Goal: Task Accomplishment & Management: Complete application form

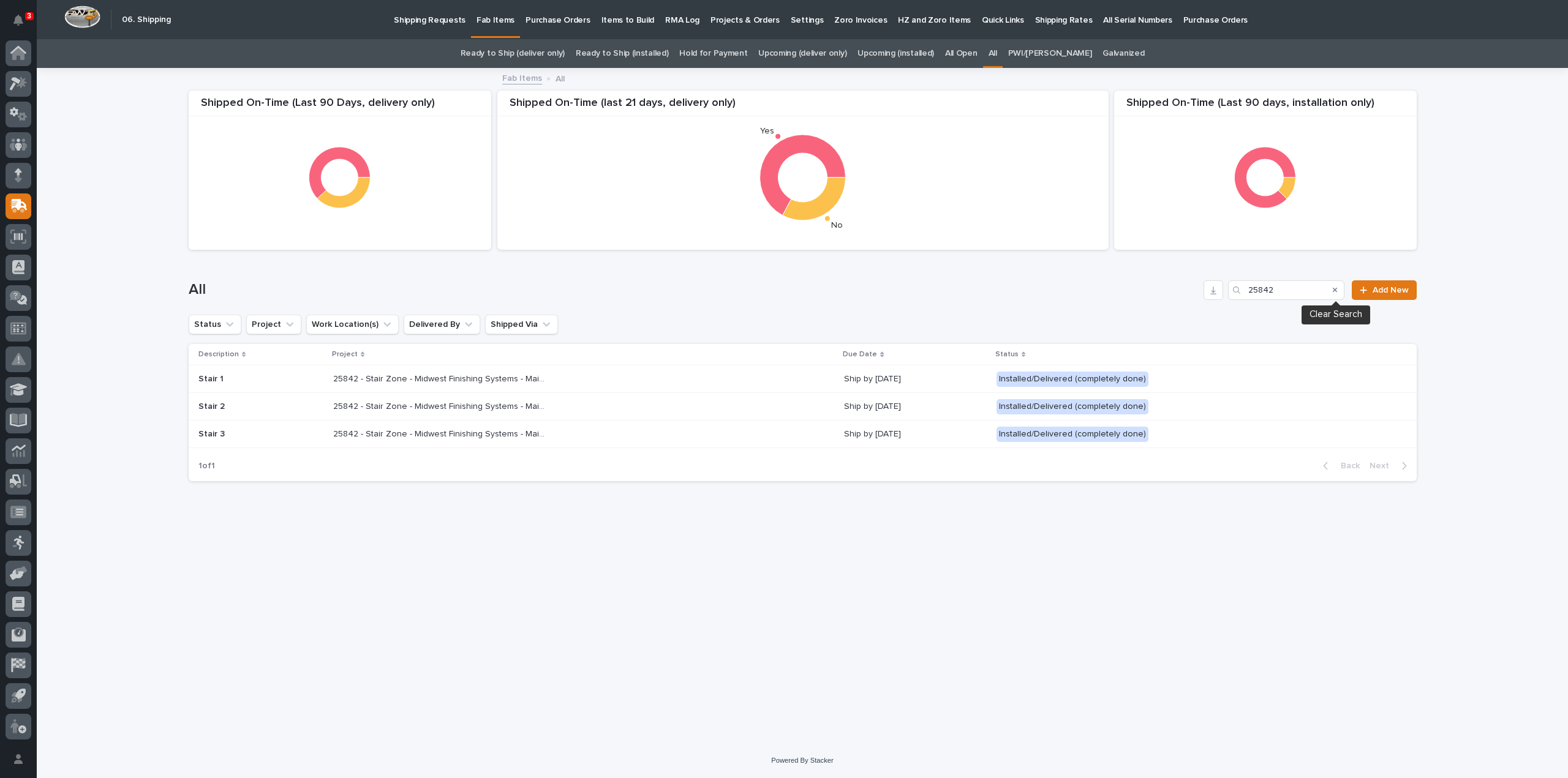
click at [1334, 289] on icon "Search" at bounding box center [1335, 290] width 5 height 5
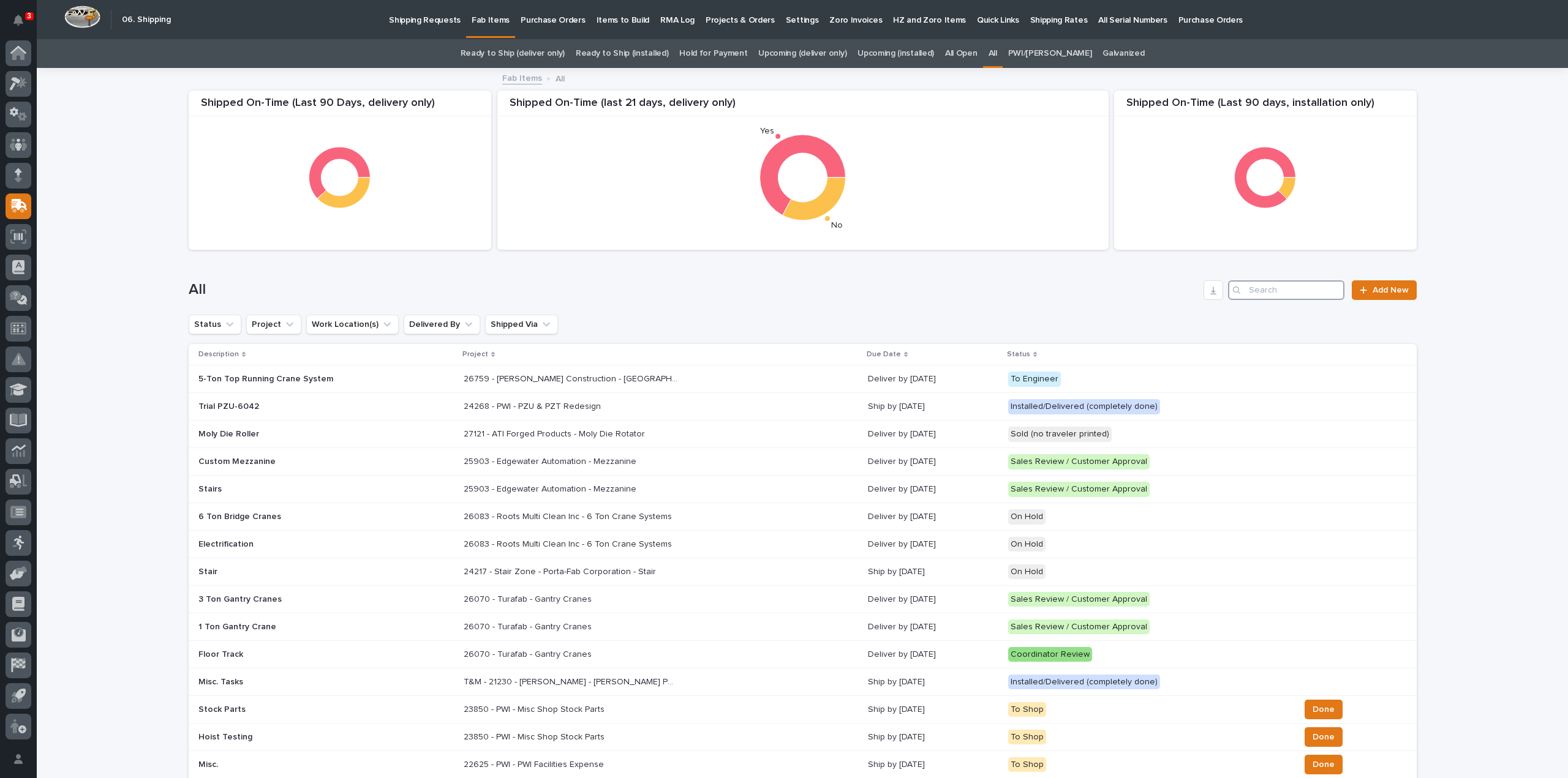
click at [1299, 293] on input "Search" at bounding box center [1286, 290] width 116 height 19
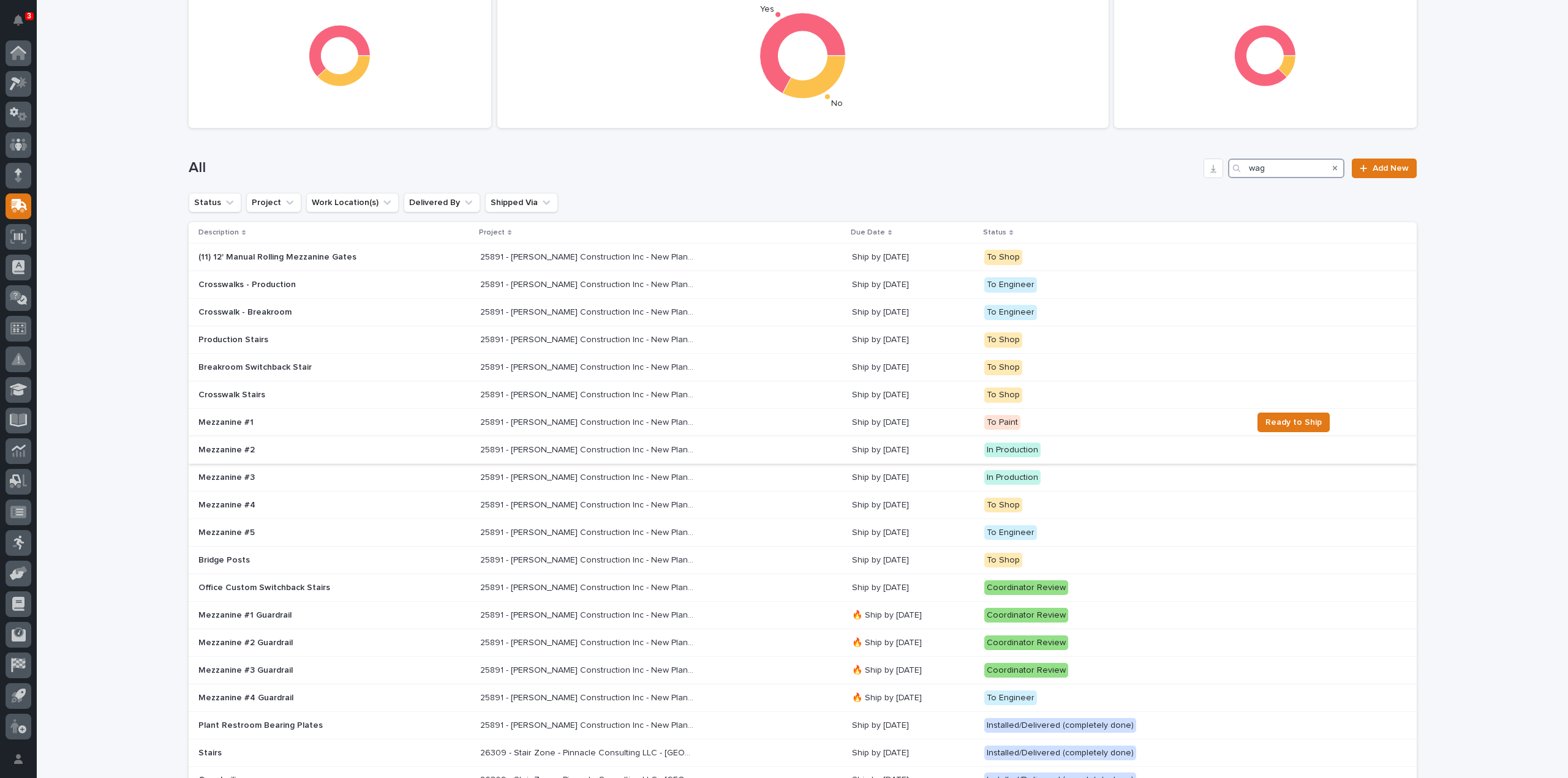
scroll to position [122, 0]
type input "wag"
click at [240, 448] on p "Mezzanine #2" at bounding box center [305, 450] width 214 height 11
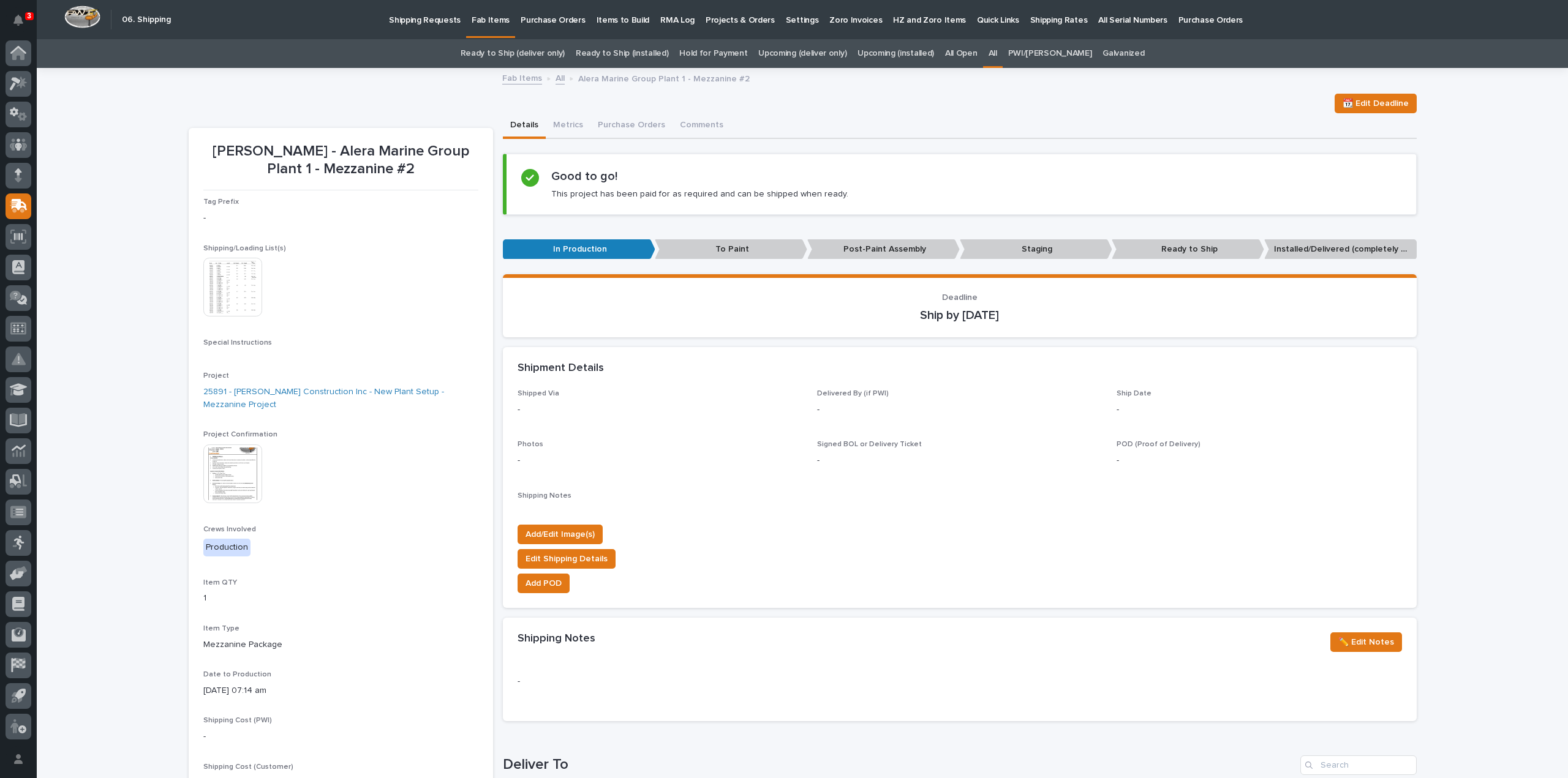
click at [214, 289] on img at bounding box center [233, 287] width 59 height 59
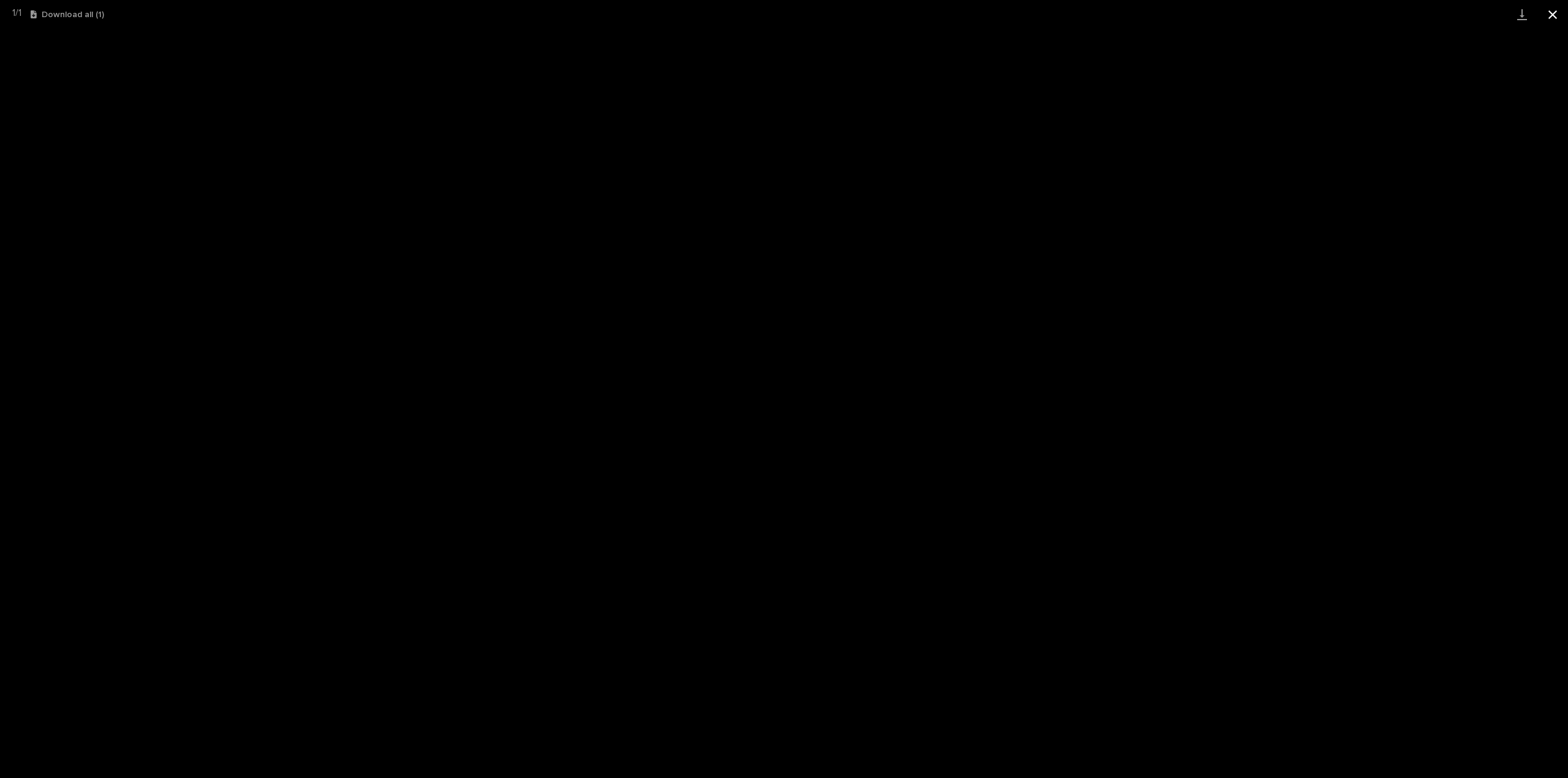
click at [1558, 16] on button "Close gallery" at bounding box center [1553, 14] width 31 height 29
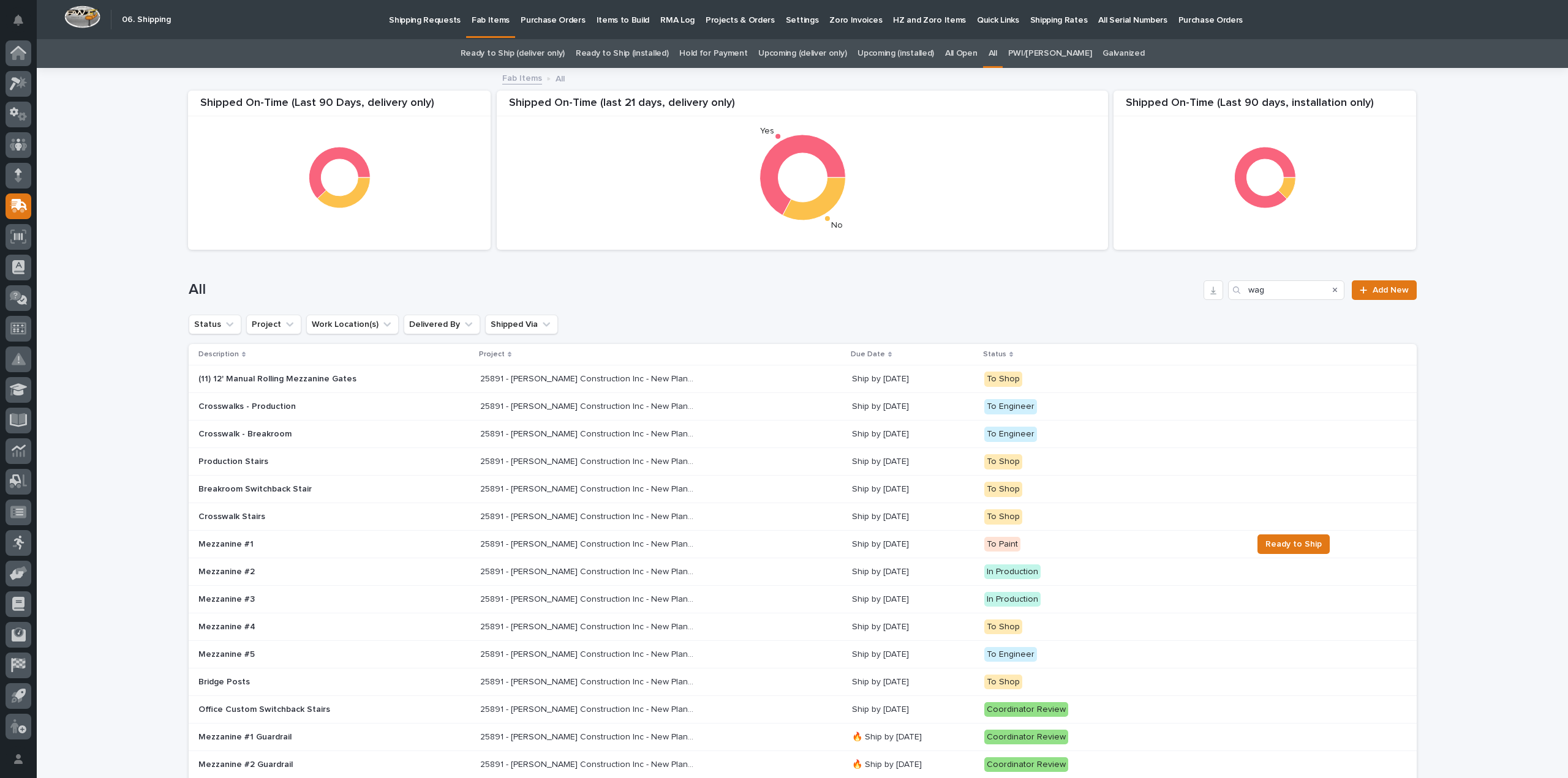
scroll to position [39, 0]
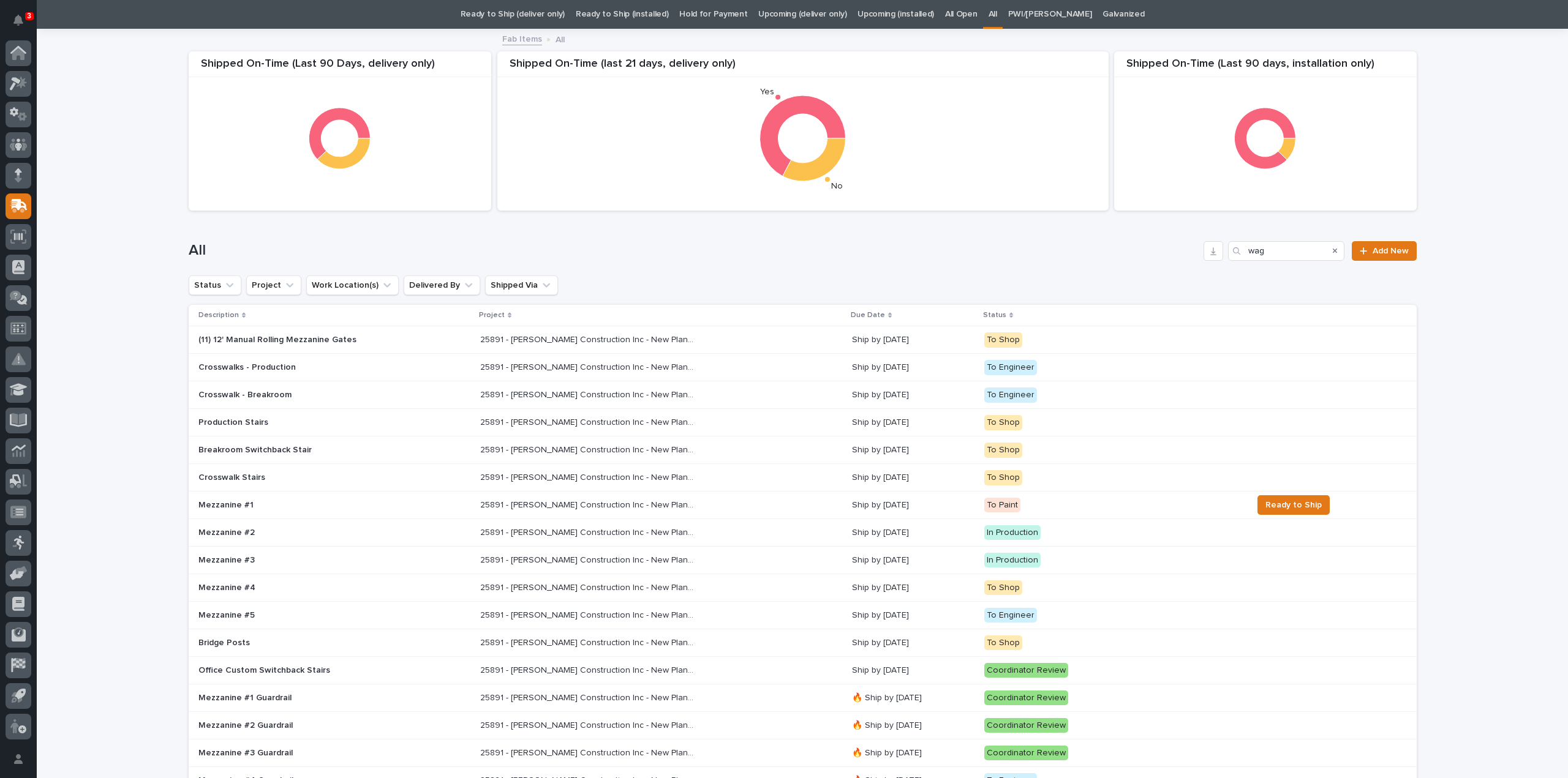
click at [252, 504] on p "Mezzanine #1" at bounding box center [305, 505] width 214 height 11
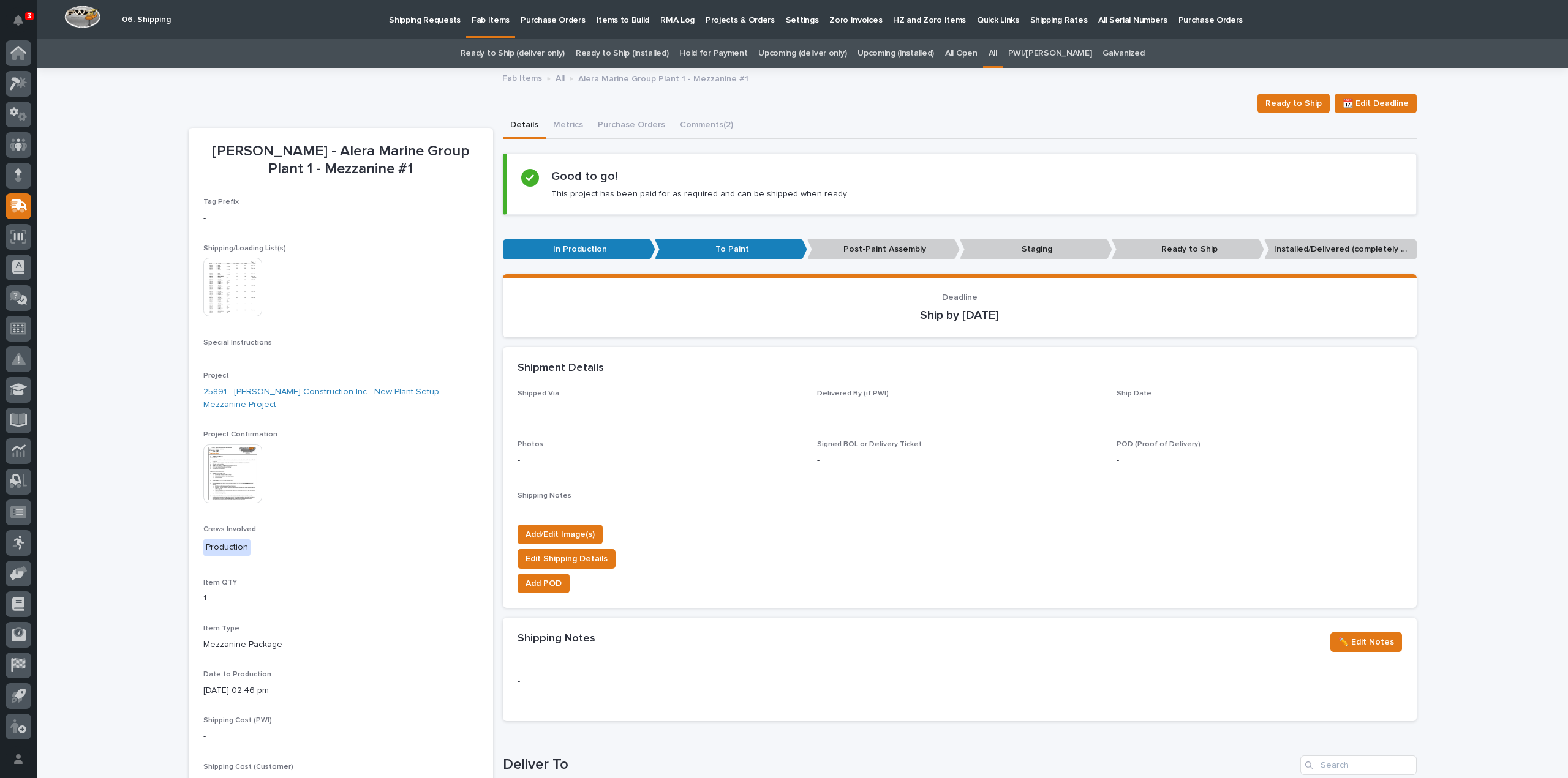
click at [237, 293] on img at bounding box center [233, 287] width 59 height 59
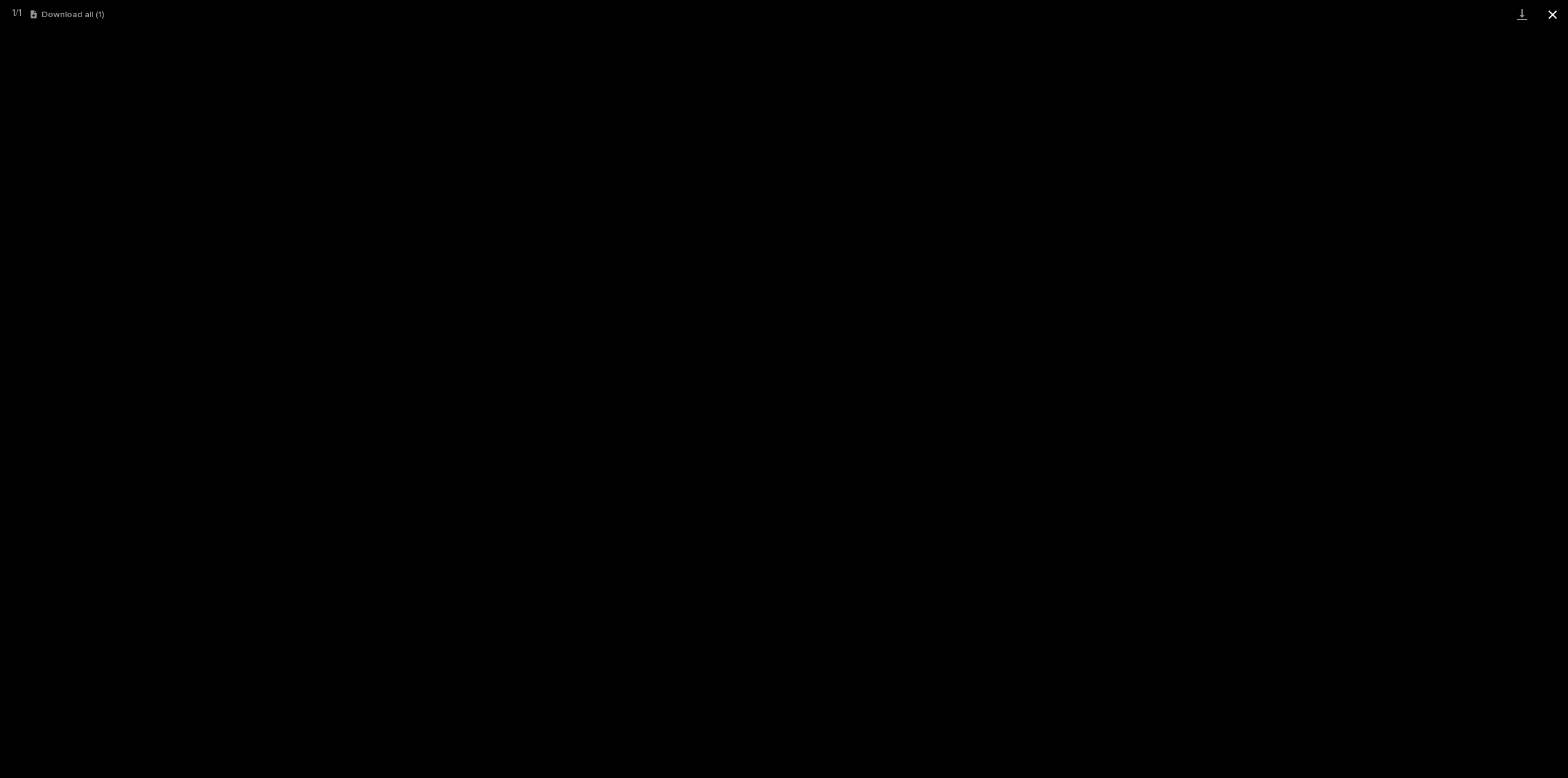
click at [1557, 14] on button "Close gallery" at bounding box center [1553, 14] width 31 height 29
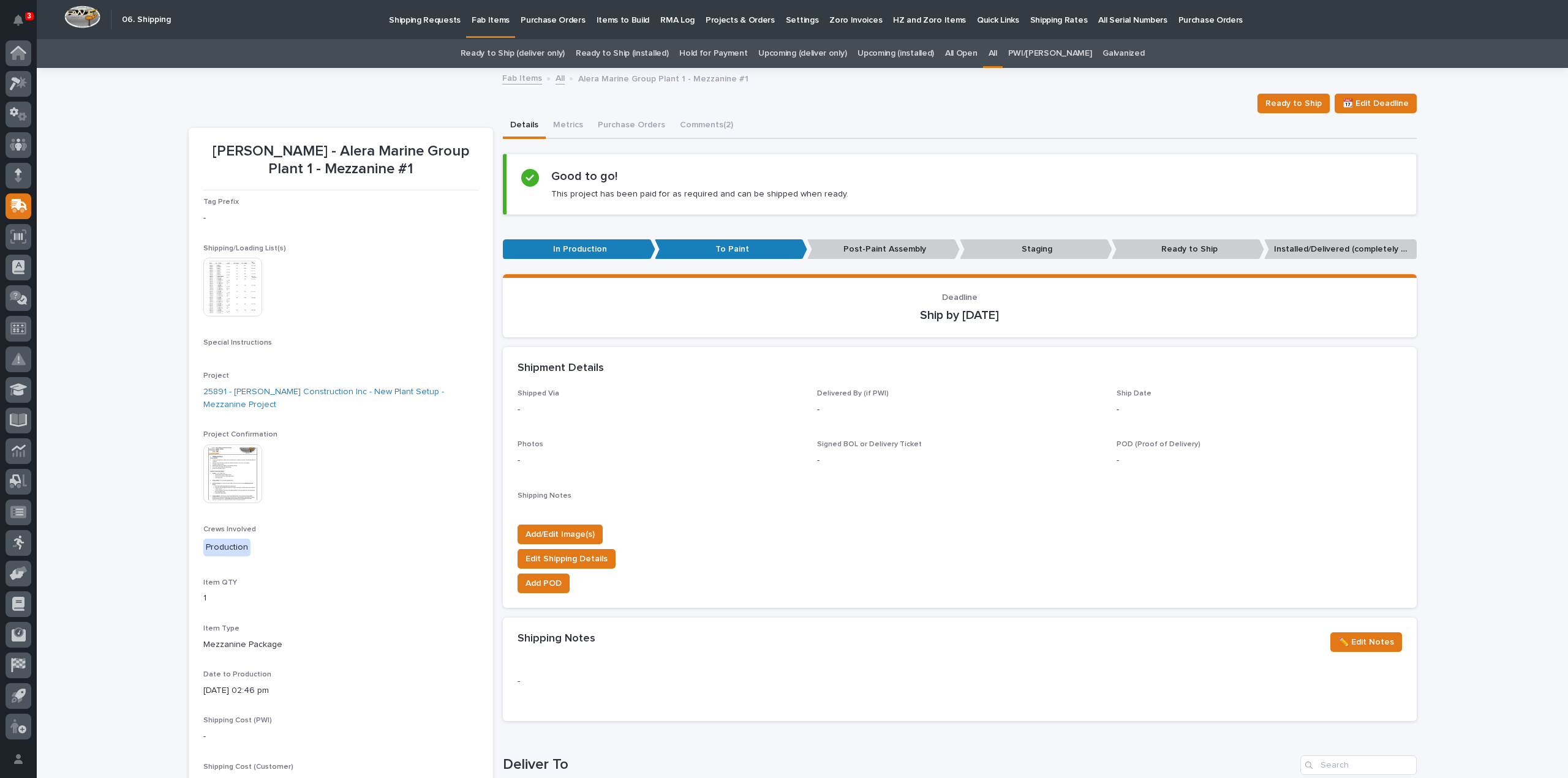
click at [243, 294] on img at bounding box center [233, 287] width 59 height 59
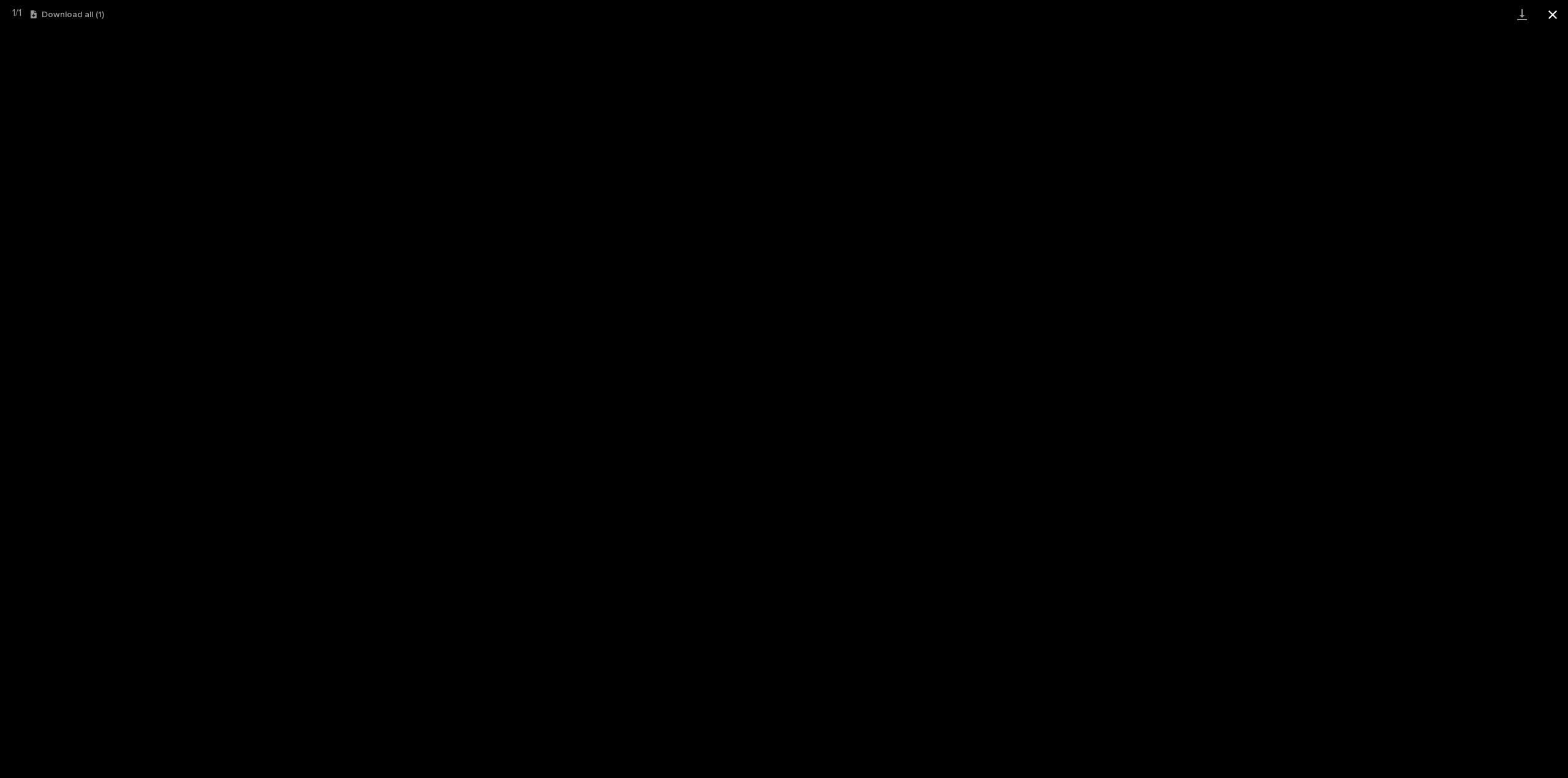
click at [1556, 17] on button "Close gallery" at bounding box center [1553, 14] width 31 height 29
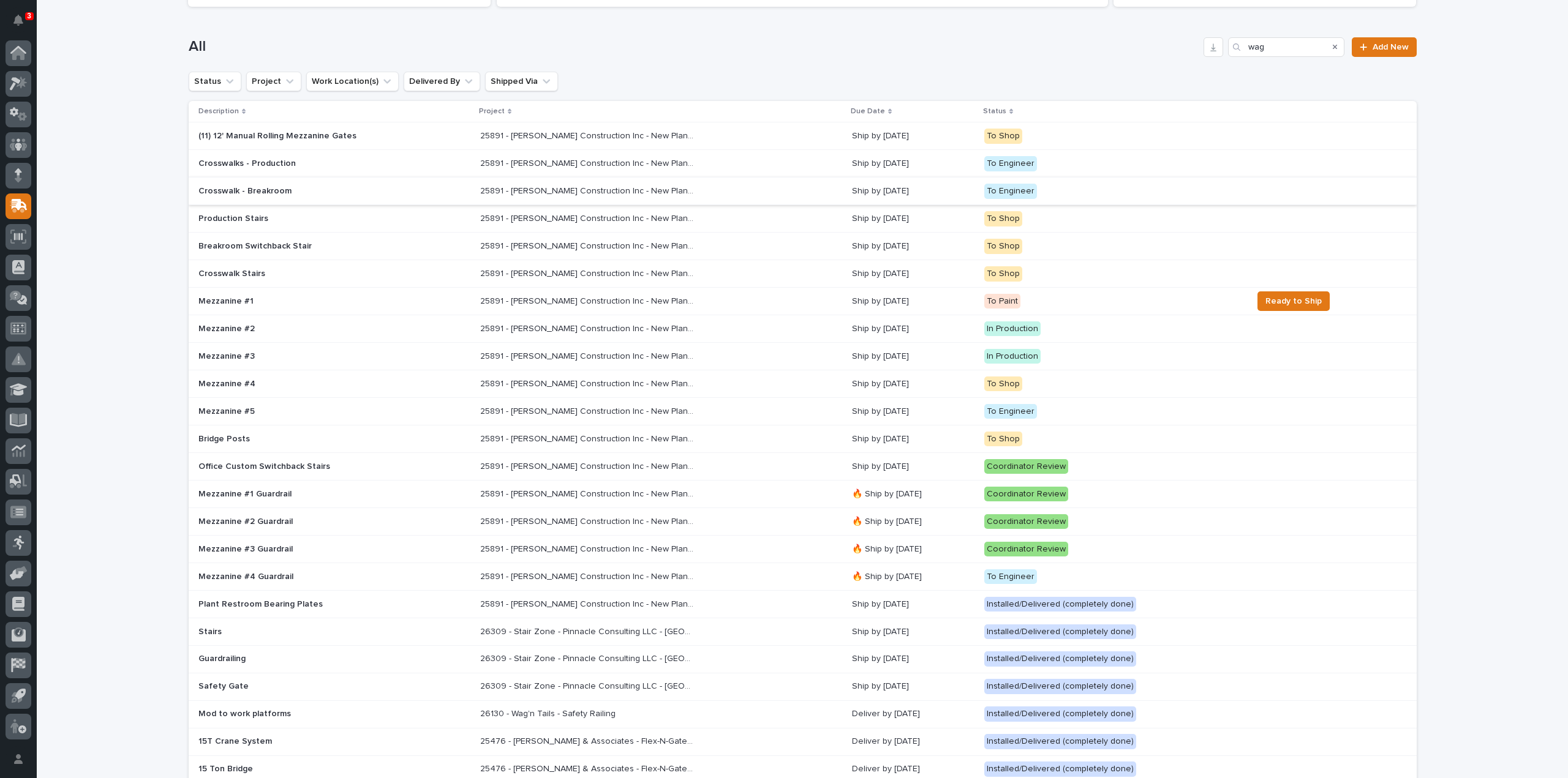
scroll to position [245, 0]
click at [235, 356] on p "Mezzanine #3" at bounding box center [305, 355] width 214 height 11
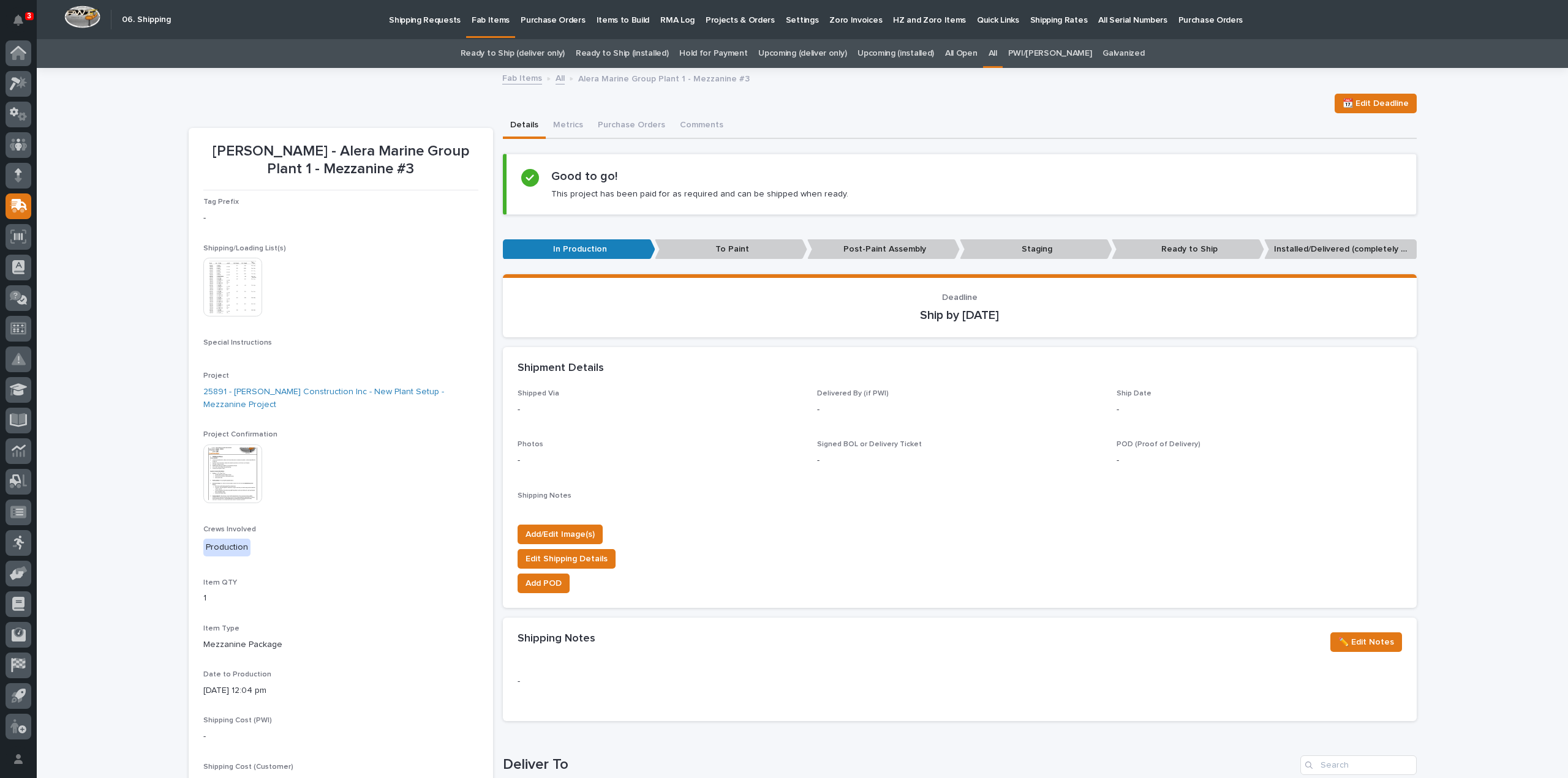
click at [232, 298] on img at bounding box center [233, 287] width 59 height 59
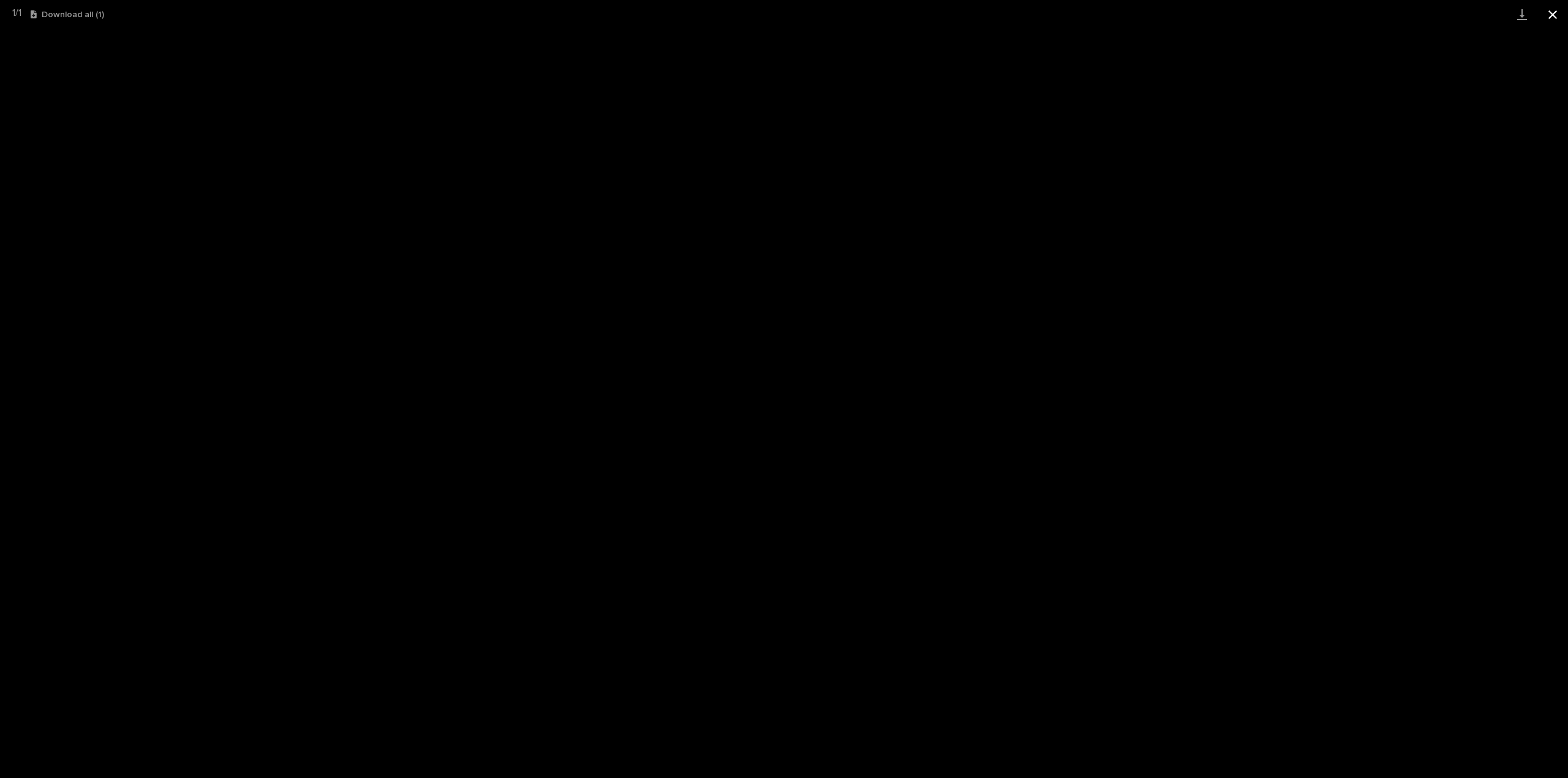
click at [1552, 16] on button "Close gallery" at bounding box center [1553, 14] width 31 height 29
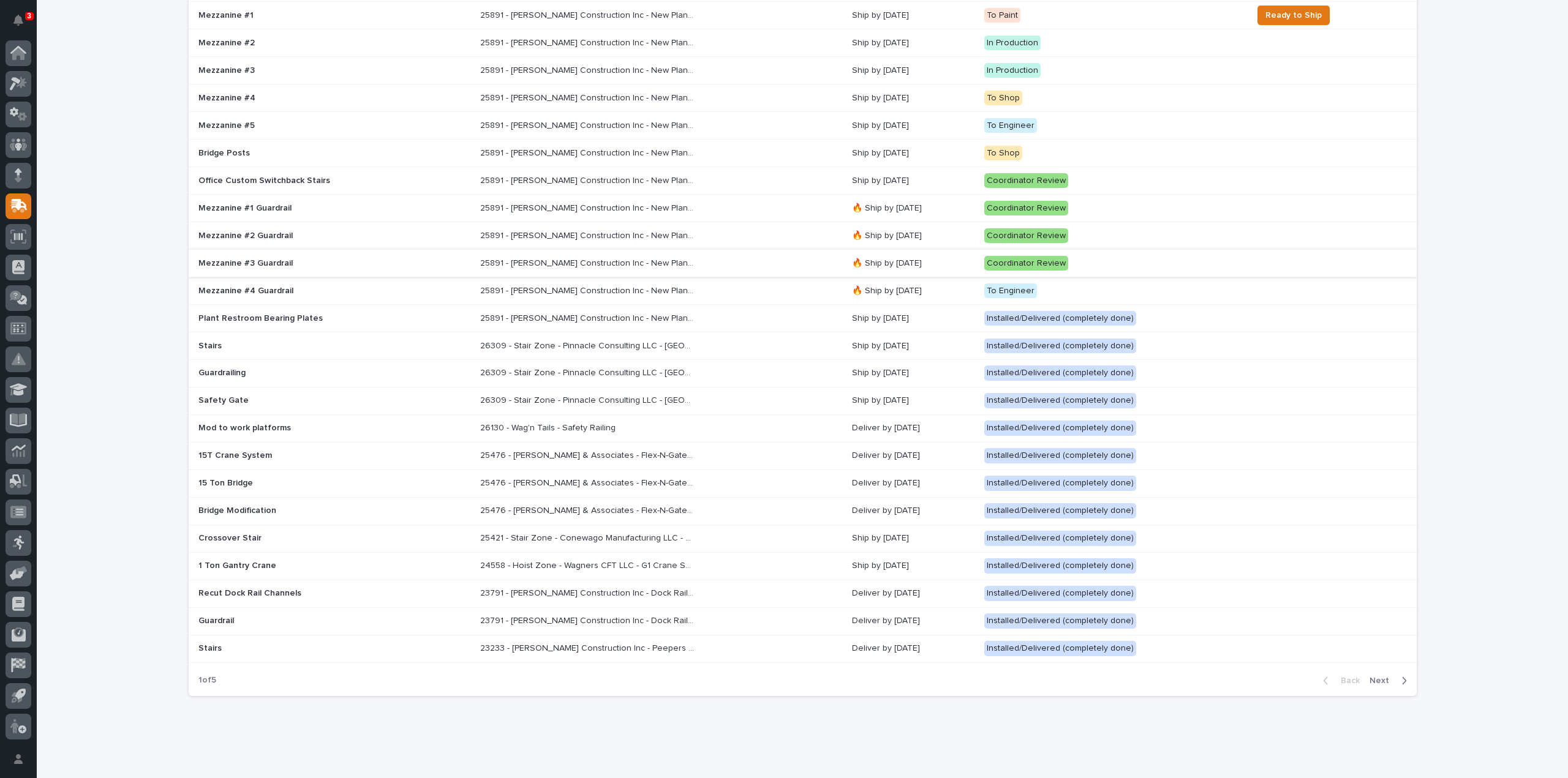
scroll to position [406, 0]
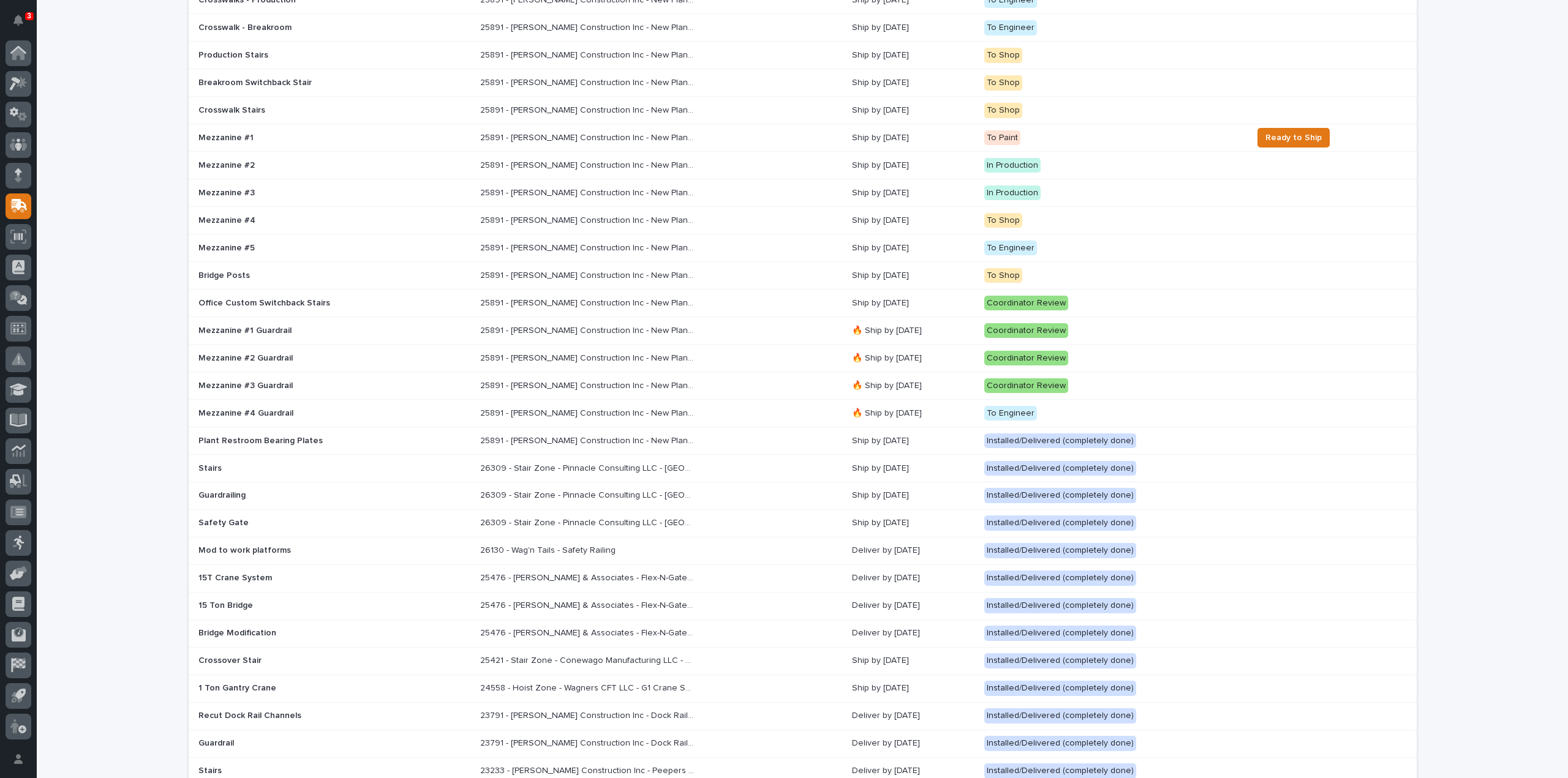
click at [531, 217] on p "25891 - [PERSON_NAME] Construction Inc - New Plant Setup - Mezzanine Project" at bounding box center [589, 219] width 217 height 13
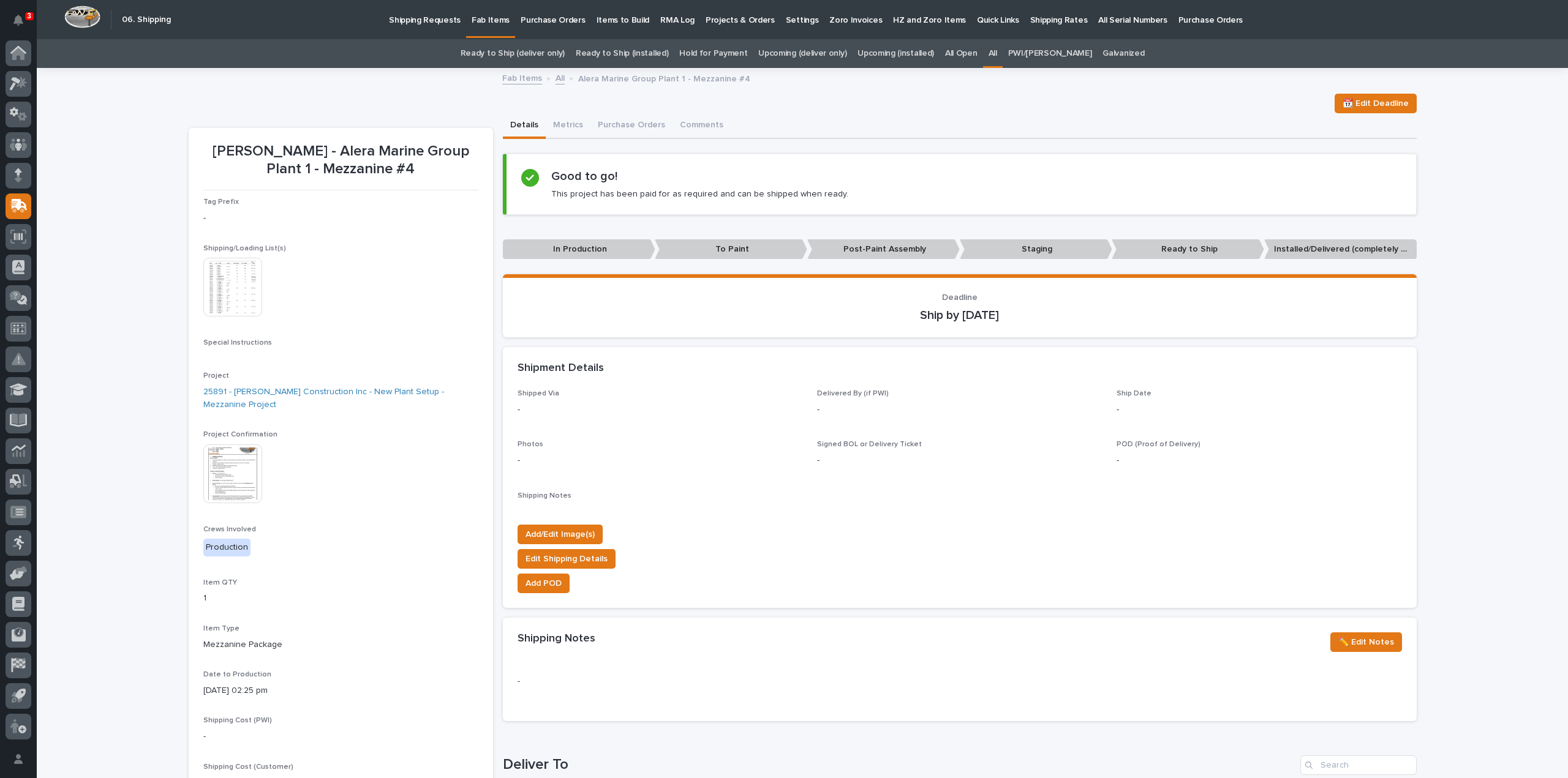
click at [228, 305] on img at bounding box center [233, 287] width 59 height 59
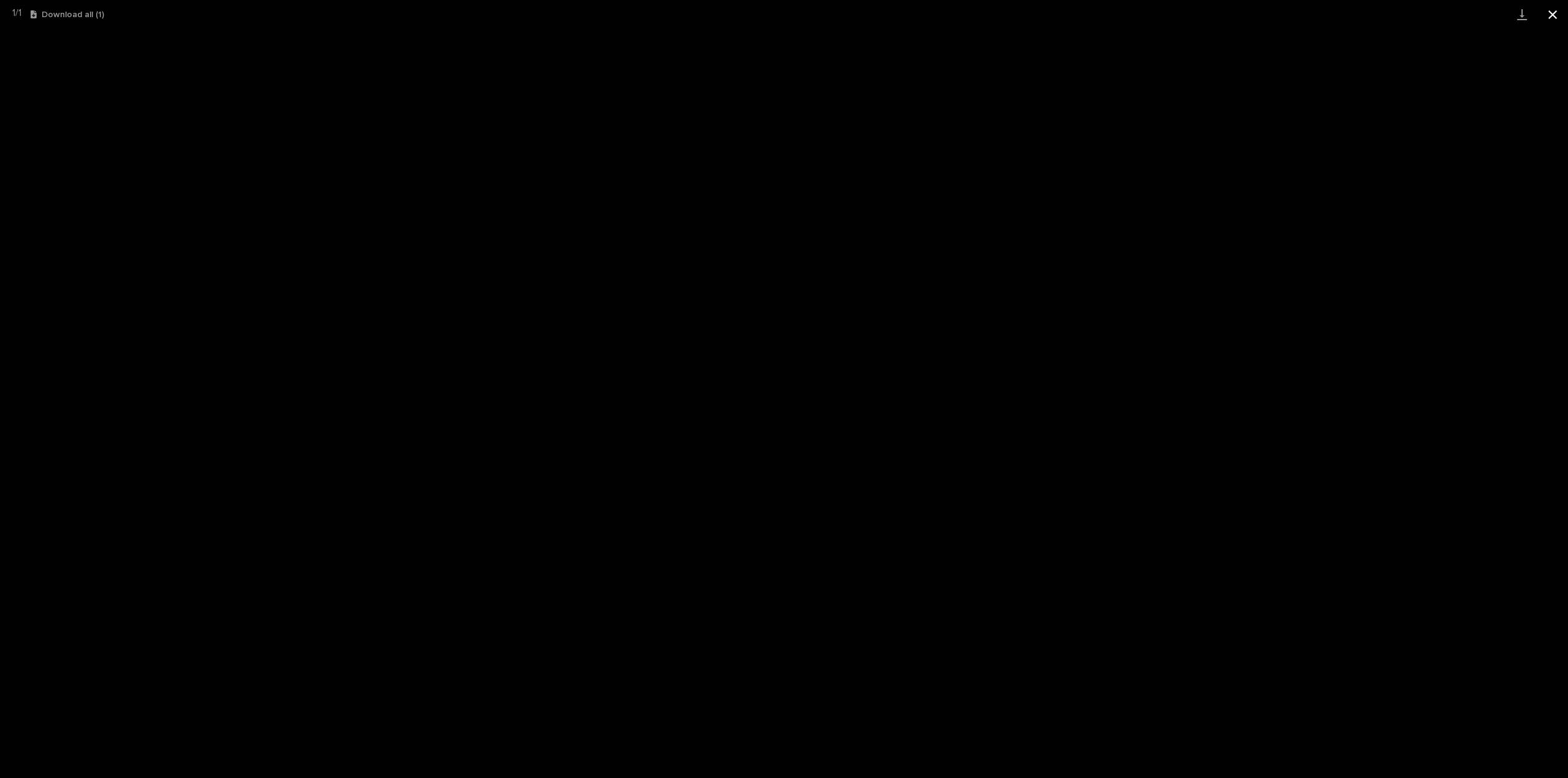
click at [1555, 17] on button "Close gallery" at bounding box center [1553, 14] width 31 height 29
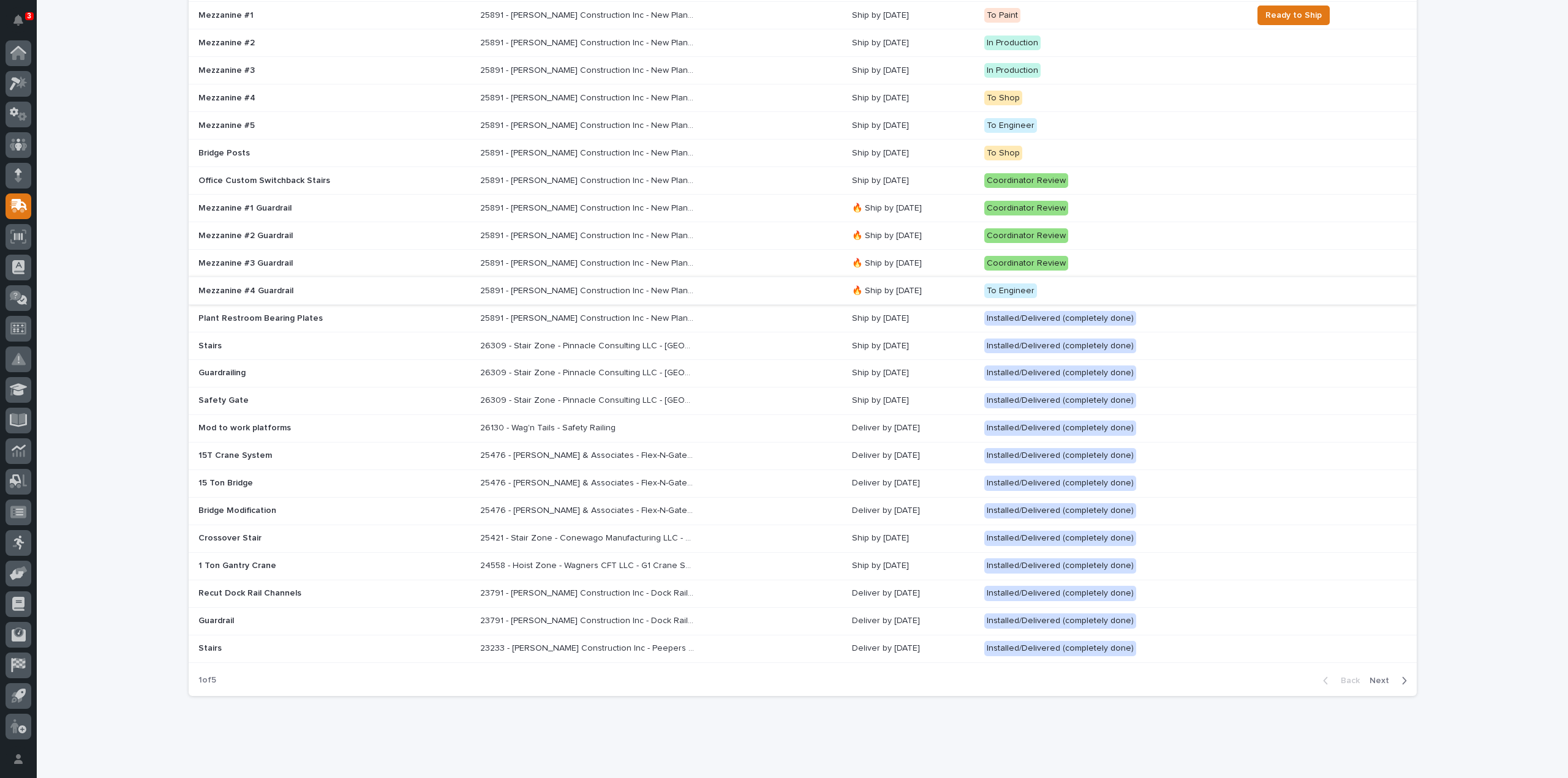
scroll to position [406, 0]
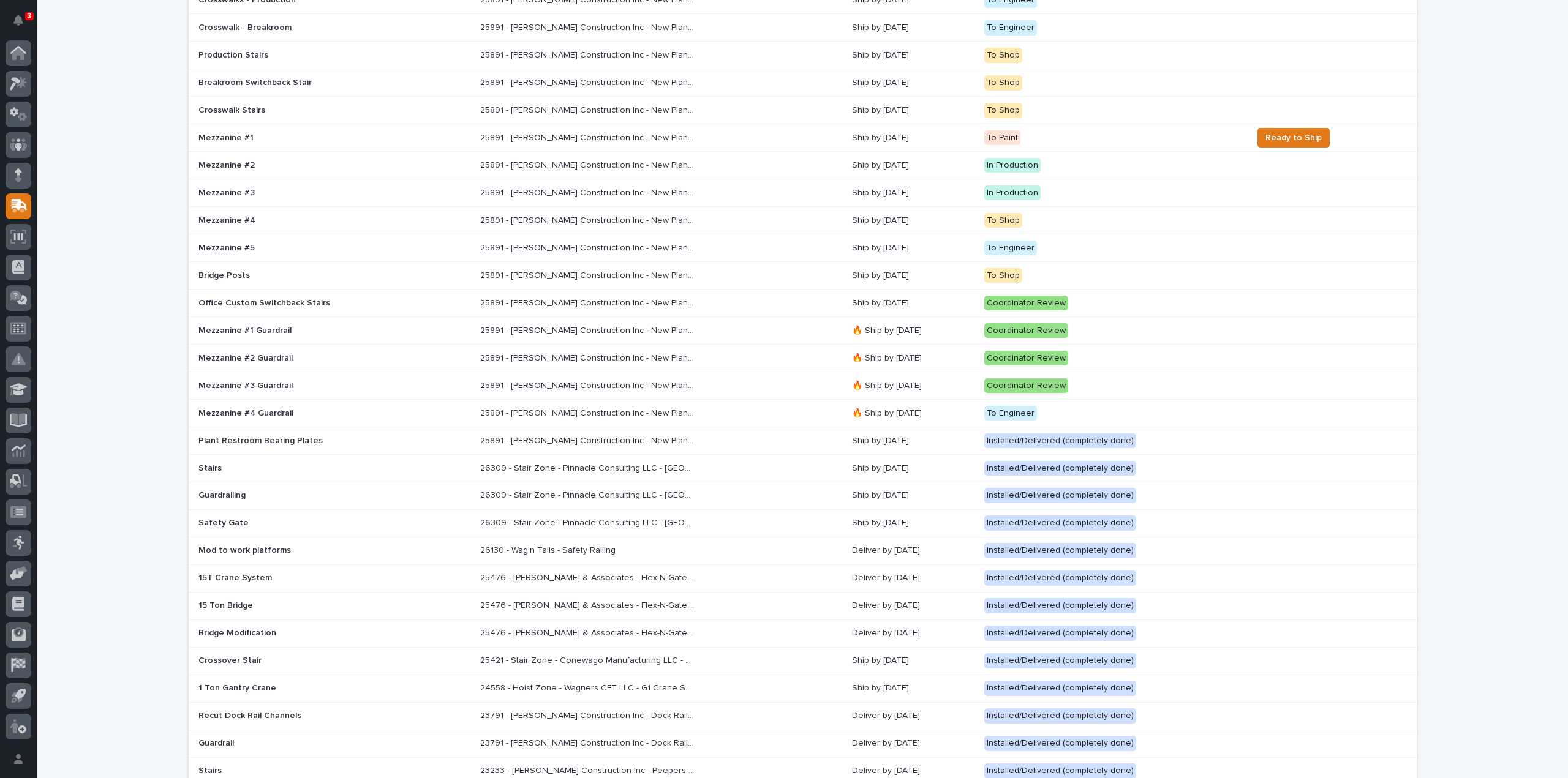
click at [265, 253] on div "Mezzanine #5" at bounding box center [334, 248] width 272 height 20
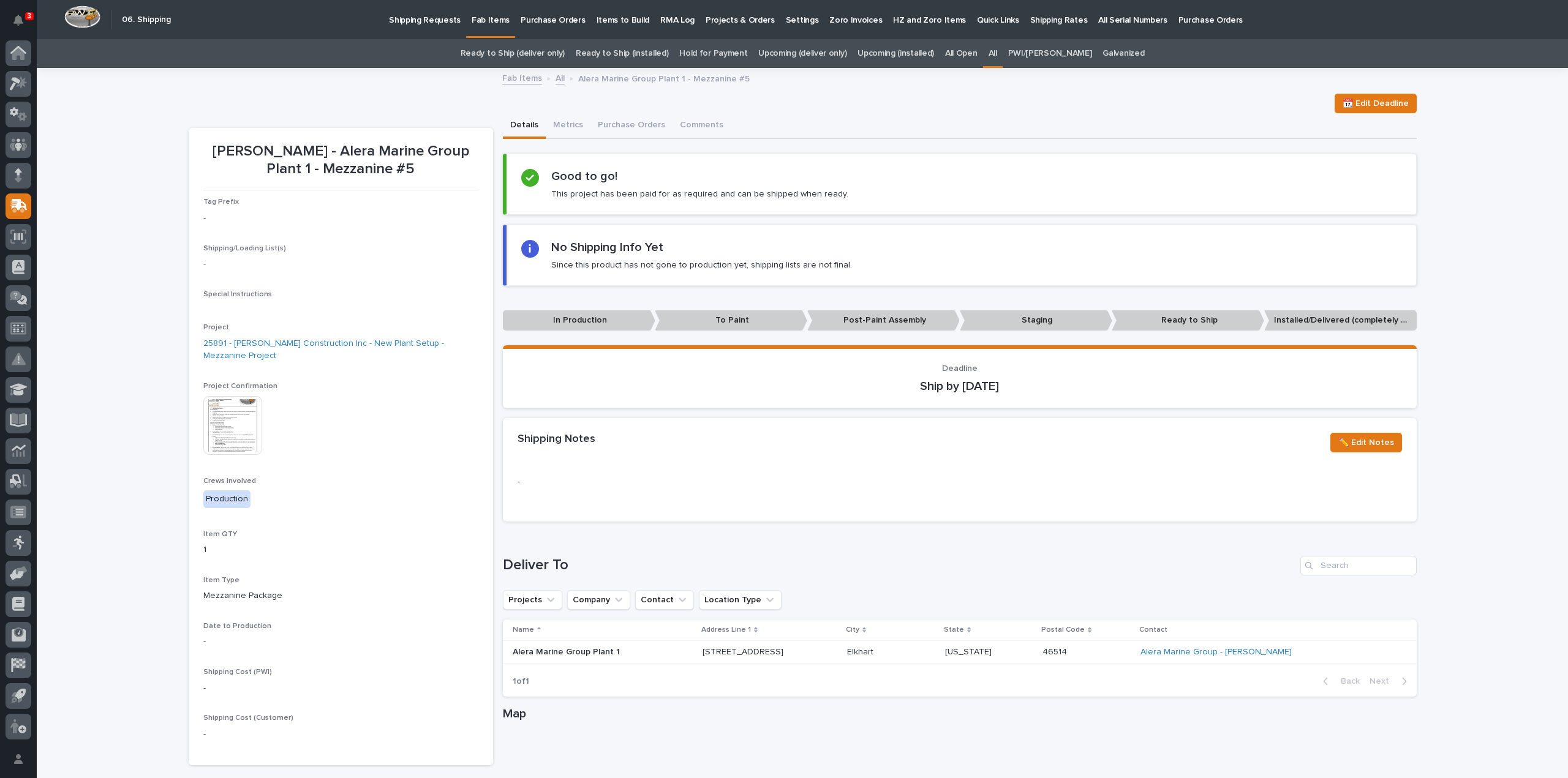
click at [113, 195] on div "Loading... Saving… Loading... Saving… [PERSON_NAME] - Alera Marine Group Plant …" at bounding box center [802, 551] width 1531 height 964
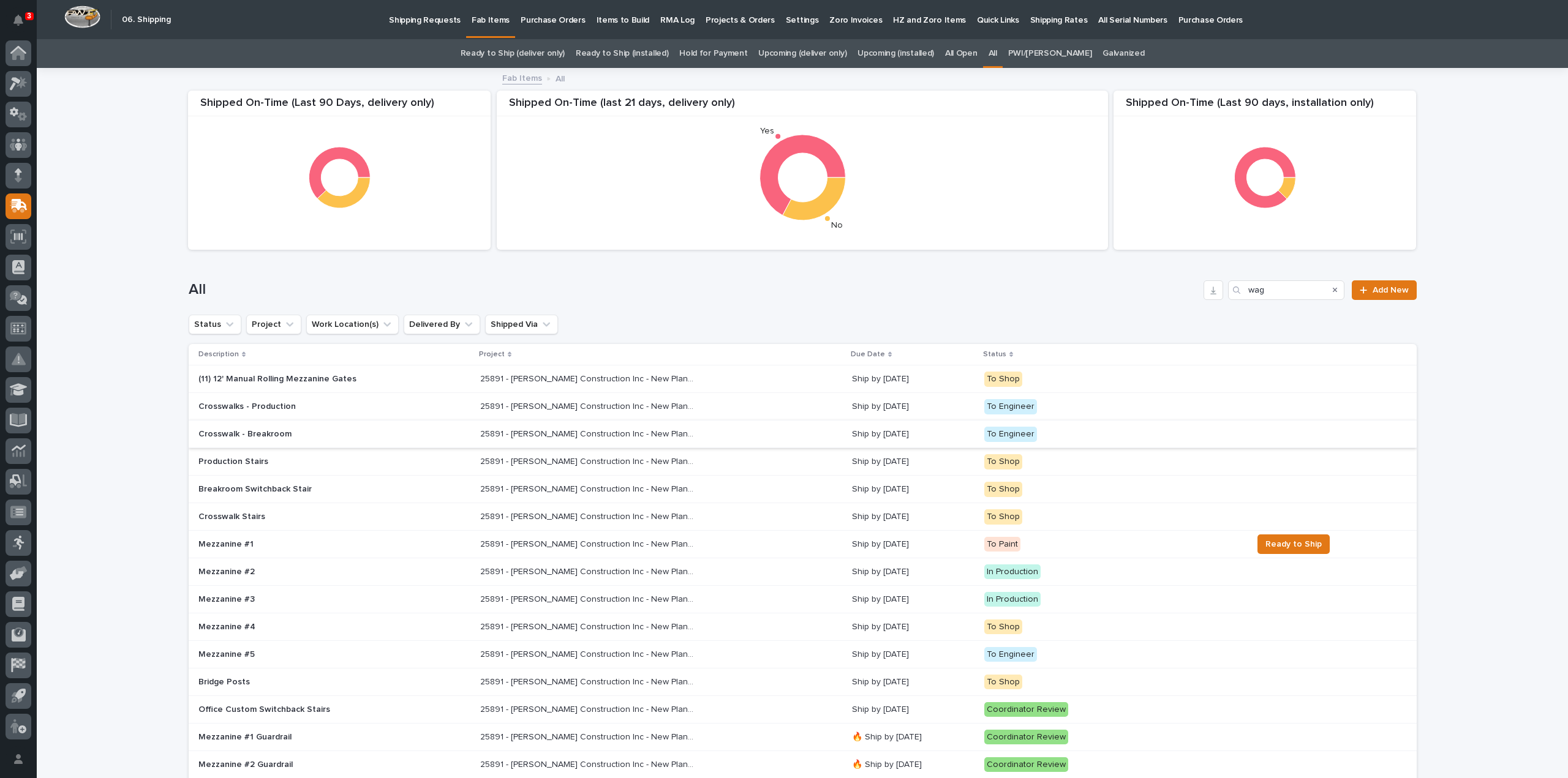
scroll to position [39, 0]
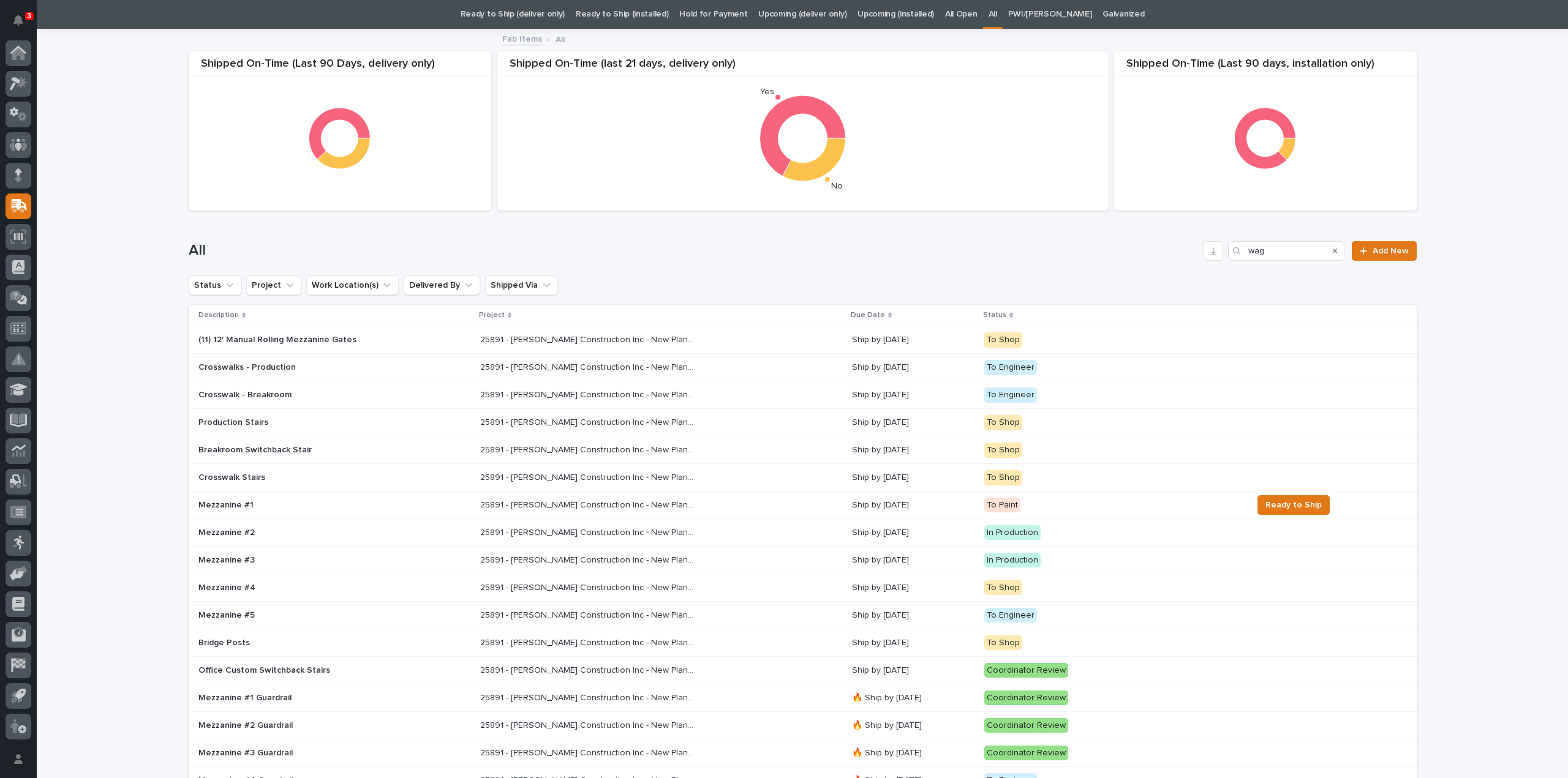
click at [309, 555] on p "Mezzanine #3" at bounding box center [305, 561] width 214 height 11
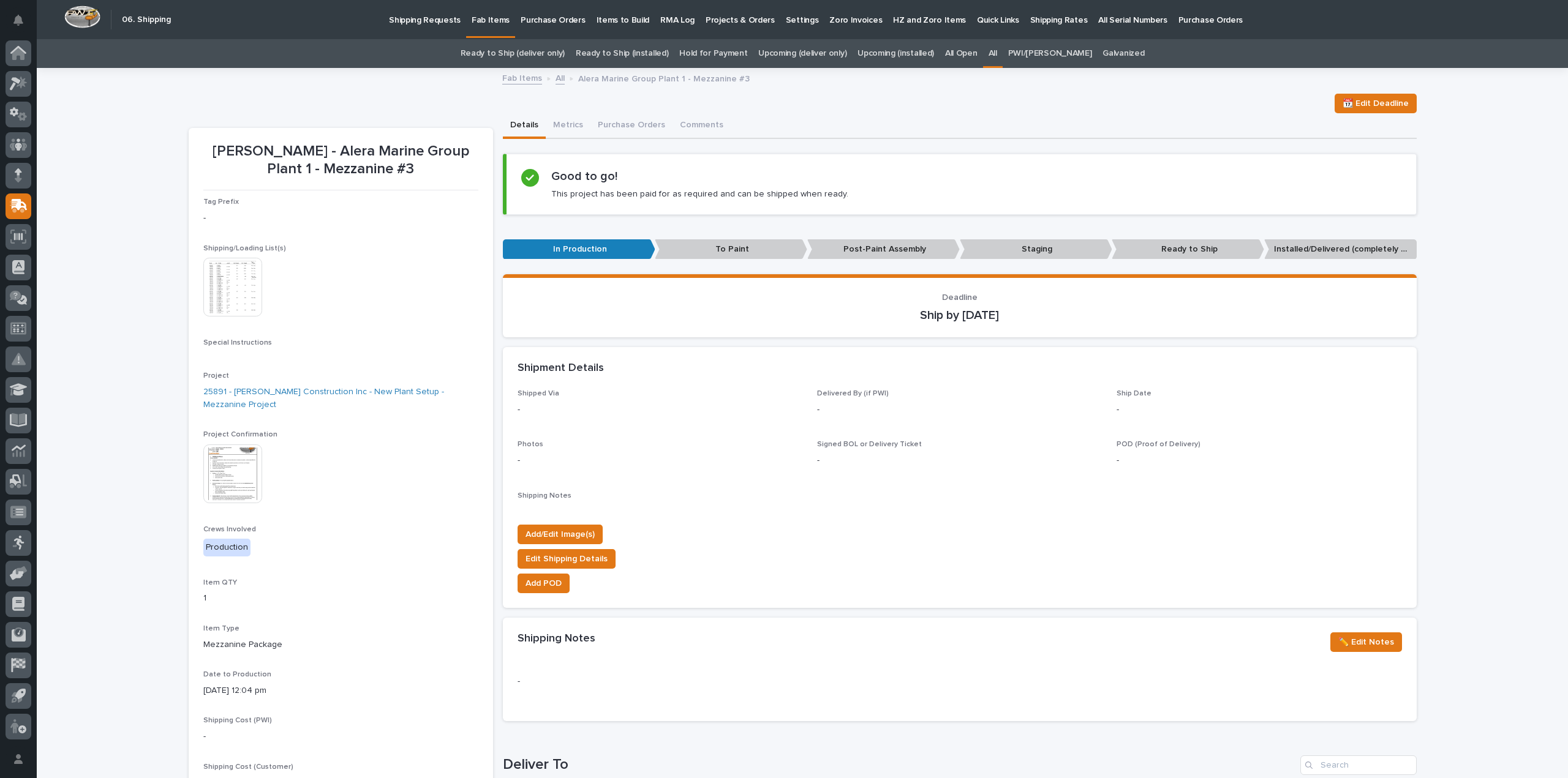
scroll to position [39, 0]
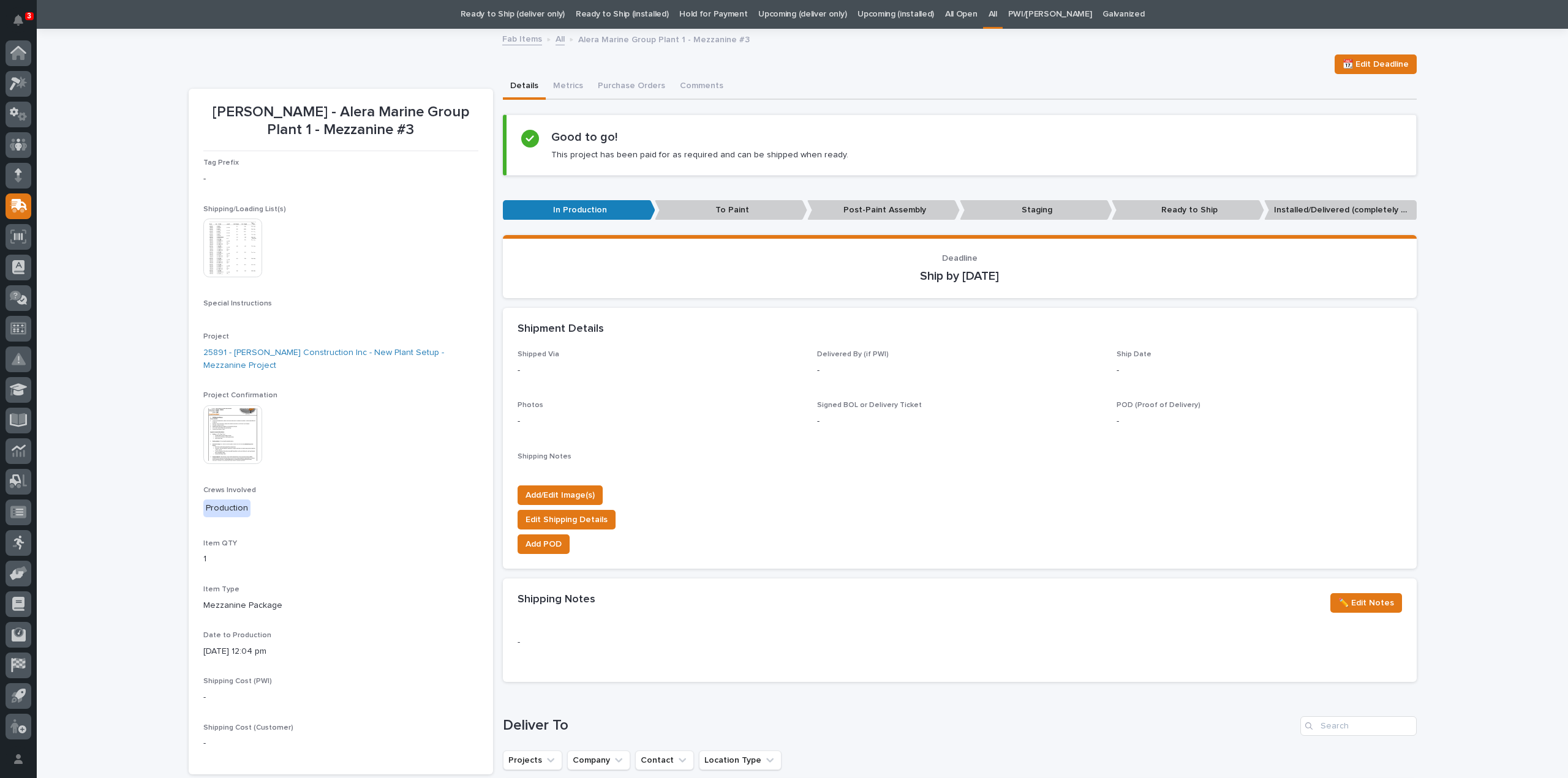
click at [235, 243] on img at bounding box center [233, 248] width 59 height 59
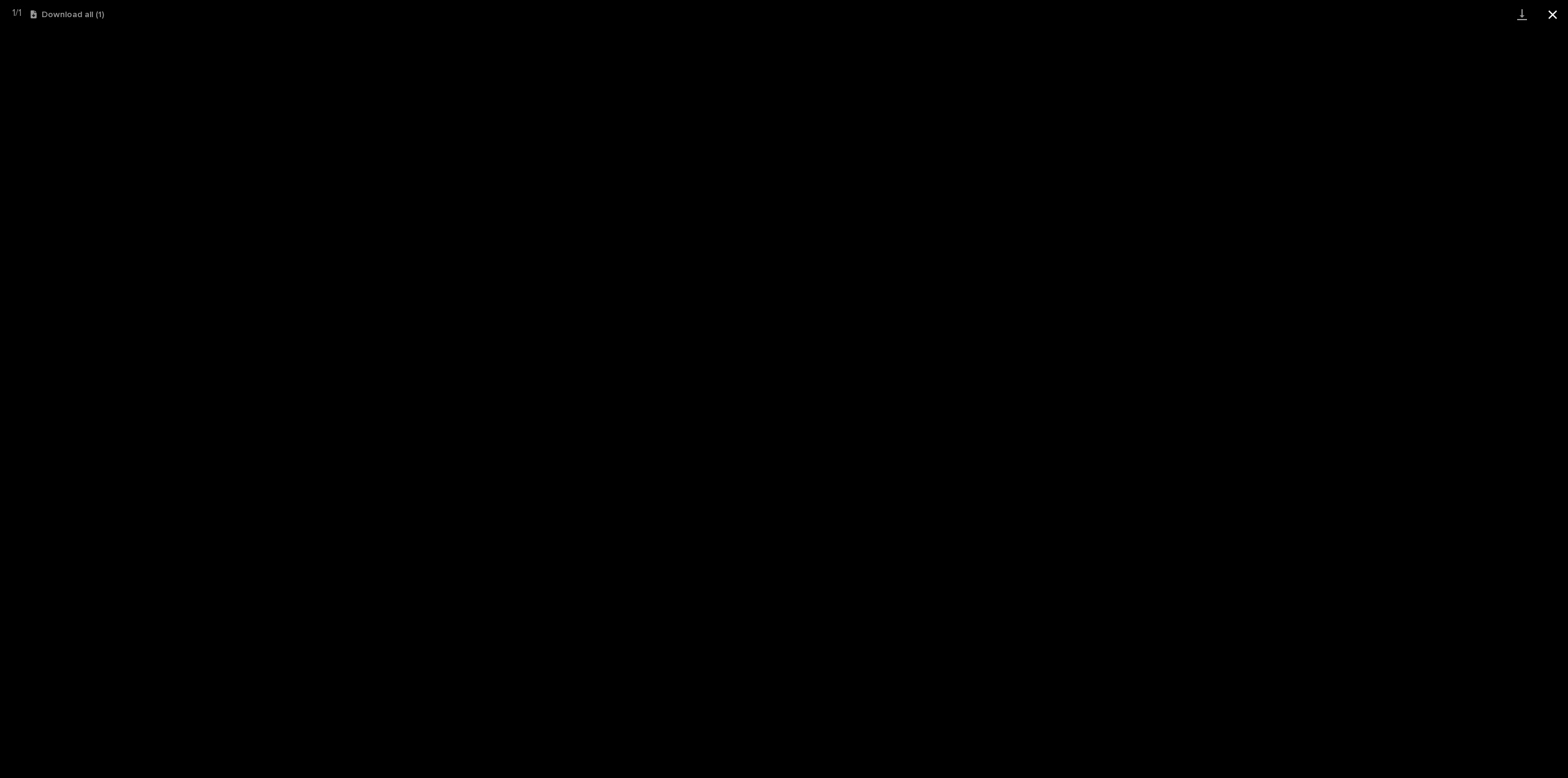
click at [1555, 13] on button "Close gallery" at bounding box center [1553, 14] width 31 height 29
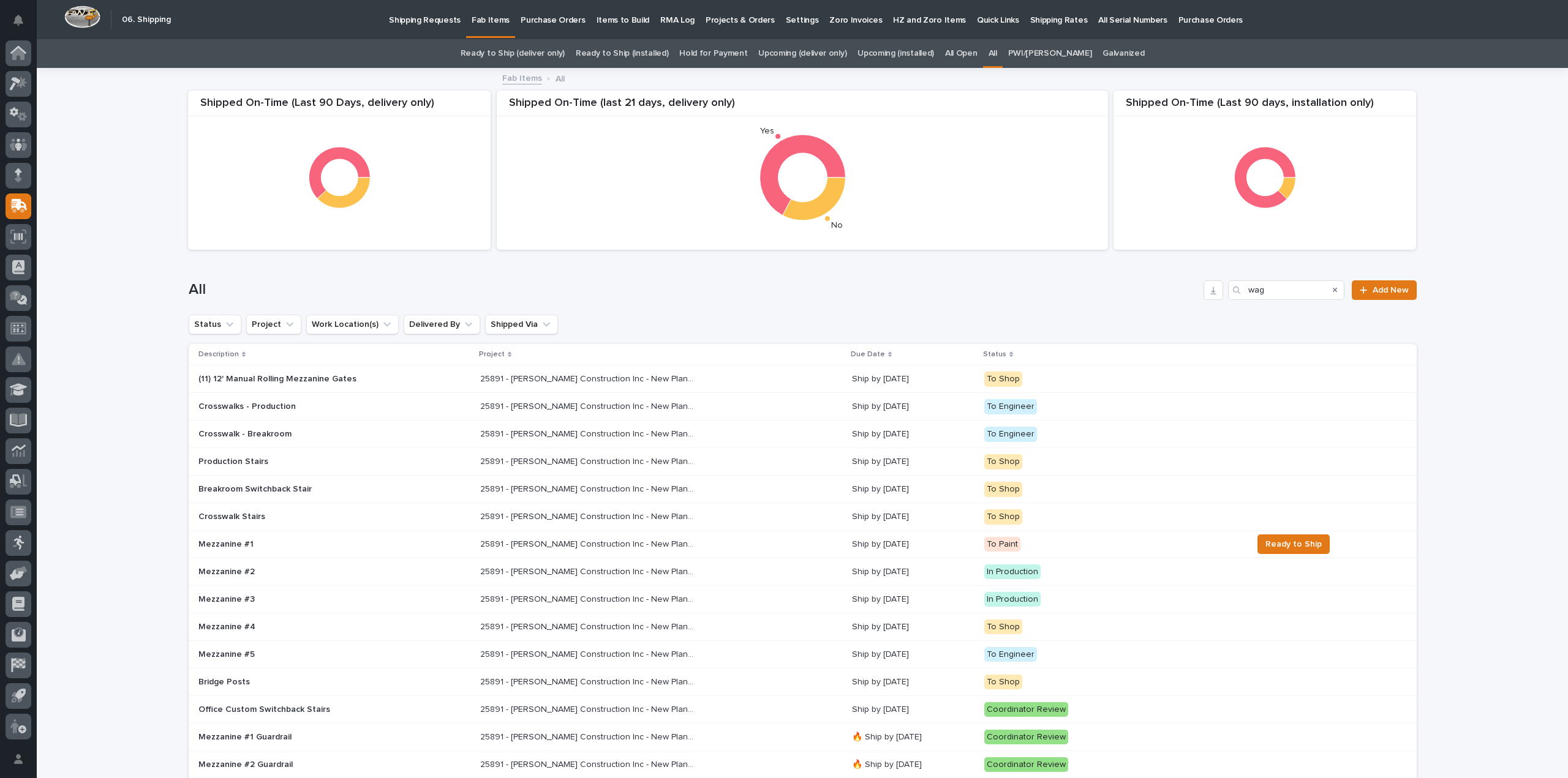
scroll to position [39, 0]
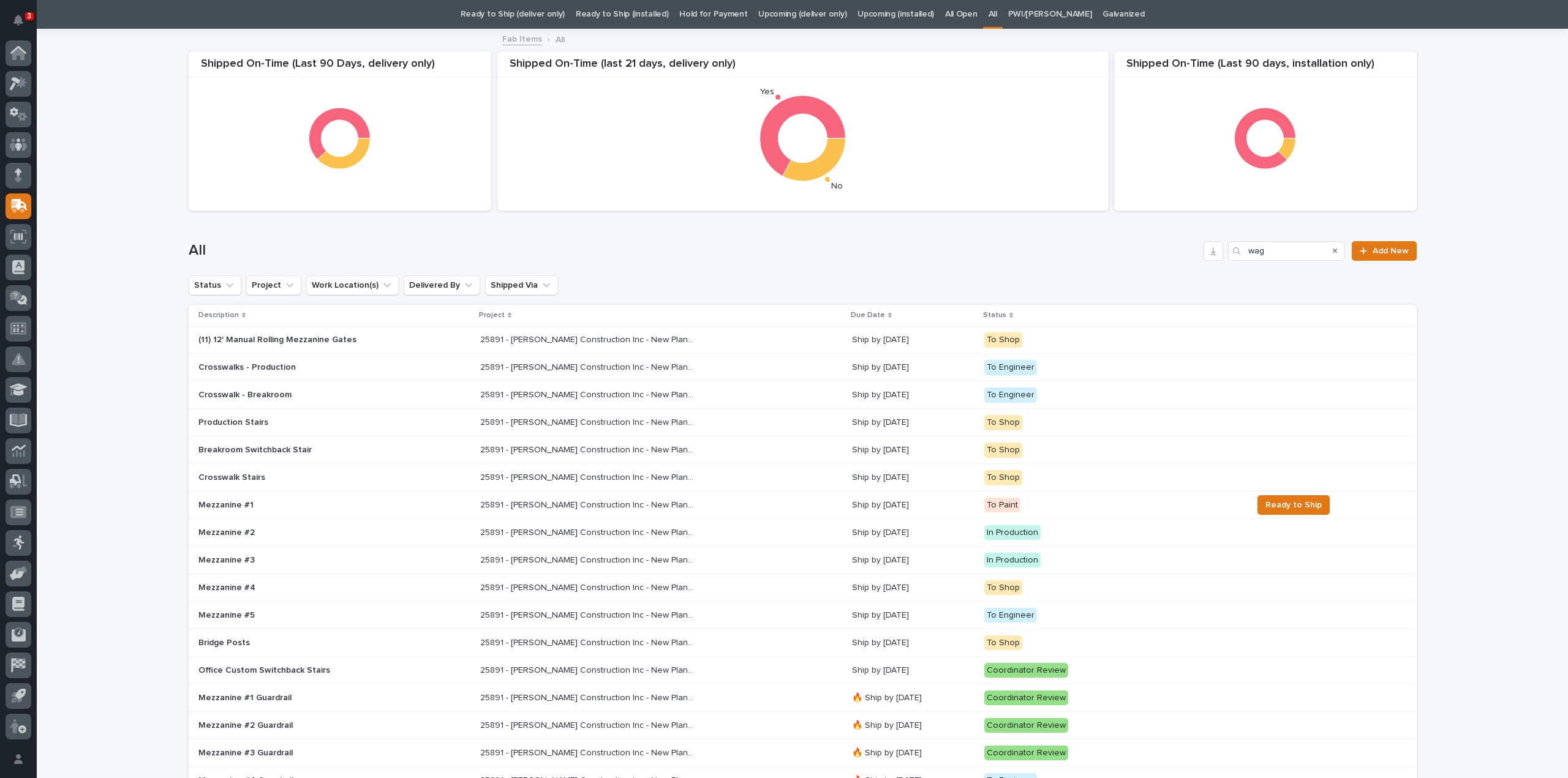
click at [243, 590] on p "Mezzanine #4" at bounding box center [305, 588] width 214 height 11
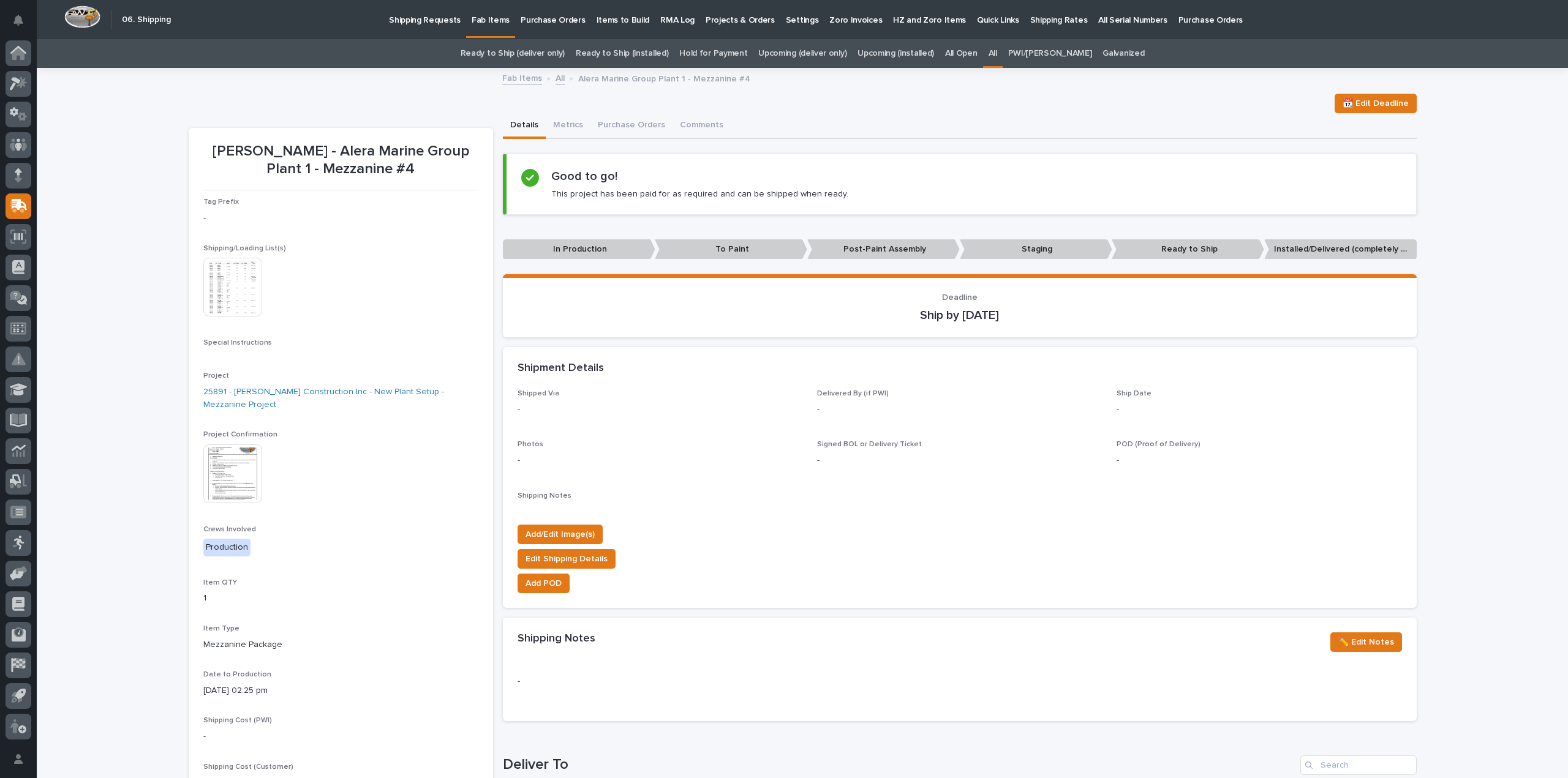
scroll to position [39, 0]
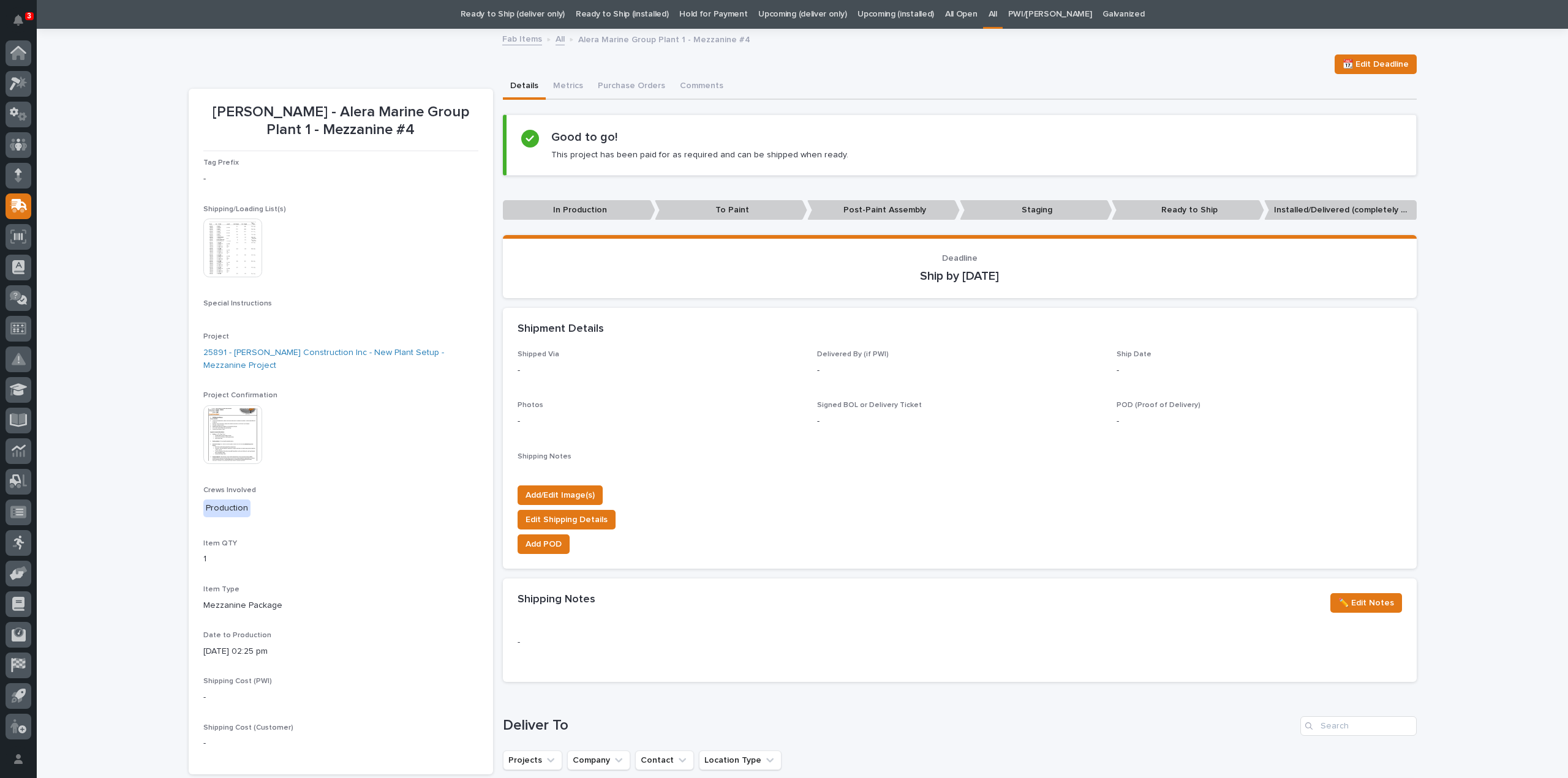
click at [236, 257] on img at bounding box center [233, 248] width 59 height 59
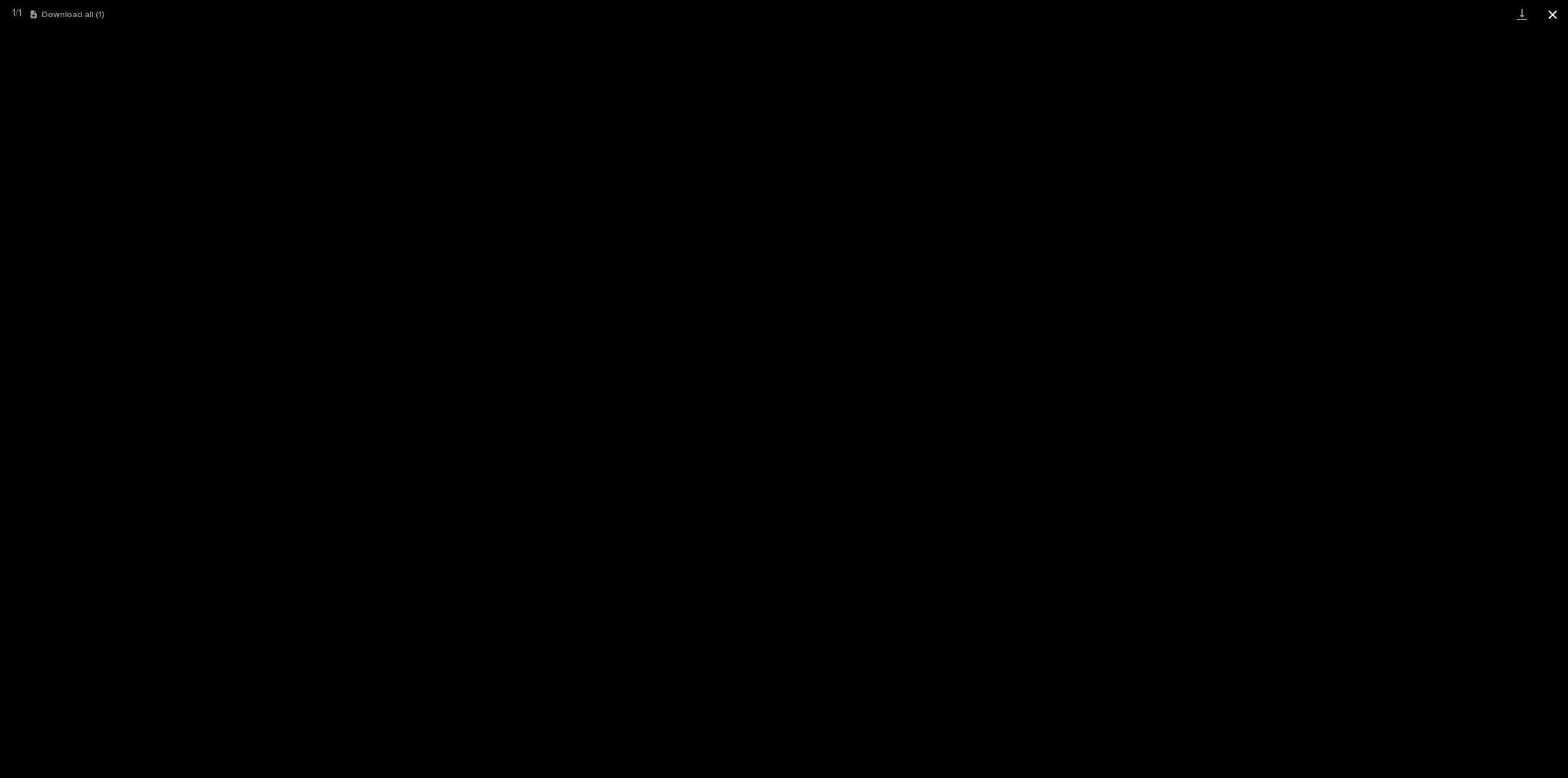
click at [1555, 13] on button "Close gallery" at bounding box center [1553, 14] width 31 height 29
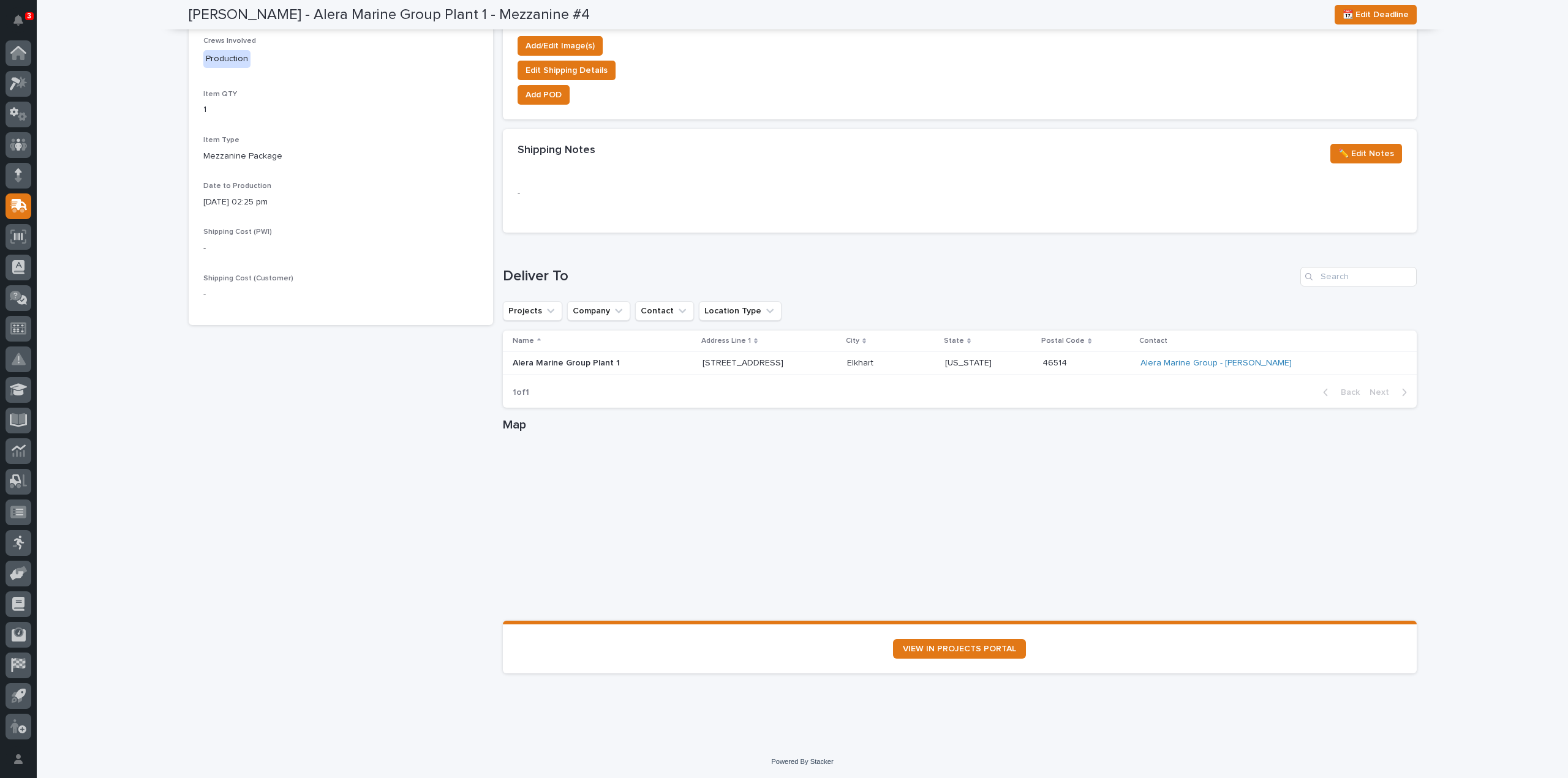
scroll to position [0, 0]
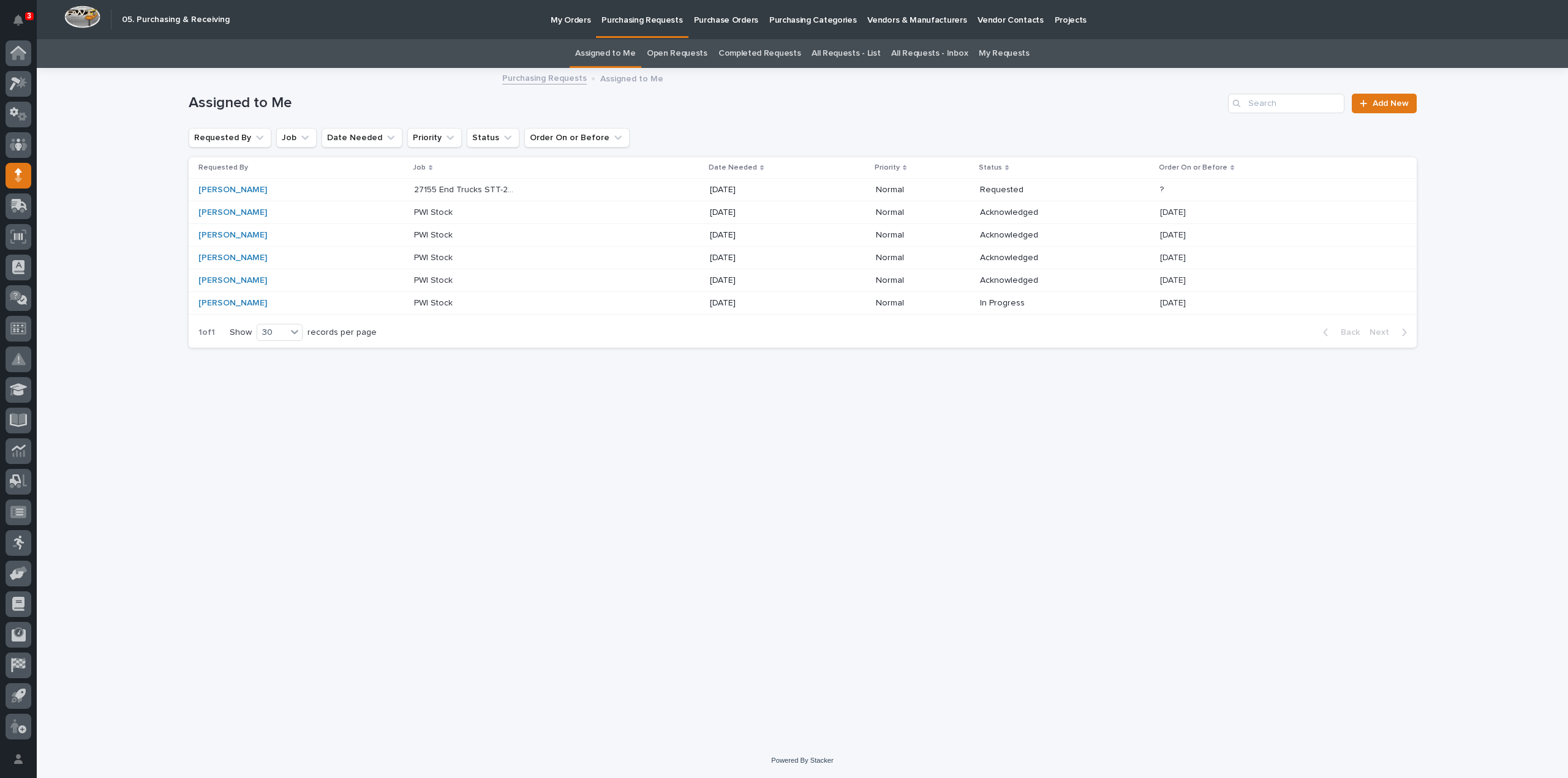
click at [820, 56] on link "All Requests - List" at bounding box center [846, 53] width 69 height 29
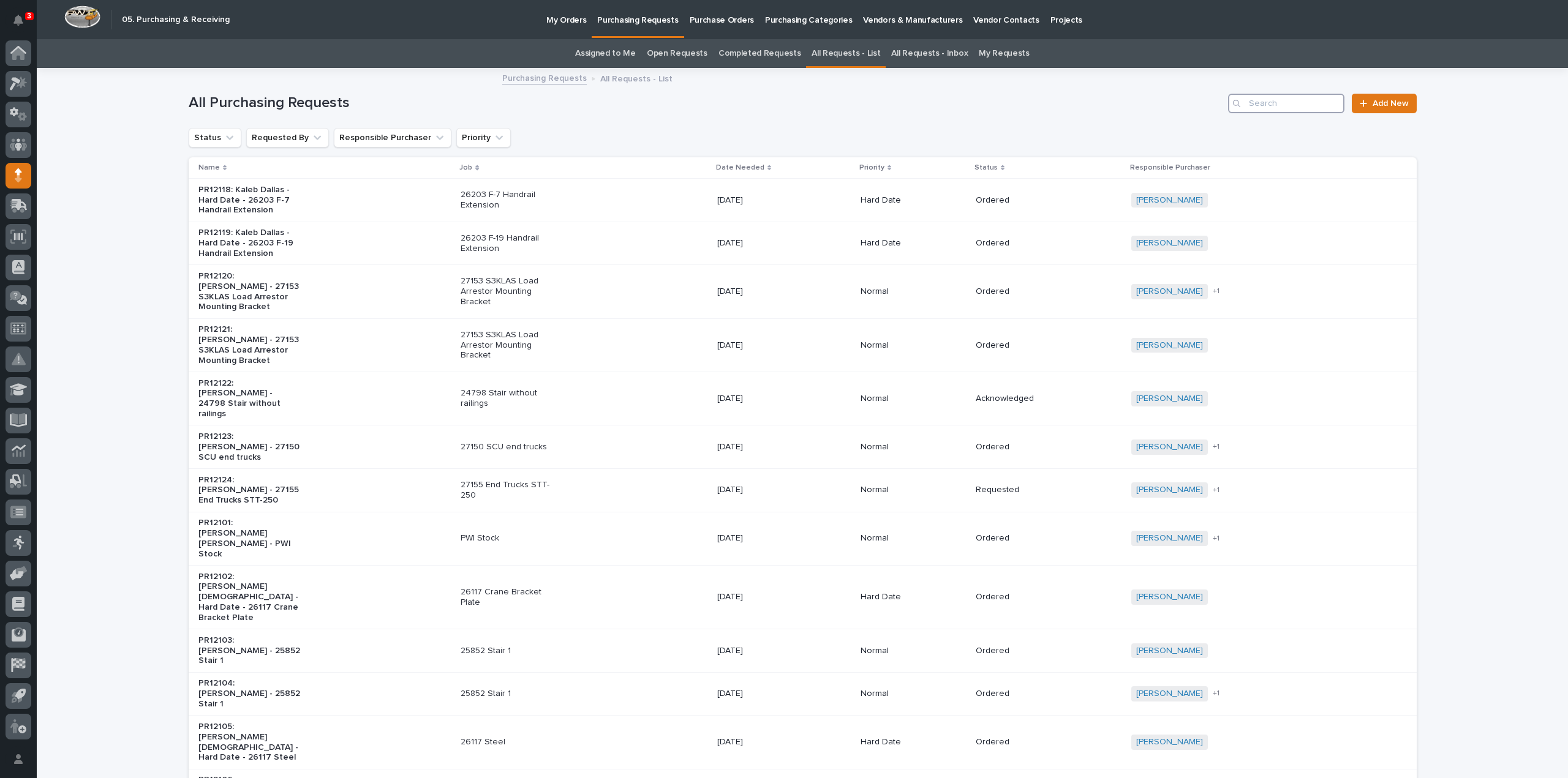
click at [1284, 109] on input "Search" at bounding box center [1286, 103] width 116 height 19
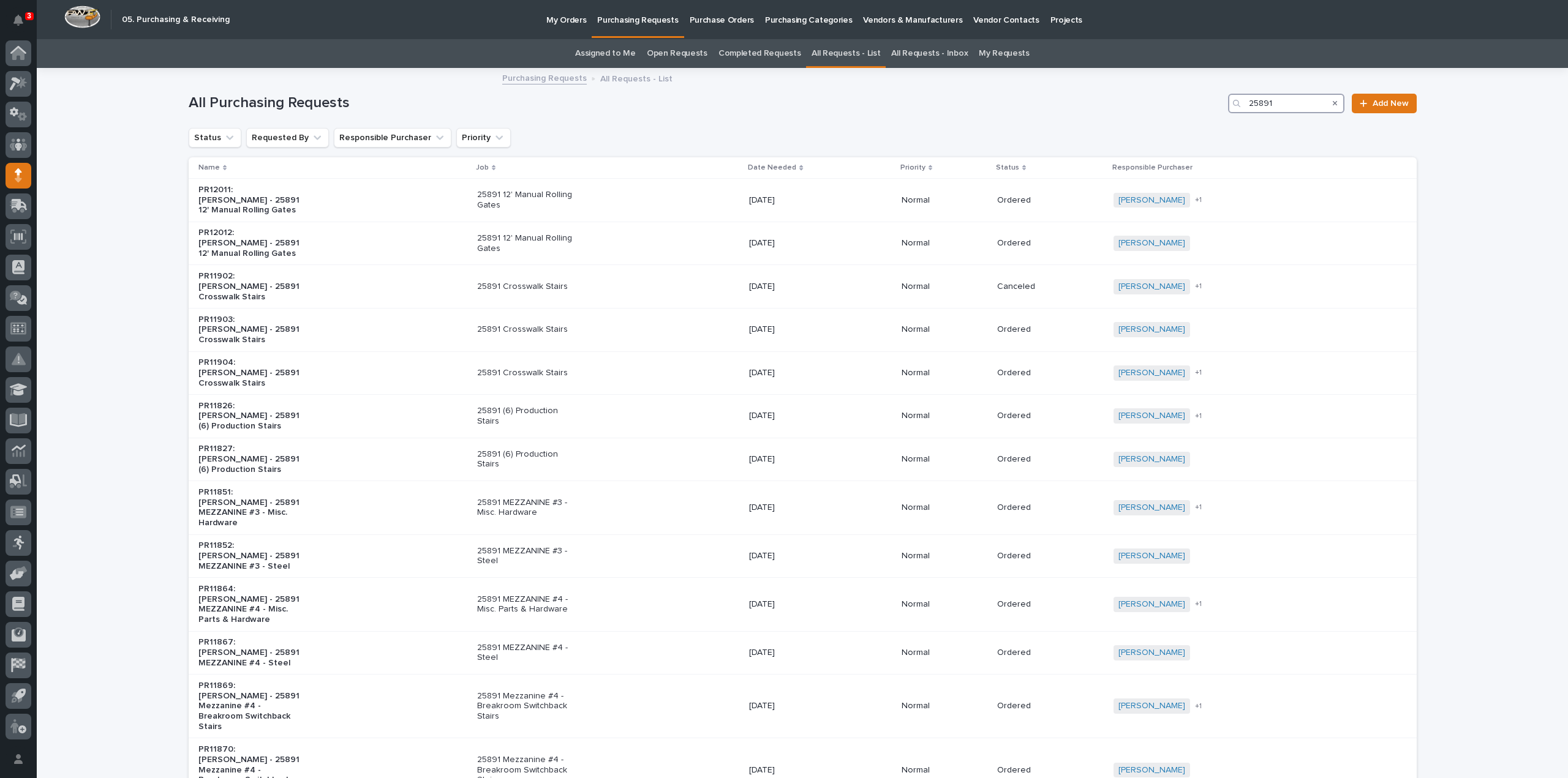
type input "25891"
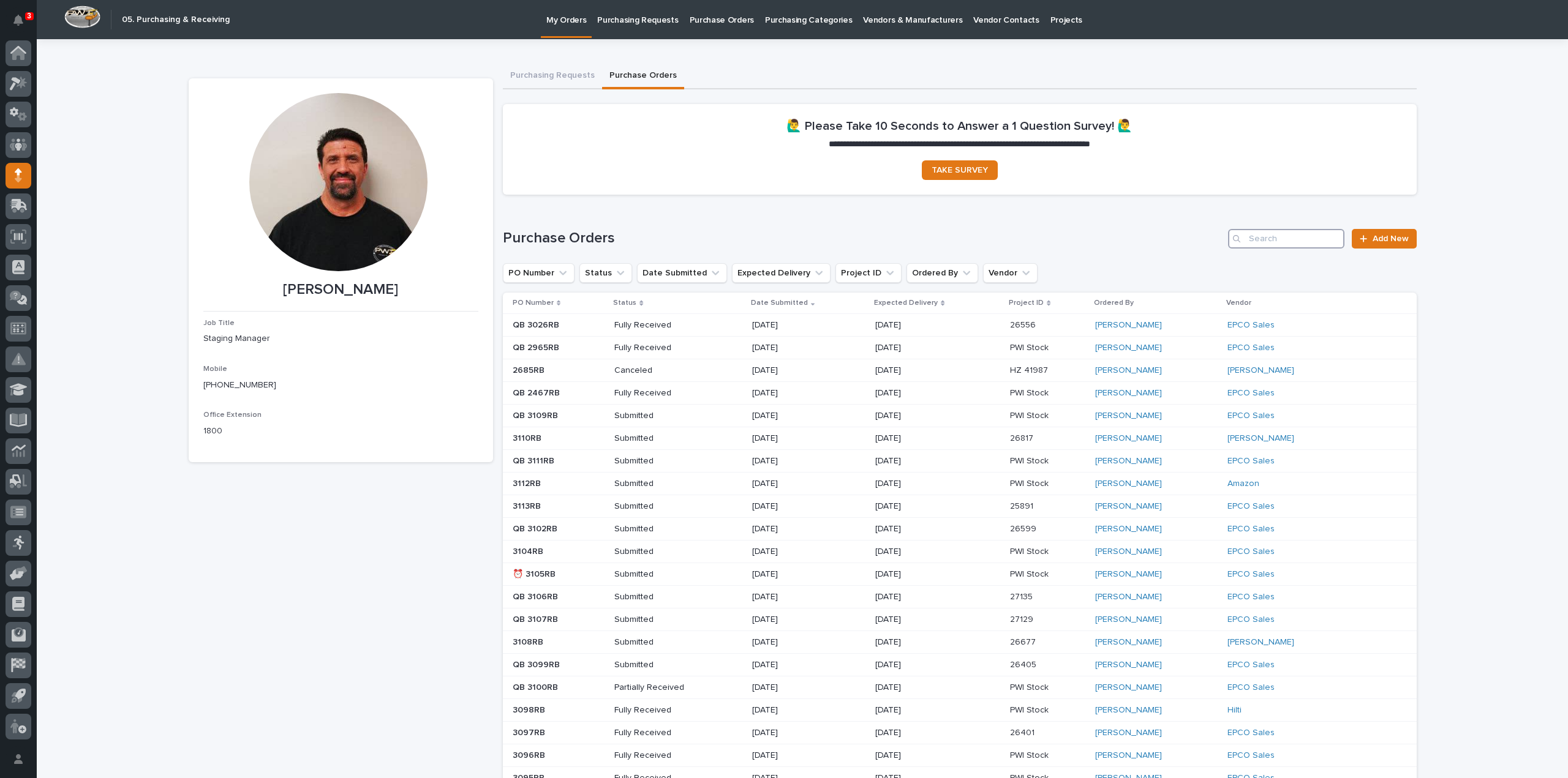
click at [1269, 236] on input "Search" at bounding box center [1286, 238] width 116 height 19
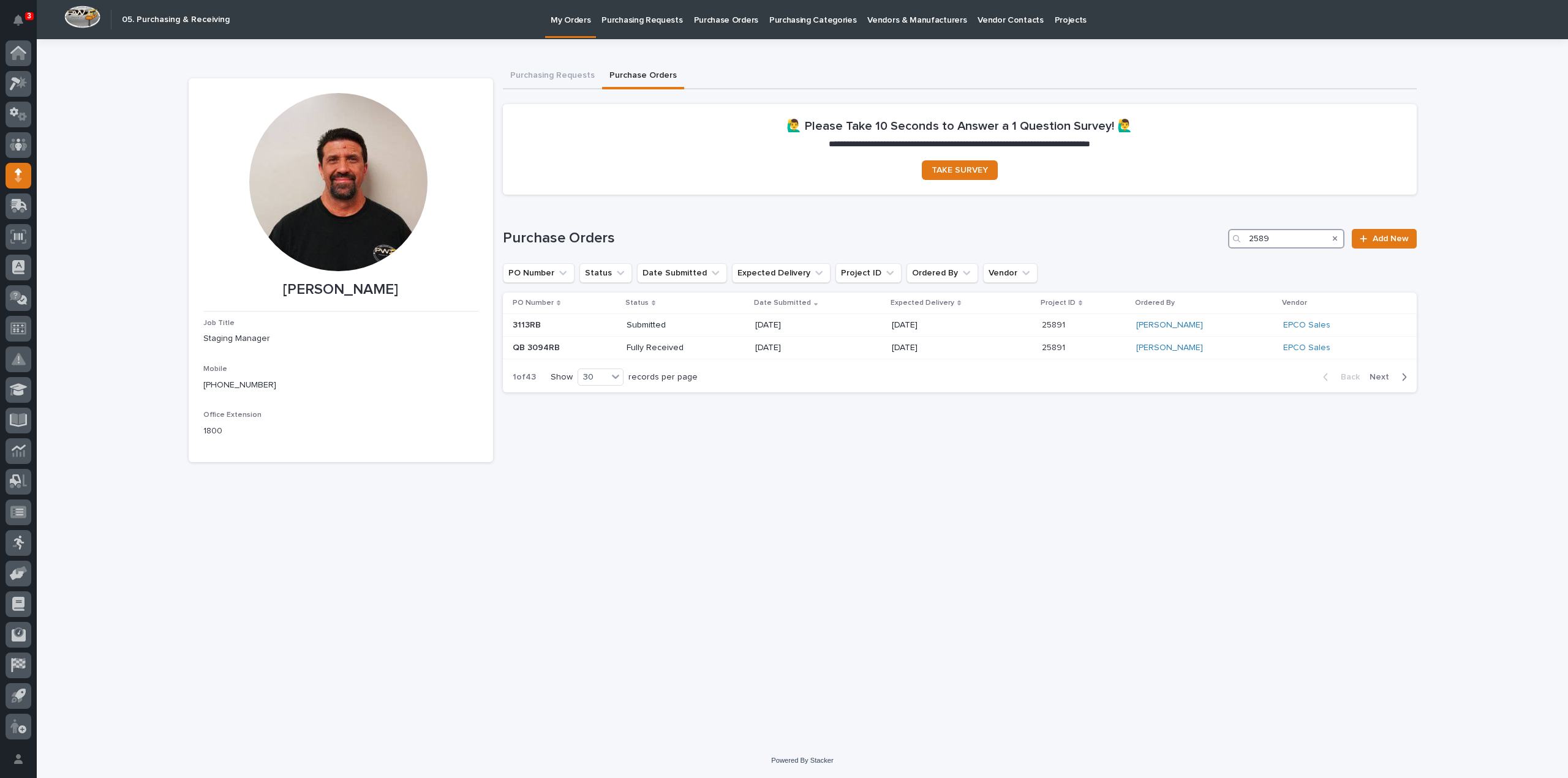
type input "25891"
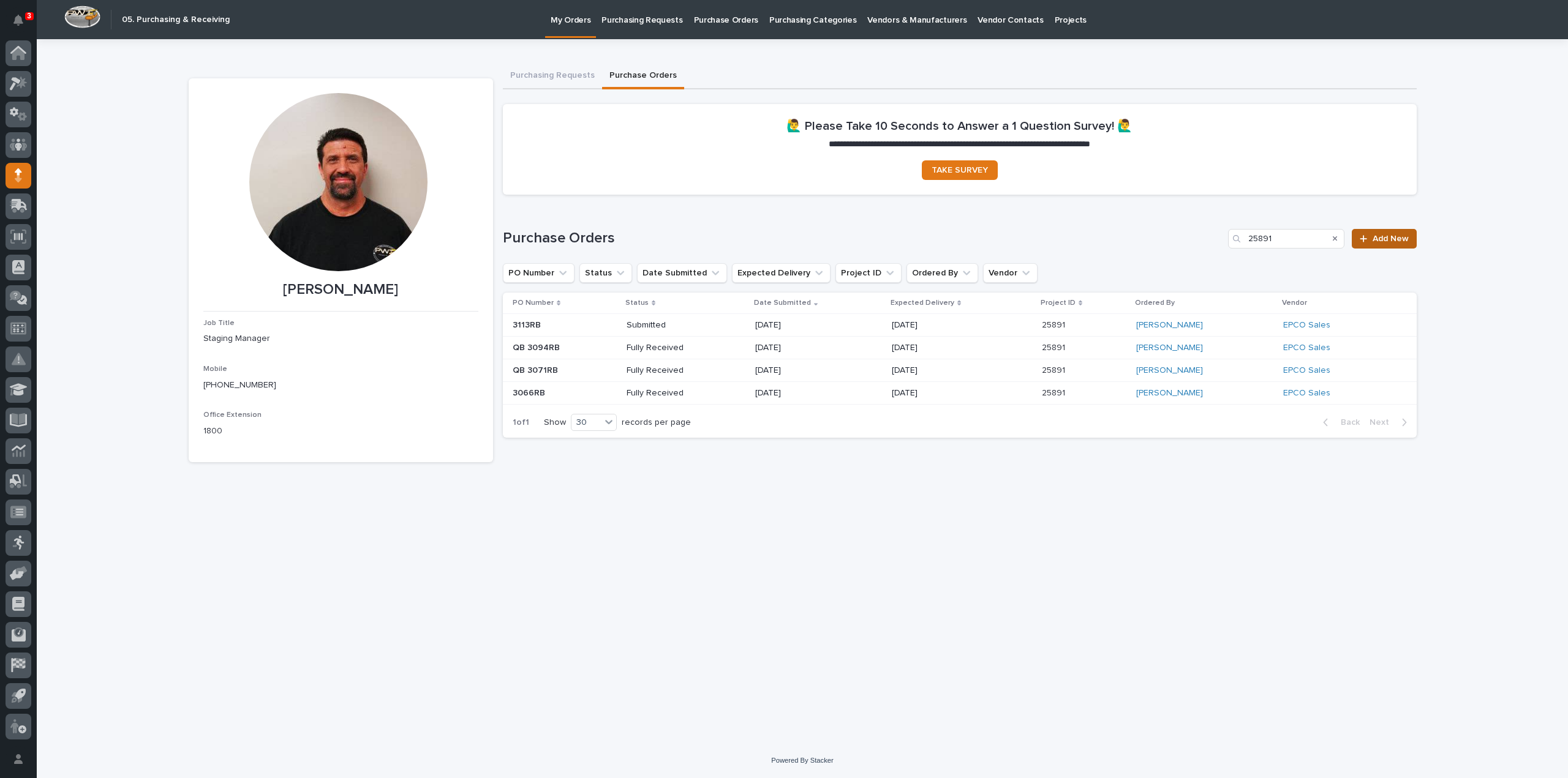
click at [1374, 238] on span "Add New" at bounding box center [1390, 239] width 36 height 9
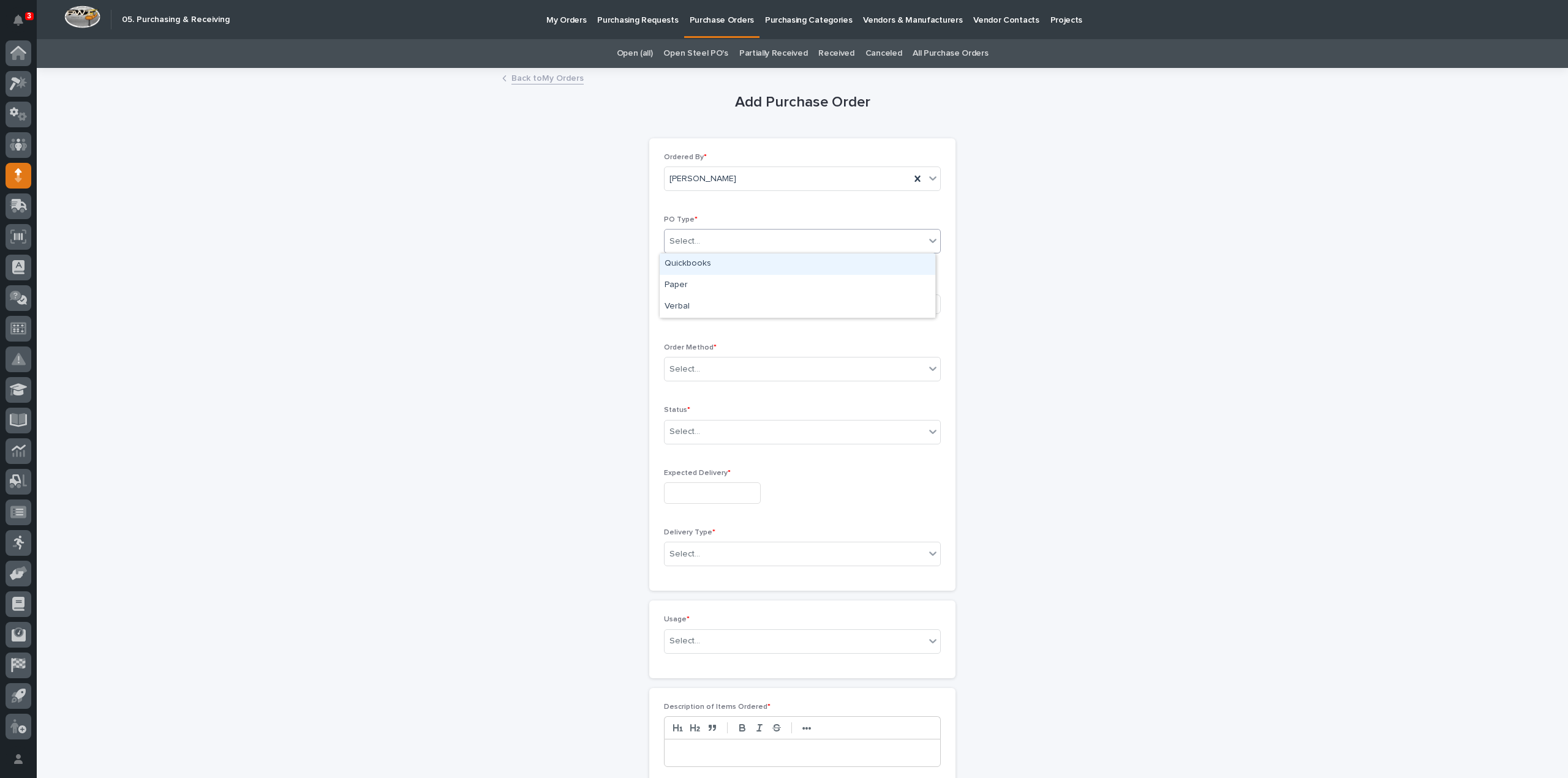
click at [878, 246] on div "Select..." at bounding box center [794, 241] width 260 height 20
click at [792, 290] on div "Paper" at bounding box center [798, 285] width 275 height 21
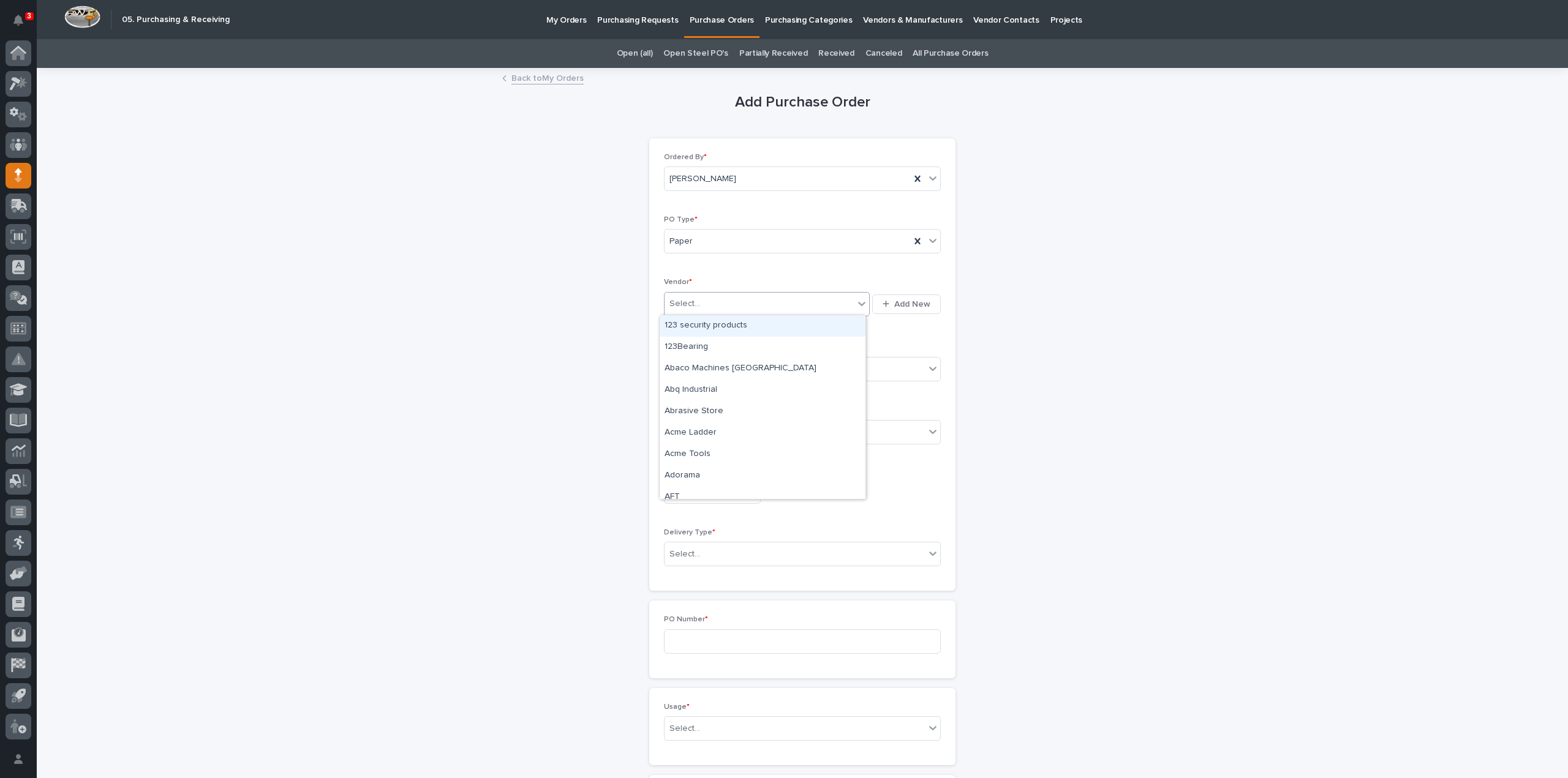
click at [779, 309] on div "Select..." at bounding box center [759, 304] width 190 height 20
type input "****"
click at [804, 332] on div "Hilti" at bounding box center [762, 326] width 206 height 21
click at [766, 368] on div "Select..." at bounding box center [794, 370] width 260 height 20
click at [683, 392] on div "Online Order" at bounding box center [798, 391] width 275 height 21
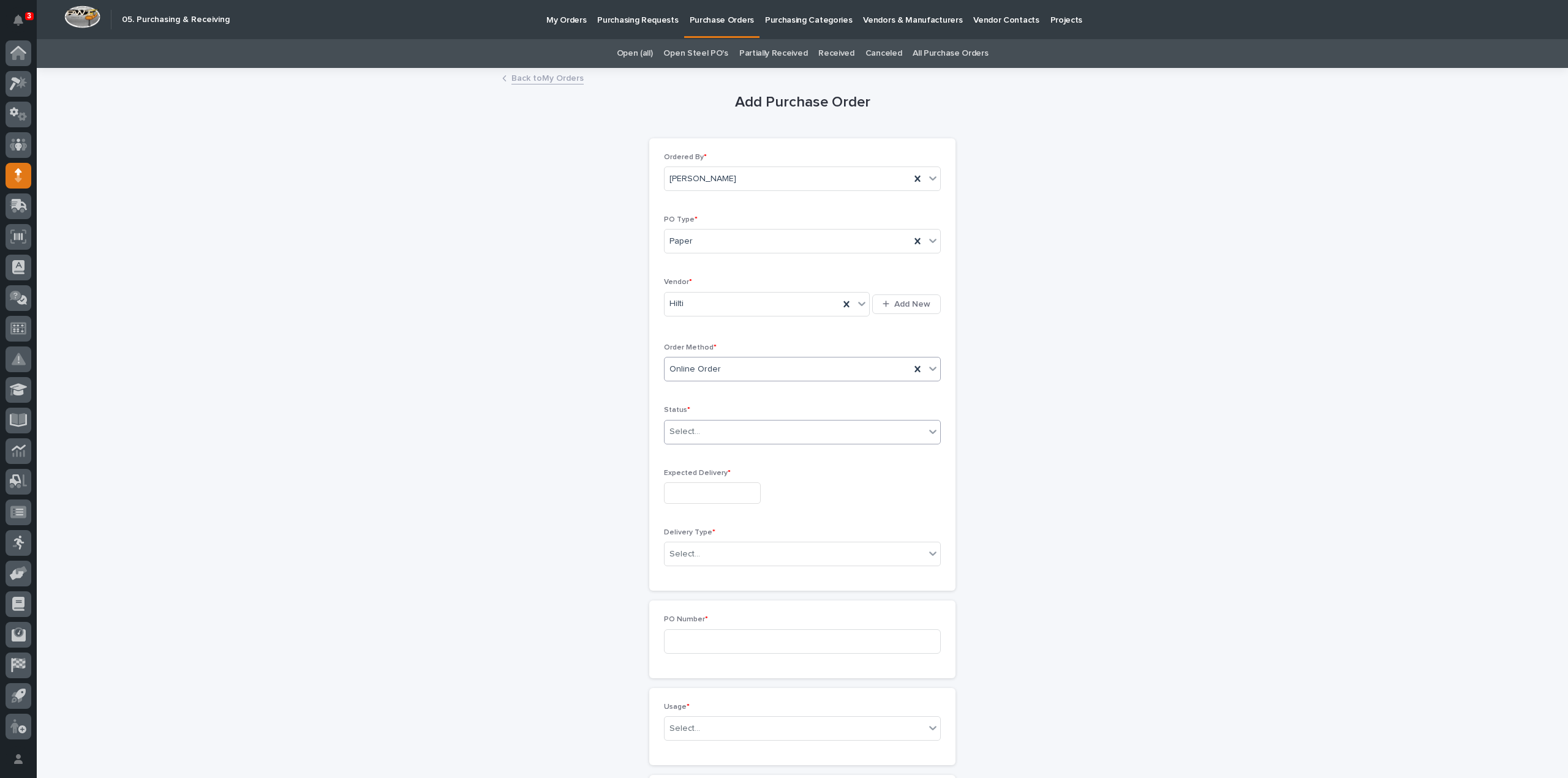
click at [680, 428] on div "Select..." at bounding box center [685, 432] width 31 height 13
click at [688, 474] on div "Submitted" at bounding box center [798, 475] width 275 height 21
click at [690, 494] on input "text" at bounding box center [712, 493] width 96 height 21
click at [728, 374] on div "11" at bounding box center [724, 370] width 17 height 17
type input "**********"
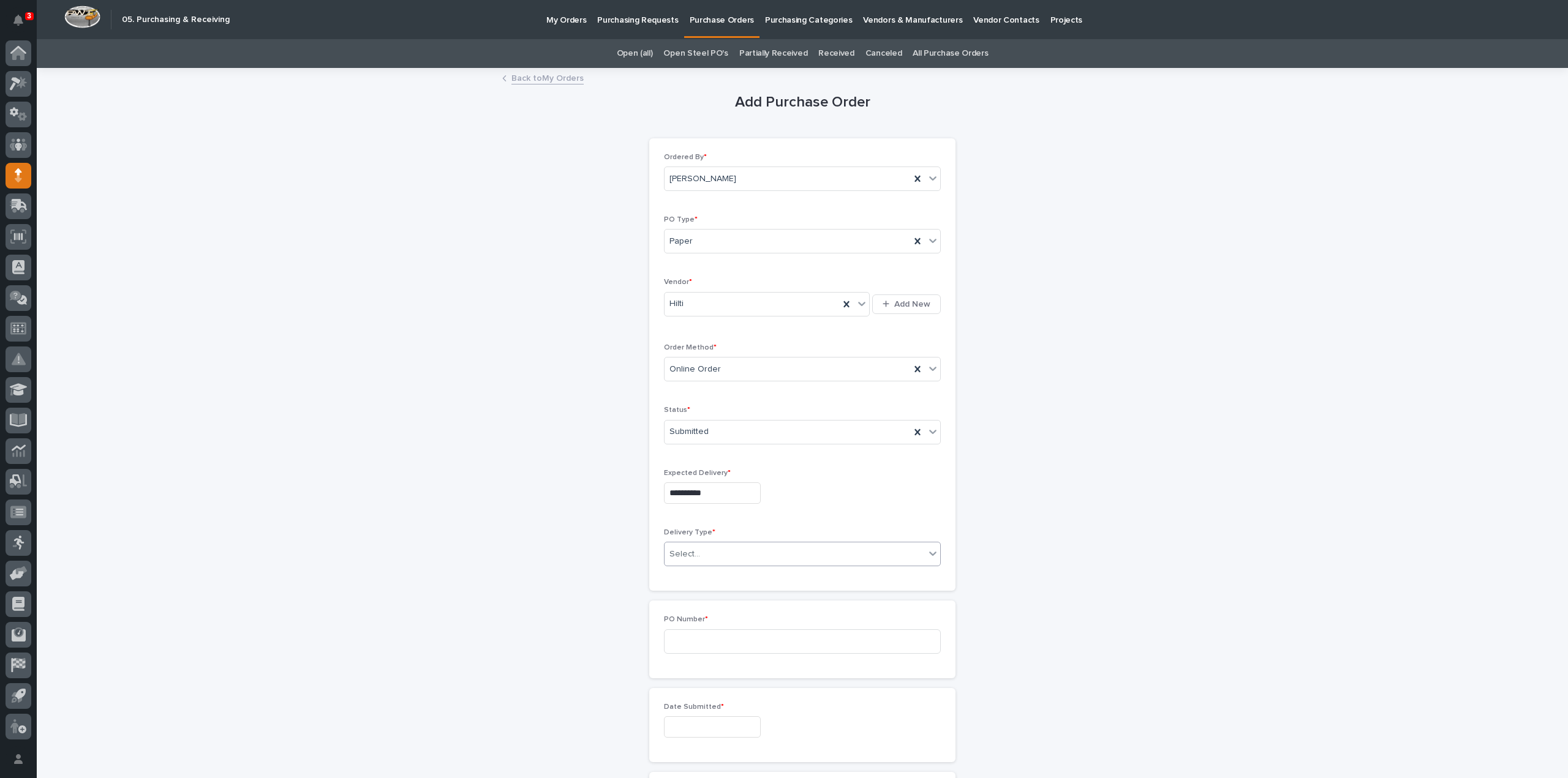
click at [718, 553] on div "Select..." at bounding box center [794, 555] width 260 height 20
click at [708, 573] on div "Deliver to PWI" at bounding box center [798, 575] width 275 height 21
click at [691, 642] on input at bounding box center [802, 642] width 277 height 25
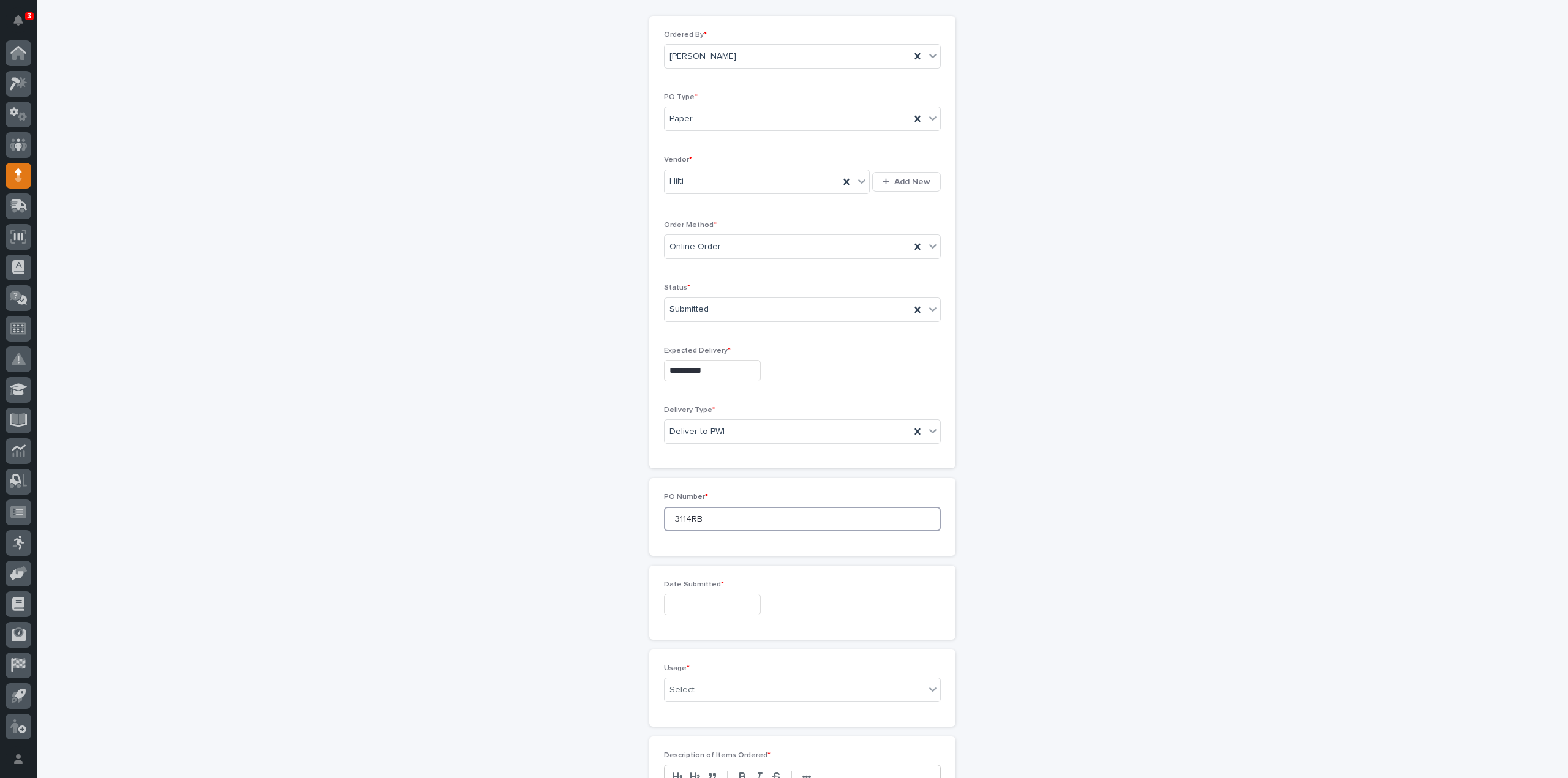
type input "3114RB"
click at [684, 606] on input "text" at bounding box center [712, 604] width 96 height 21
click at [742, 461] on div "5" at bounding box center [744, 461] width 17 height 17
type input "**********"
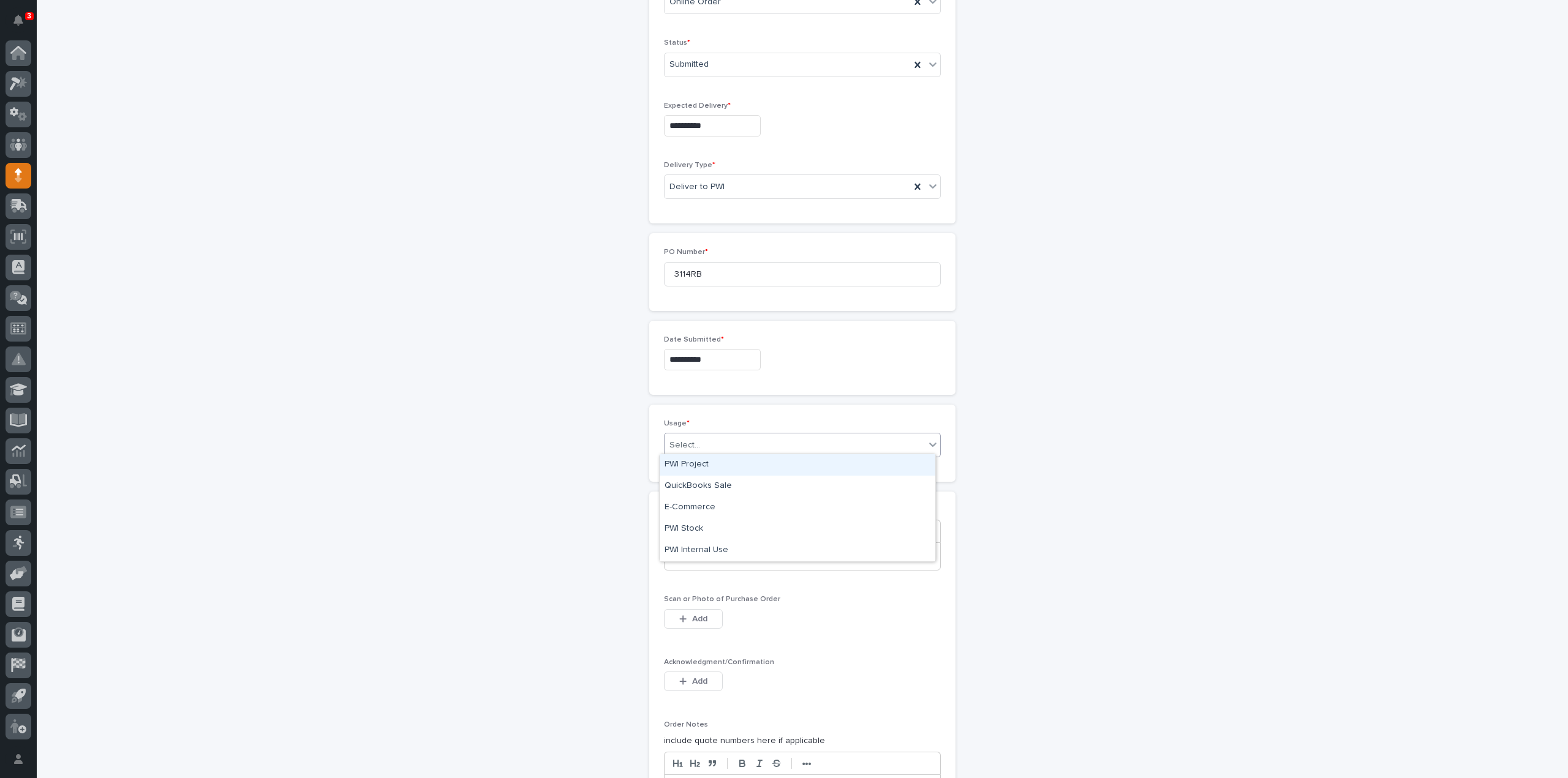
click at [701, 446] on input "text" at bounding box center [702, 446] width 1 height 11
click at [695, 462] on div "PWI Project" at bounding box center [798, 465] width 275 height 21
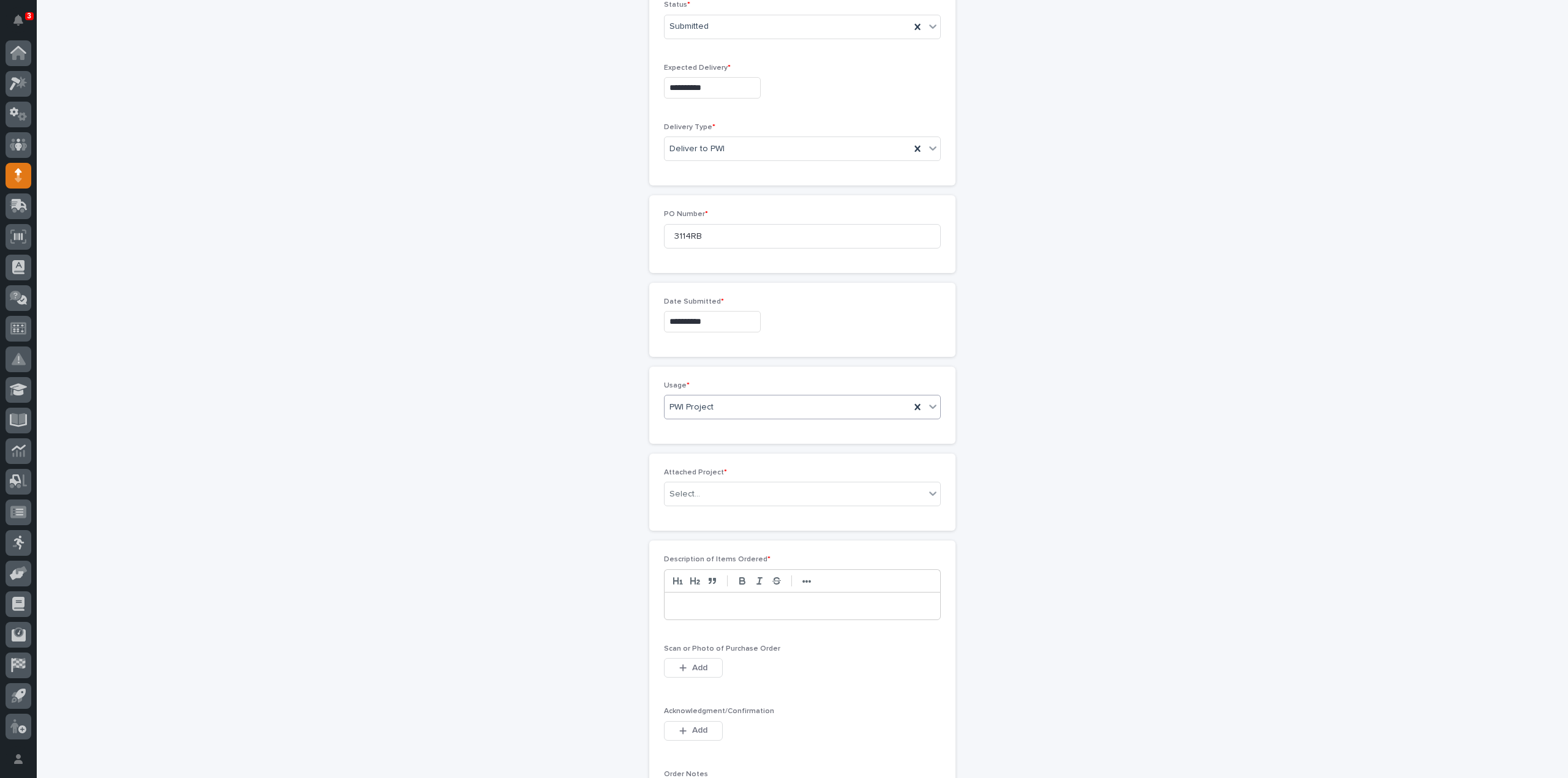
scroll to position [410, 0]
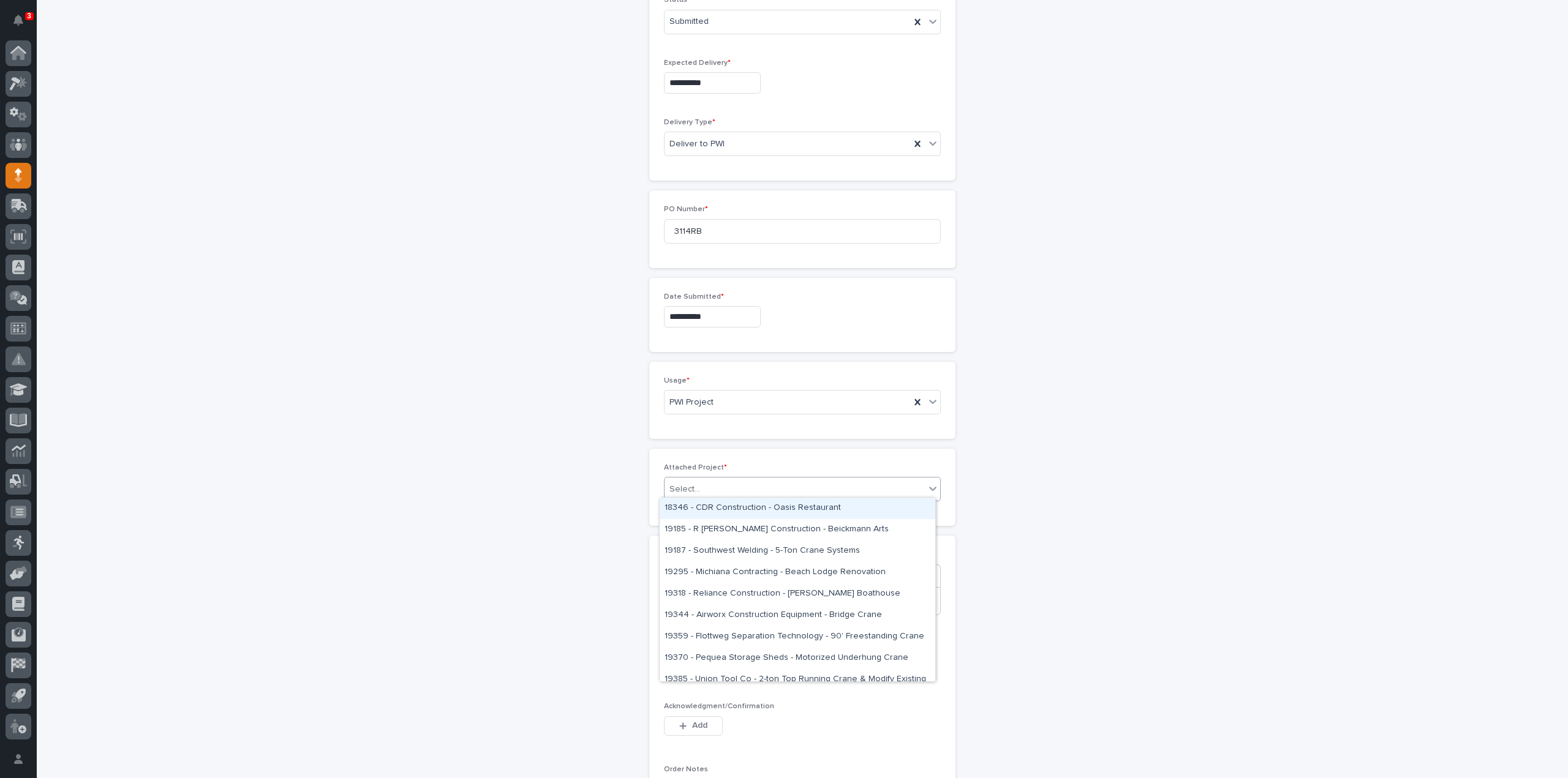
click at [701, 486] on input "text" at bounding box center [702, 489] width 1 height 11
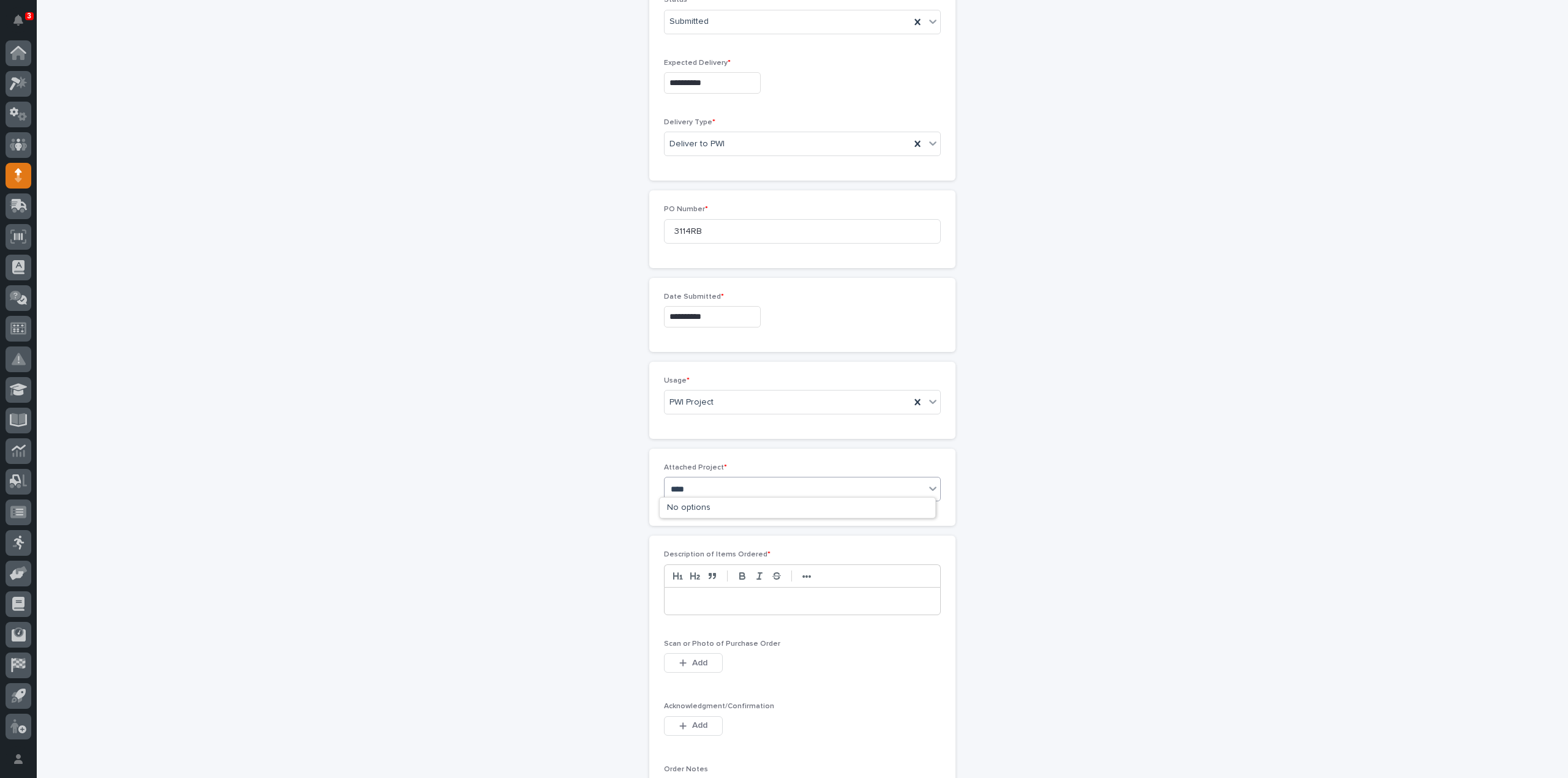
type input "*****"
click at [707, 499] on div "25891 - [PERSON_NAME] Construction Inc - New Plant Setup - Mezzanine Project" at bounding box center [798, 509] width 275 height 21
click at [701, 603] on p at bounding box center [802, 608] width 257 height 12
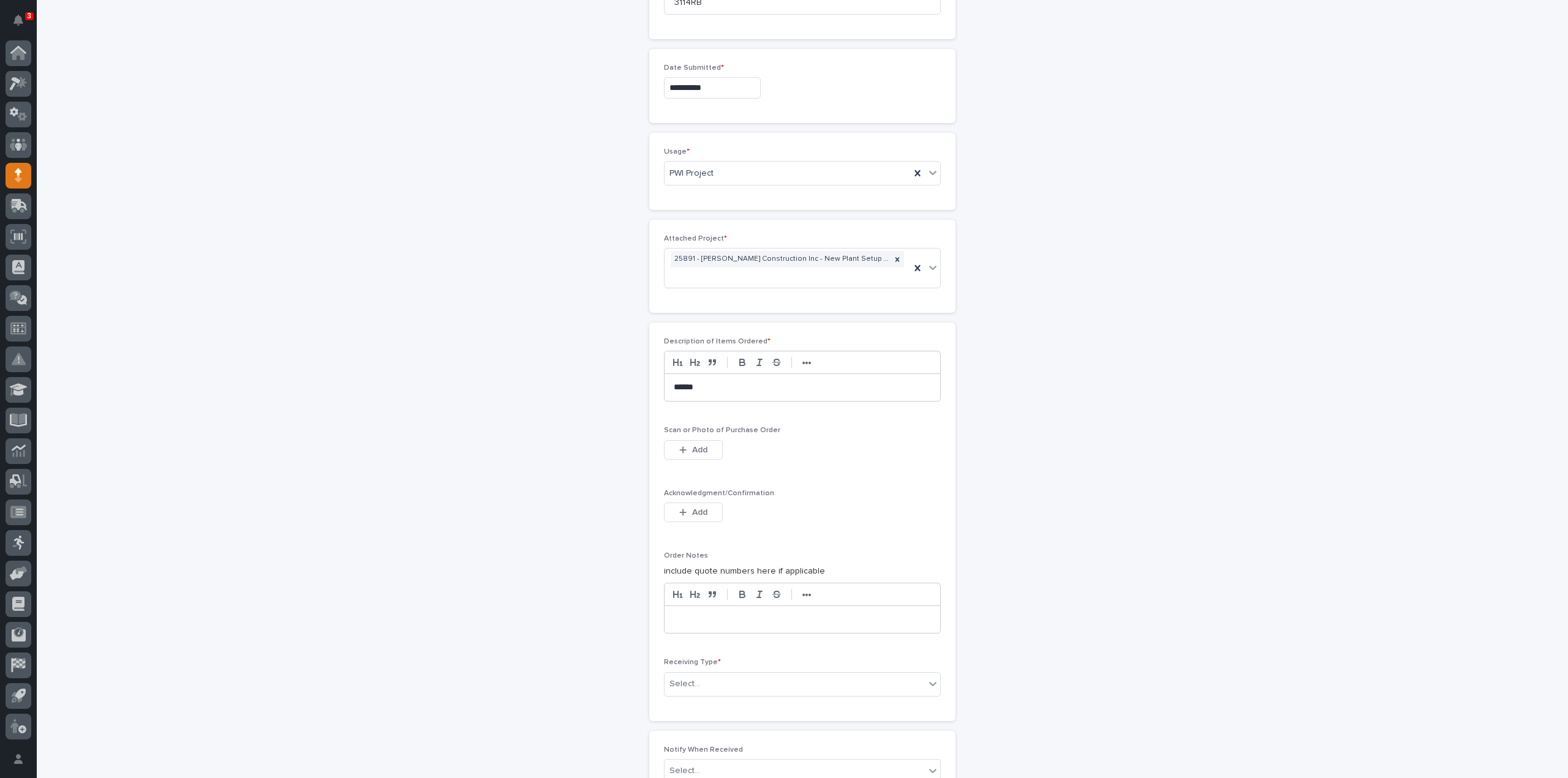
scroll to position [663, 0]
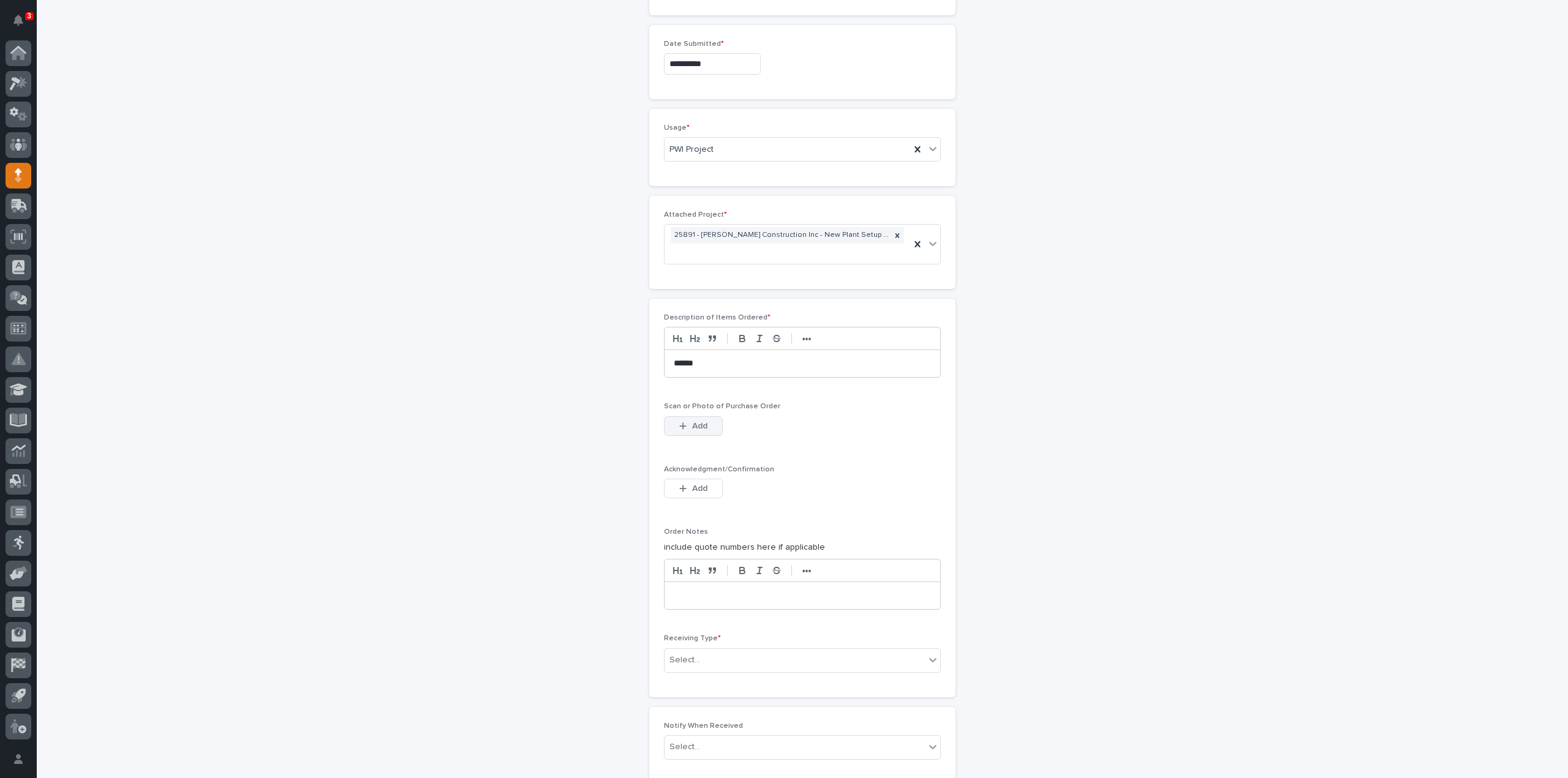
click at [699, 426] on span "Add" at bounding box center [699, 426] width 15 height 11
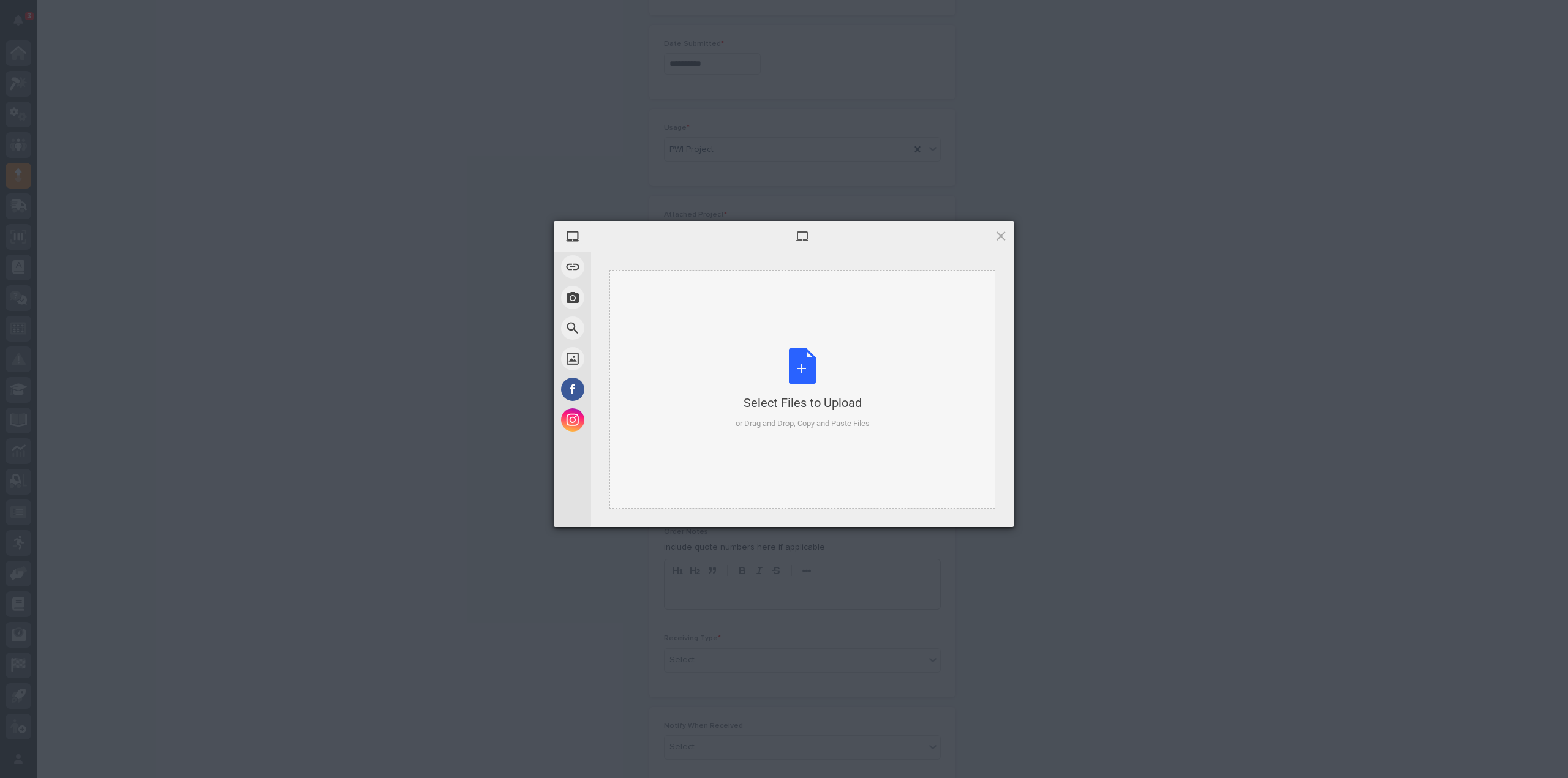
click at [817, 378] on div "Select Files to Upload or Drag and Drop, Copy and Paste Files" at bounding box center [803, 389] width 134 height 81
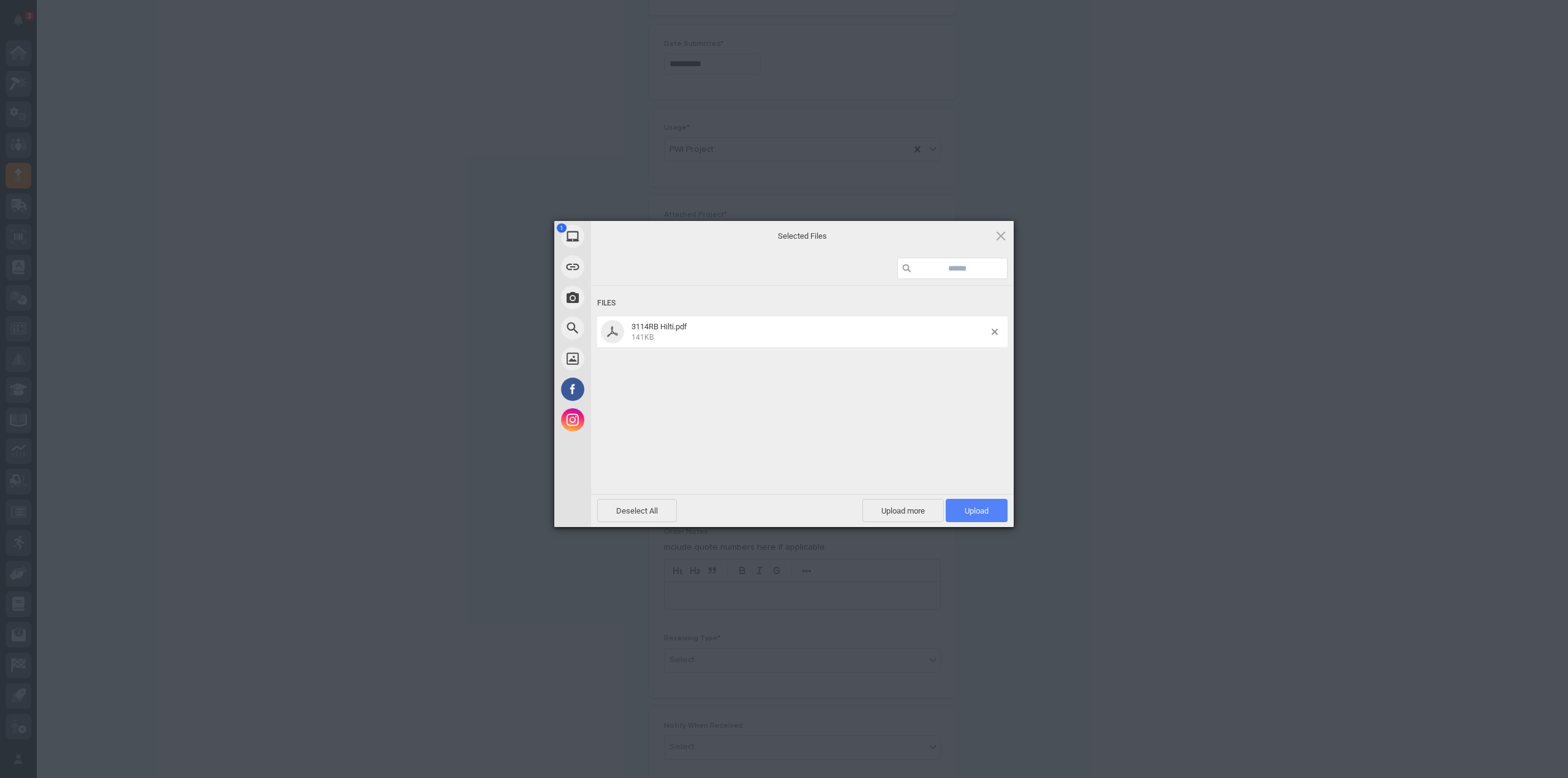
click at [981, 507] on span "Upload 1" at bounding box center [977, 511] width 24 height 9
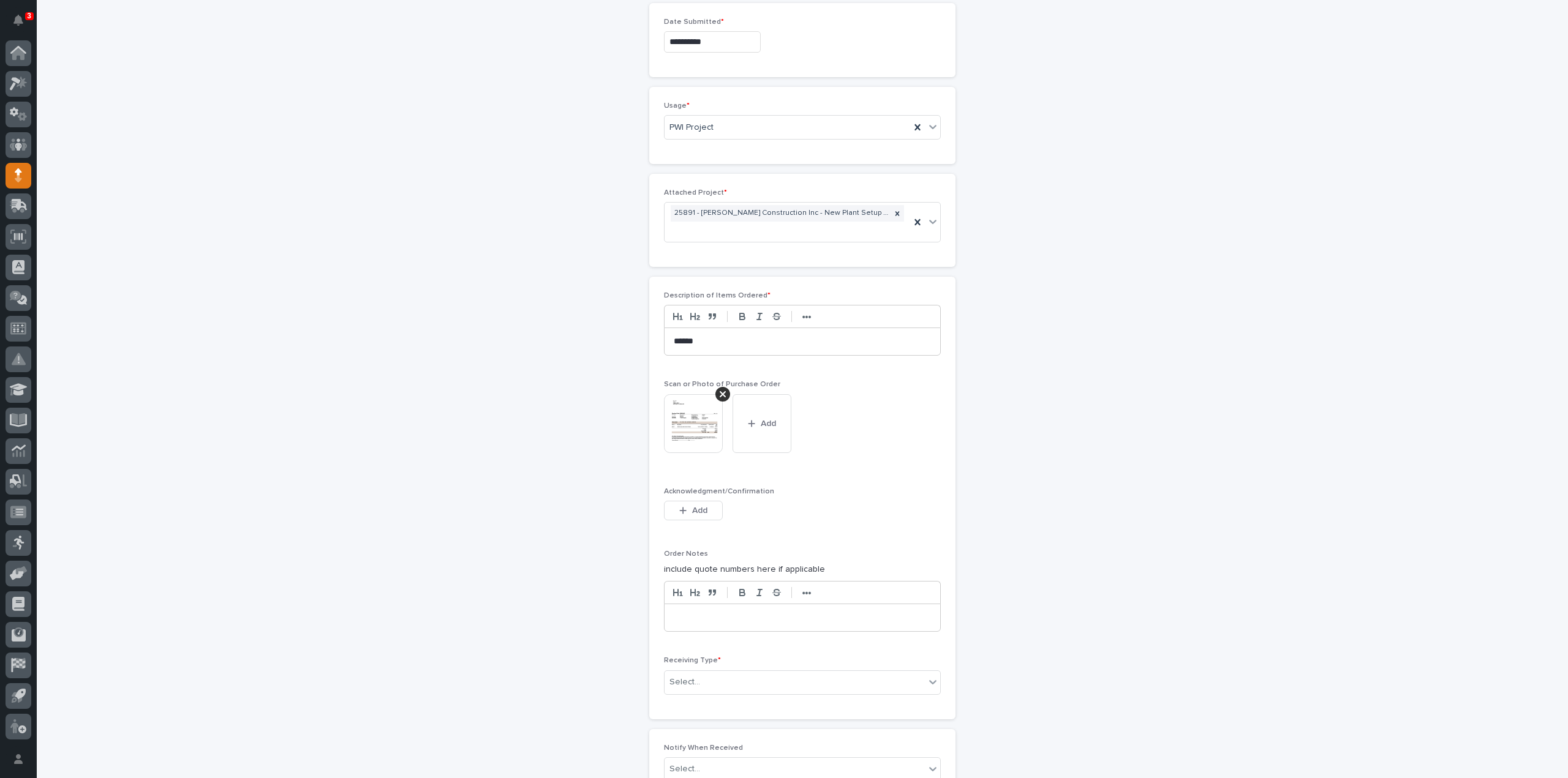
scroll to position [832, 0]
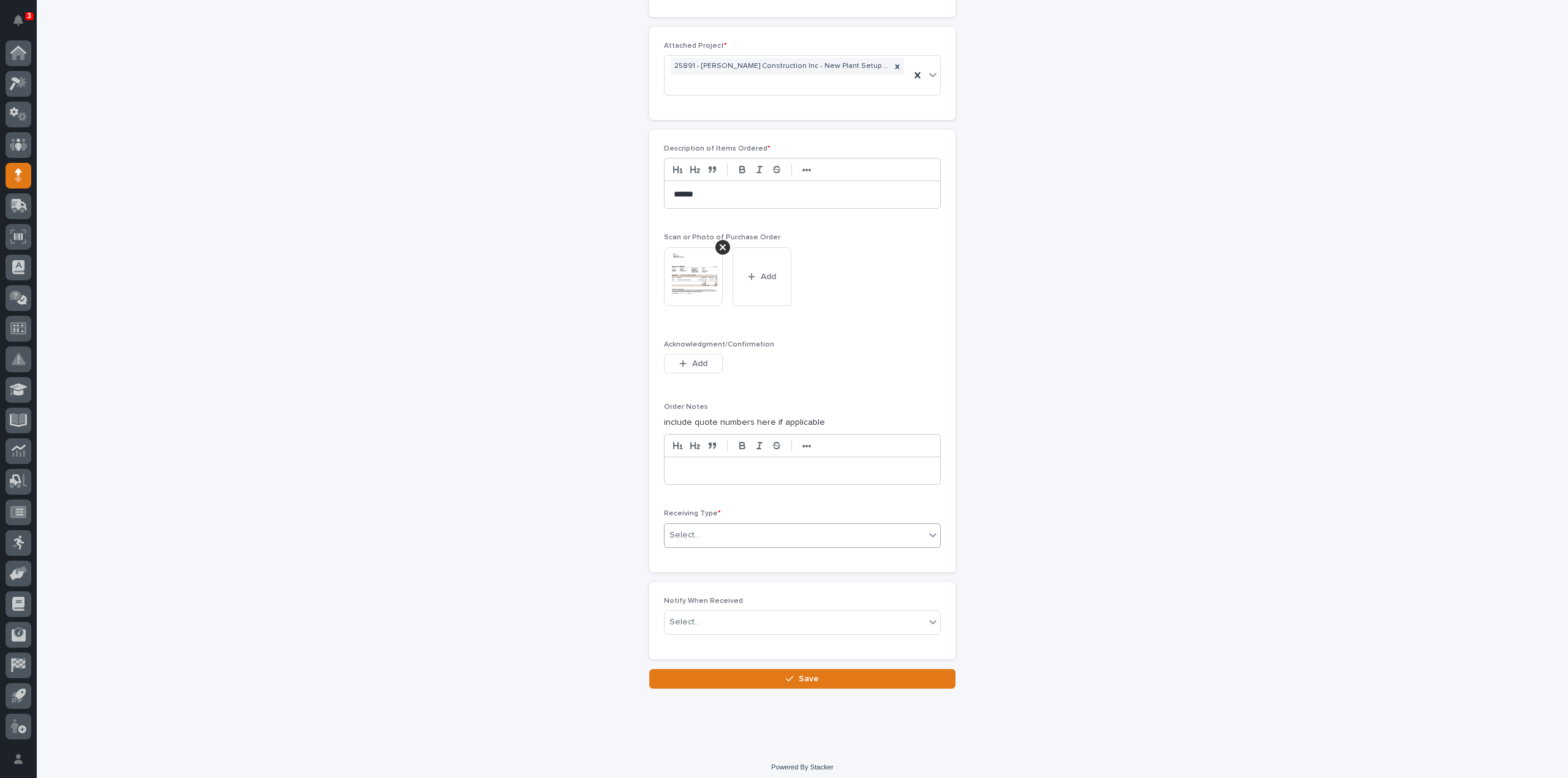
click at [697, 529] on div "Select..." at bounding box center [794, 535] width 260 height 20
click at [683, 619] on div "Deliver to" at bounding box center [798, 617] width 275 height 21
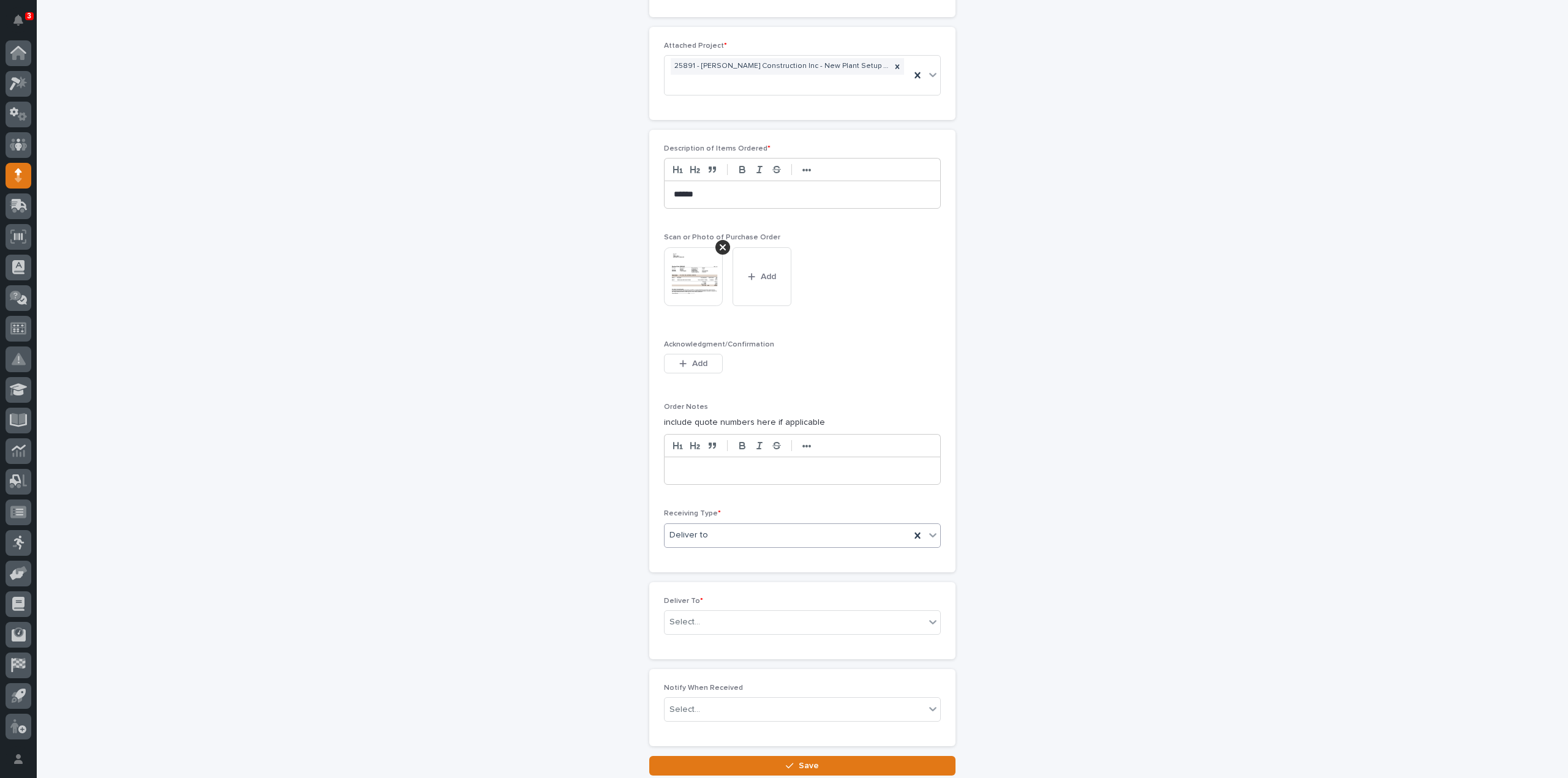
click at [683, 619] on div "Select..." at bounding box center [685, 622] width 31 height 13
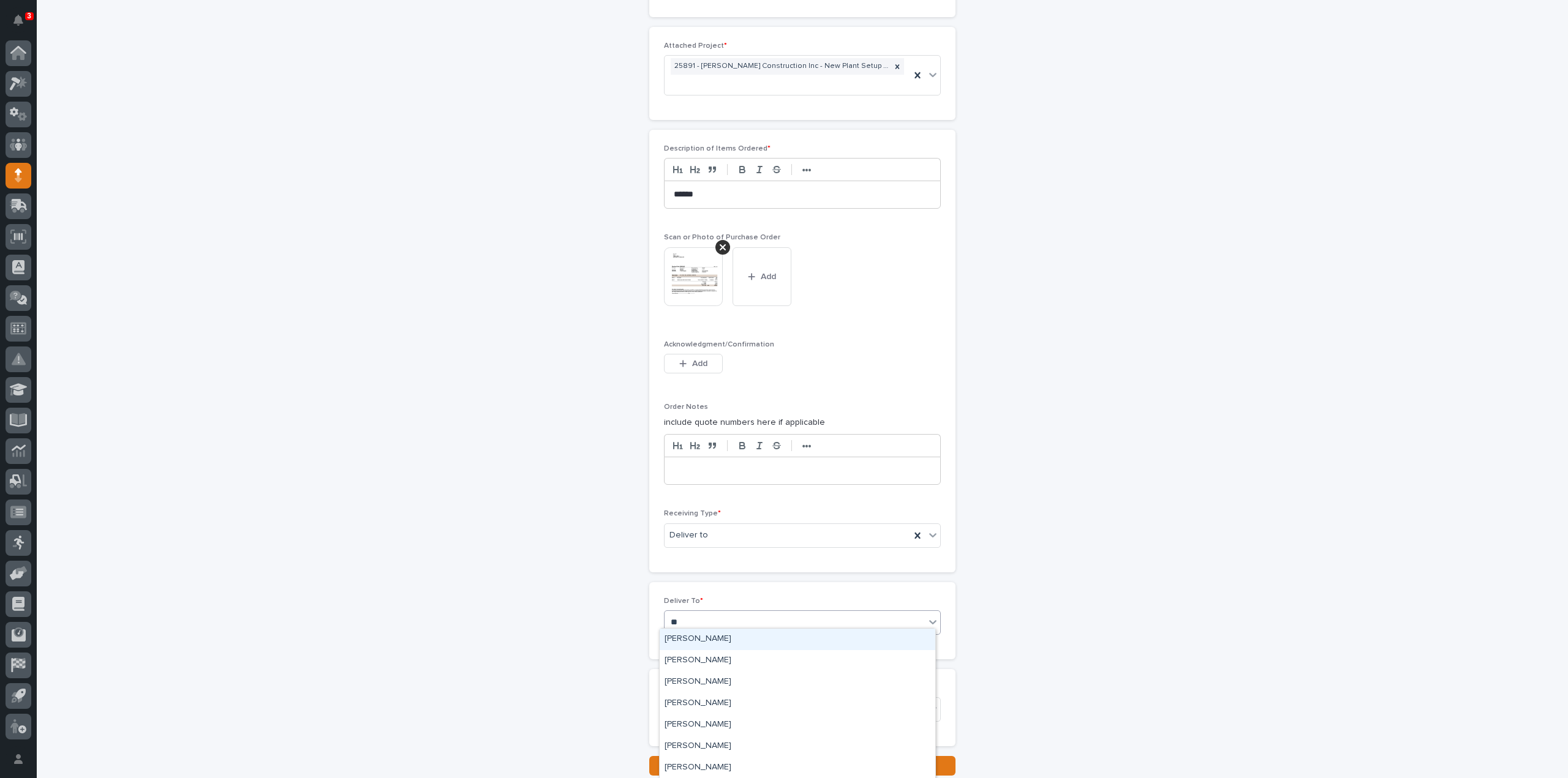
type input "***"
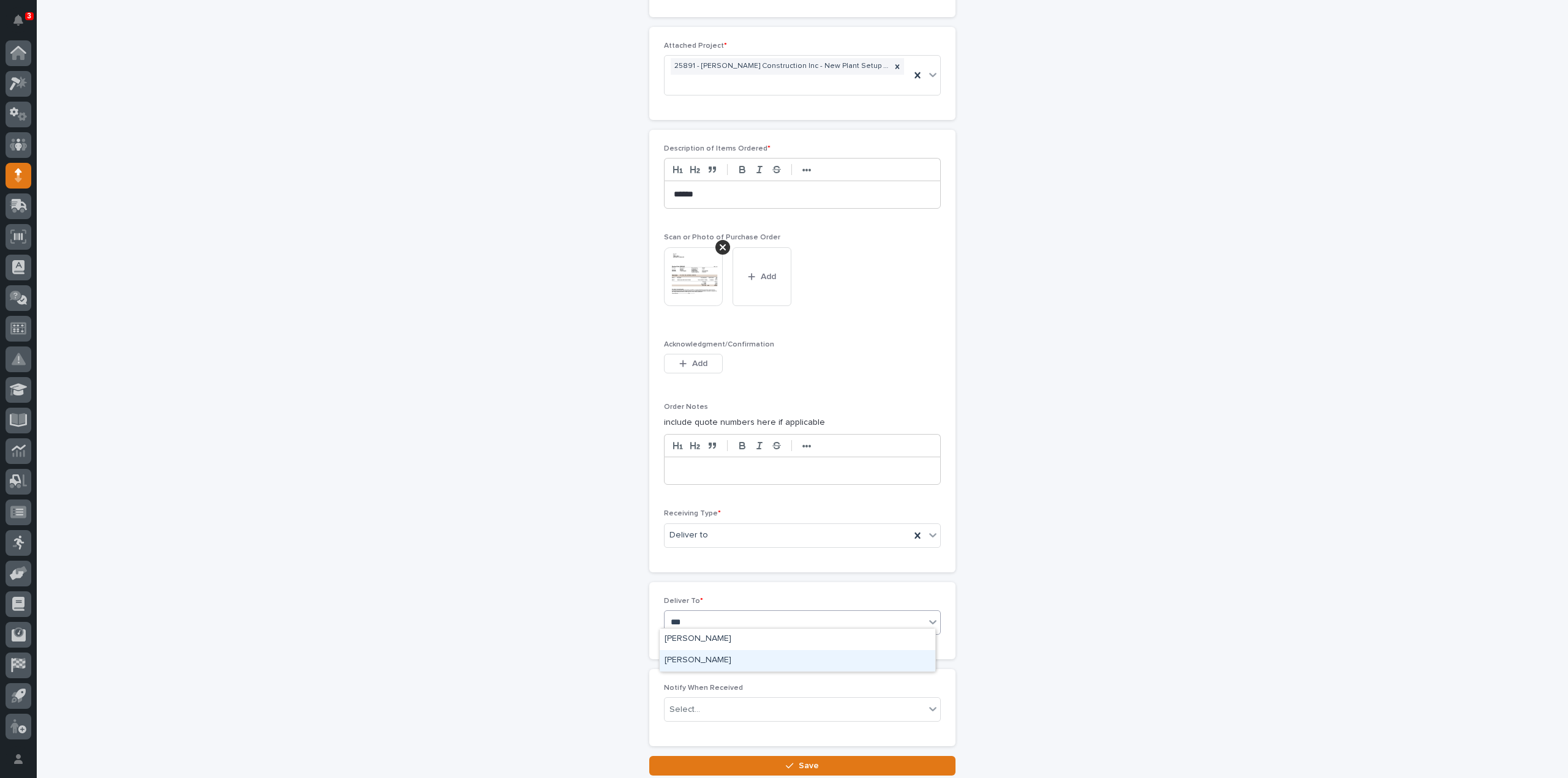
click at [684, 664] on div "Reinhart Burkholder" at bounding box center [798, 661] width 275 height 21
click at [677, 704] on div "Select..." at bounding box center [685, 710] width 31 height 13
type input "****"
click at [692, 680] on div "Reinhart Burkholder" at bounding box center [798, 680] width 275 height 21
drag, startPoint x: 709, startPoint y: 757, endPoint x: 715, endPoint y: 750, distance: 9.2
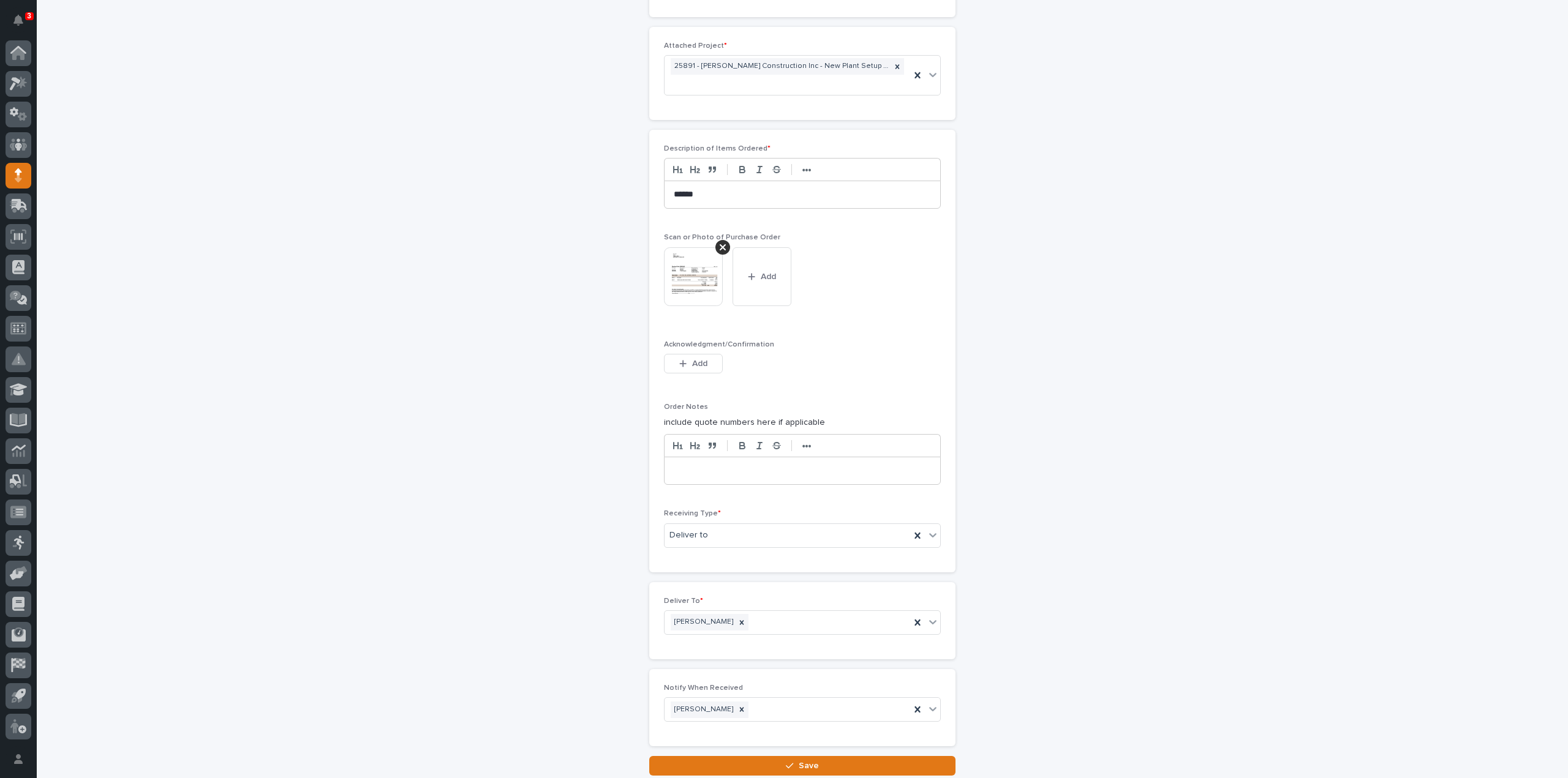
click at [709, 757] on button "Save" at bounding box center [802, 765] width 306 height 19
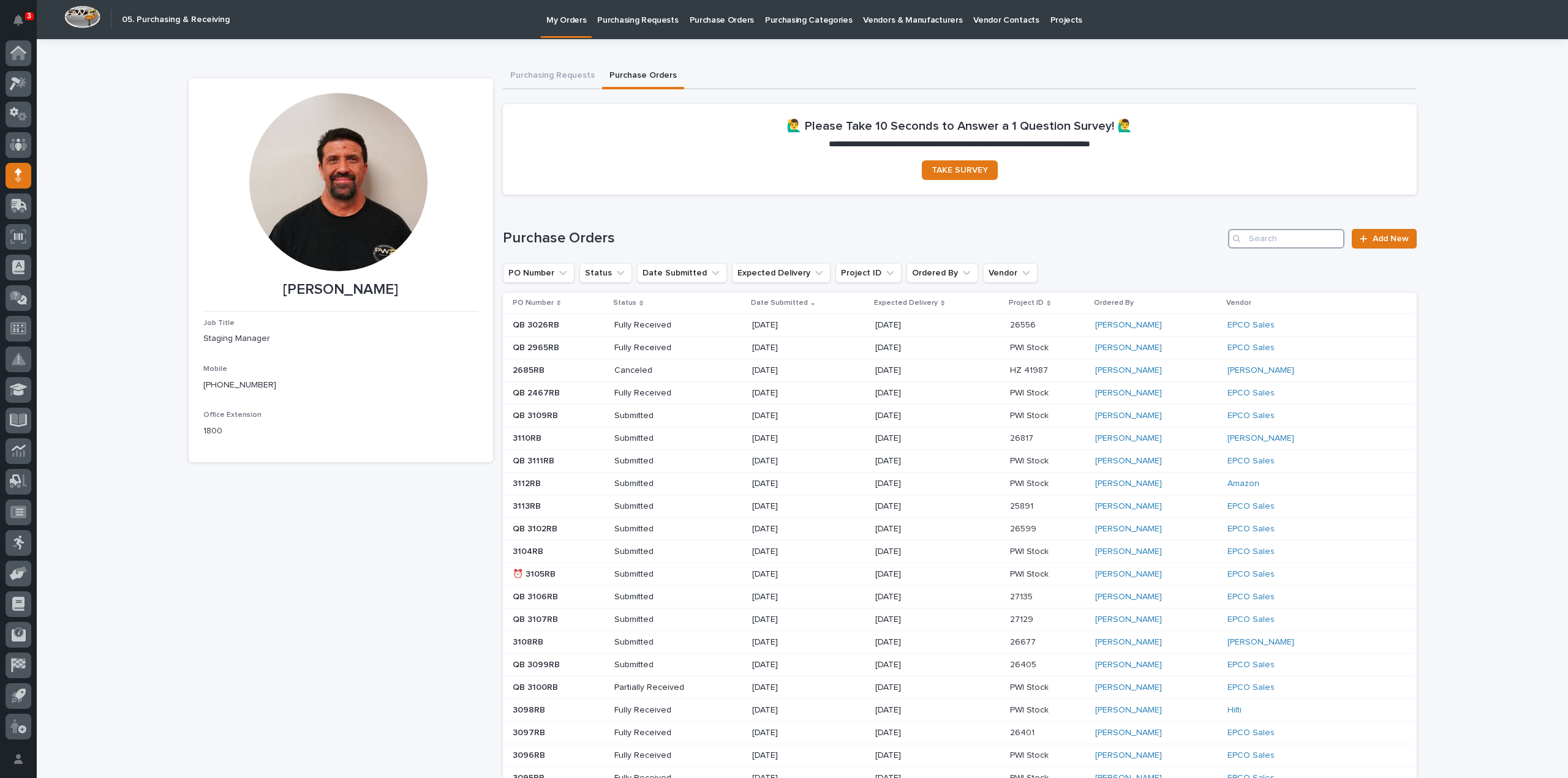
click at [1265, 245] on input "Search" at bounding box center [1286, 238] width 116 height 19
type input "2589"
click at [1300, 241] on input "Search" at bounding box center [1286, 238] width 116 height 19
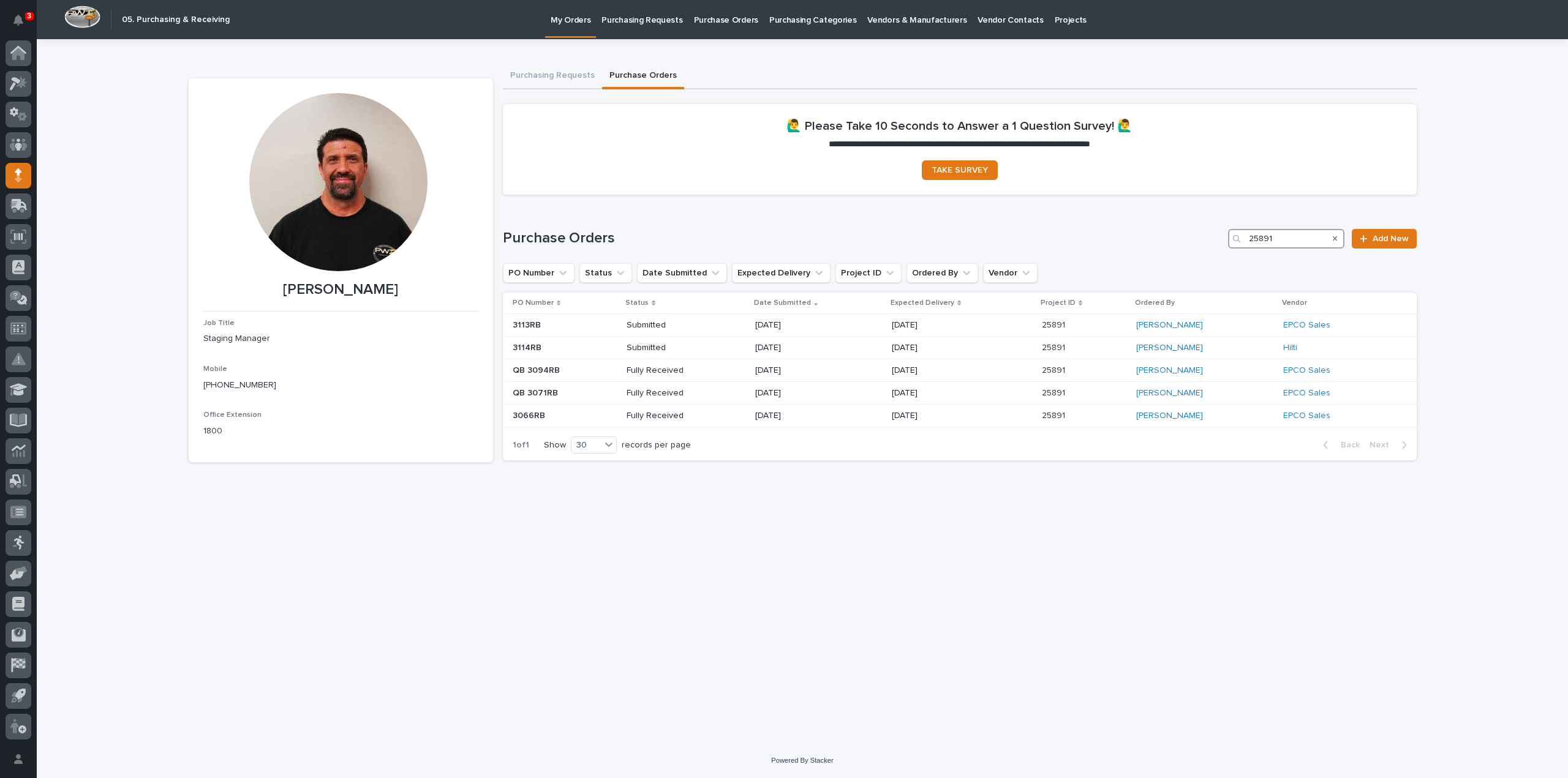
type input "25891"
